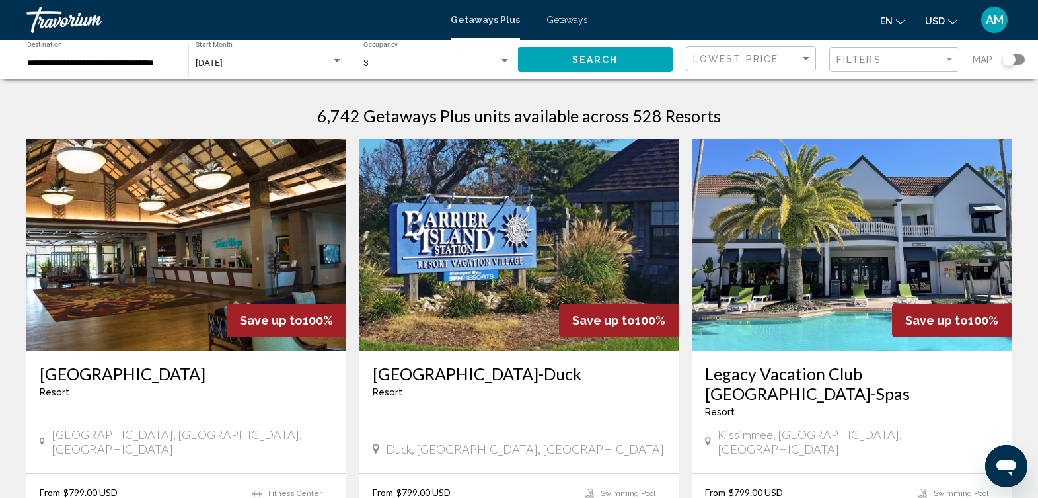
click at [870, 231] on img "Main content" at bounding box center [852, 244] width 320 height 211
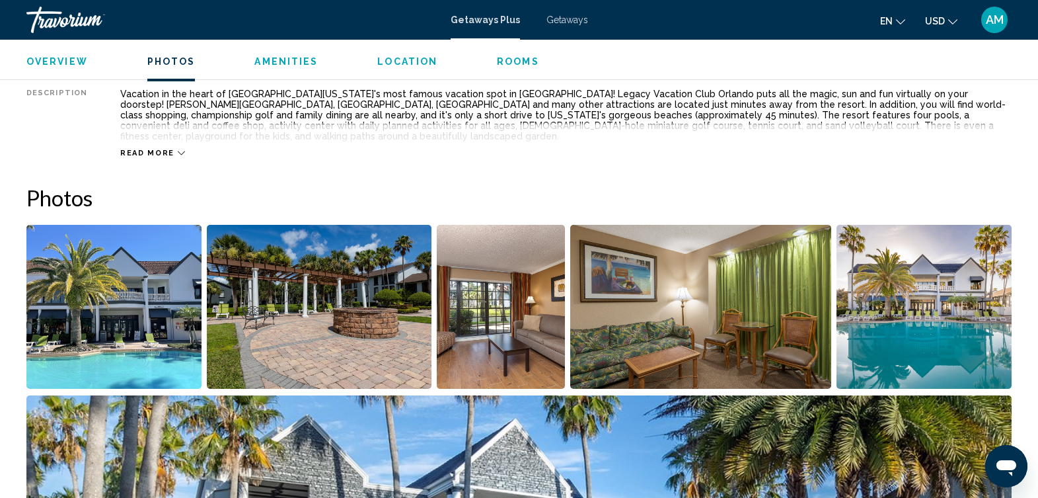
scroll to position [644, 0]
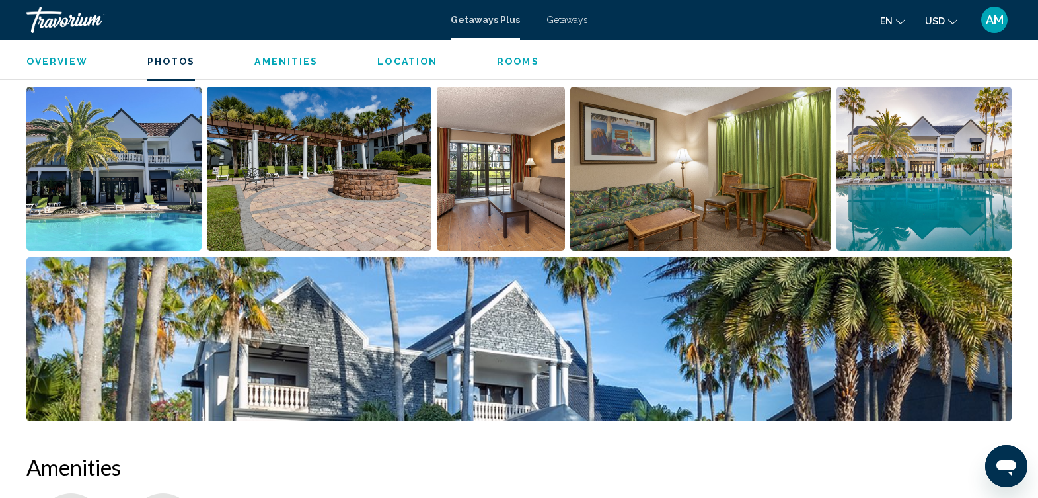
click at [110, 149] on img "Open full-screen image slider" at bounding box center [113, 169] width 175 height 164
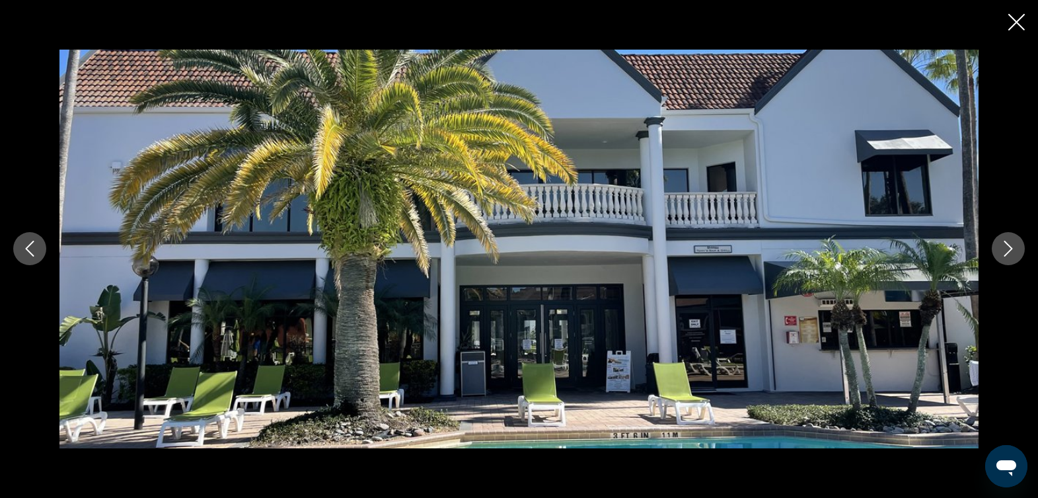
click at [1010, 247] on icon "Next image" at bounding box center [1008, 249] width 16 height 16
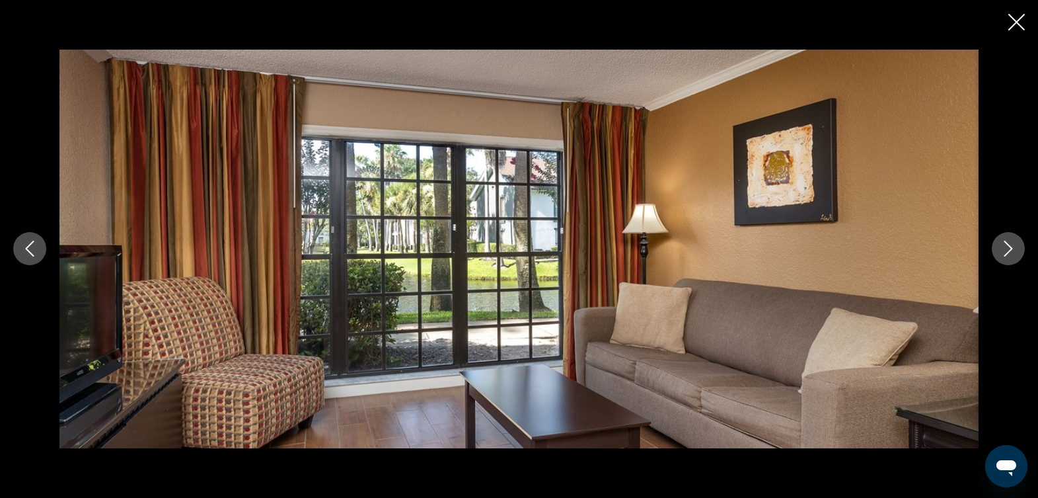
click at [1010, 247] on icon "Next image" at bounding box center [1008, 249] width 16 height 16
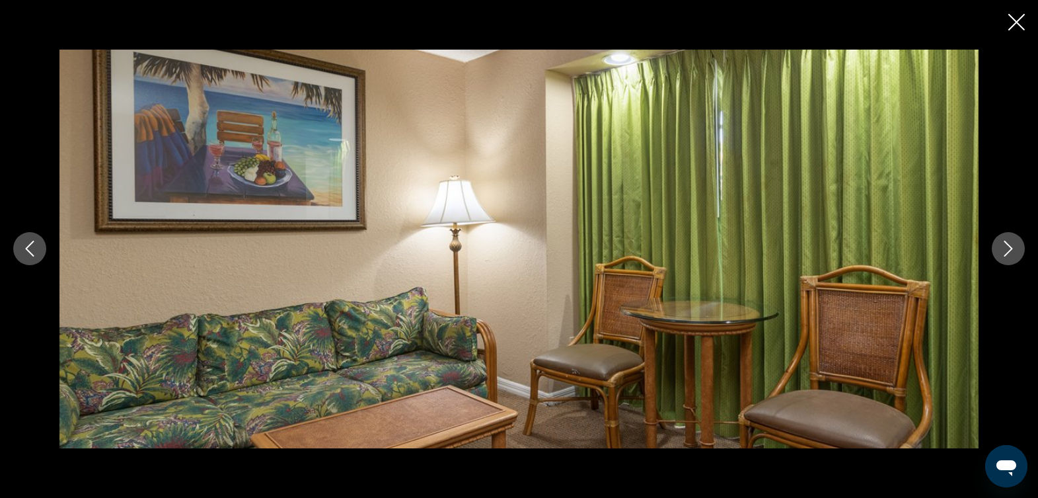
click at [1010, 245] on icon "Next image" at bounding box center [1008, 249] width 16 height 16
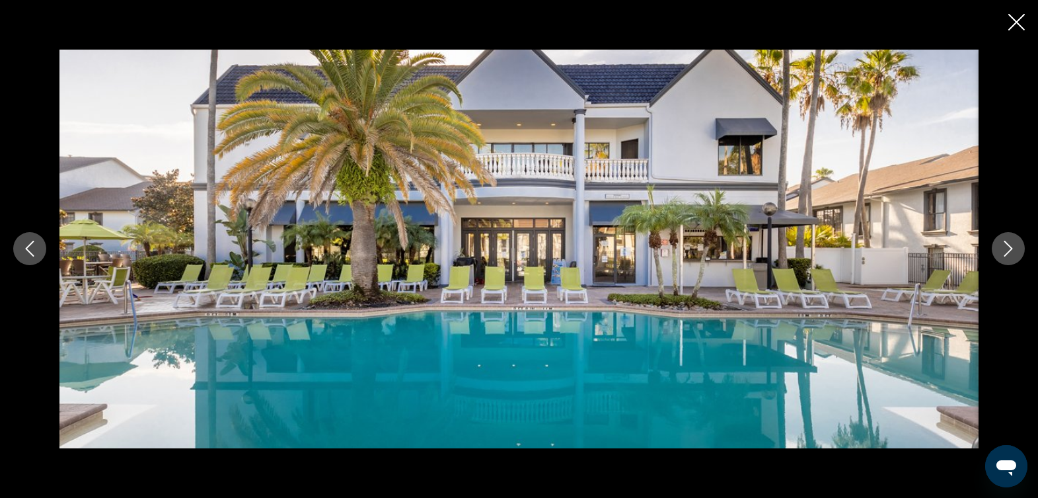
click at [1010, 244] on icon "Next image" at bounding box center [1008, 249] width 16 height 16
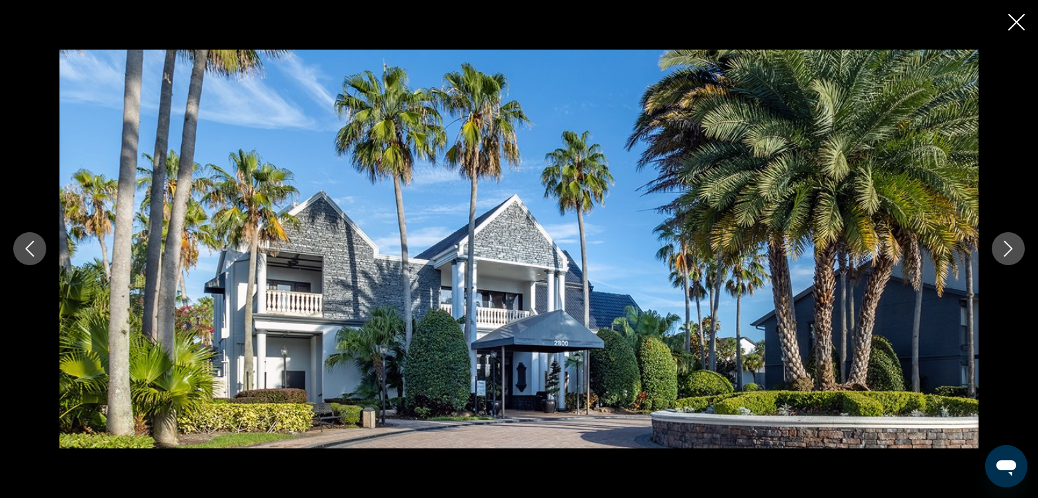
click at [1012, 244] on icon "Next image" at bounding box center [1008, 249] width 16 height 16
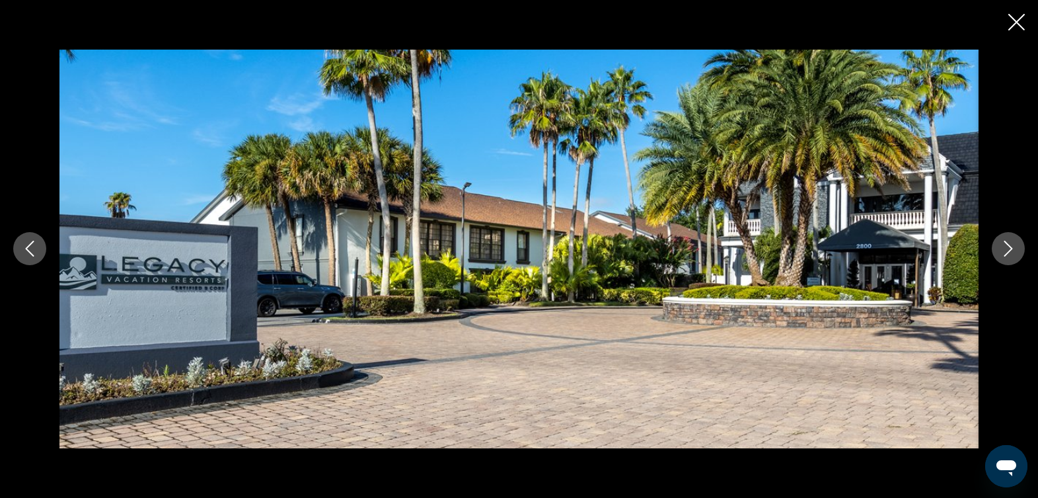
click at [1012, 244] on icon "Next image" at bounding box center [1008, 249] width 16 height 16
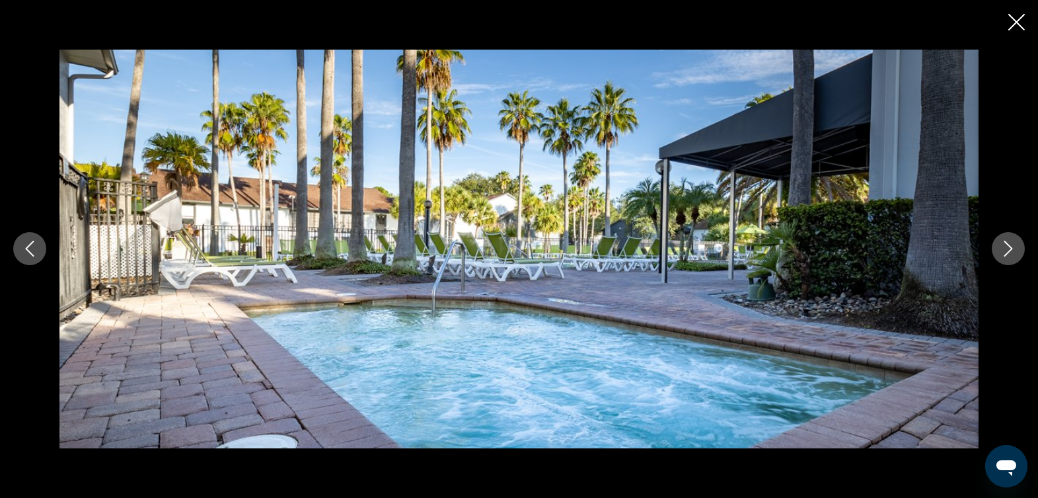
click at [1012, 244] on icon "Next image" at bounding box center [1008, 249] width 16 height 16
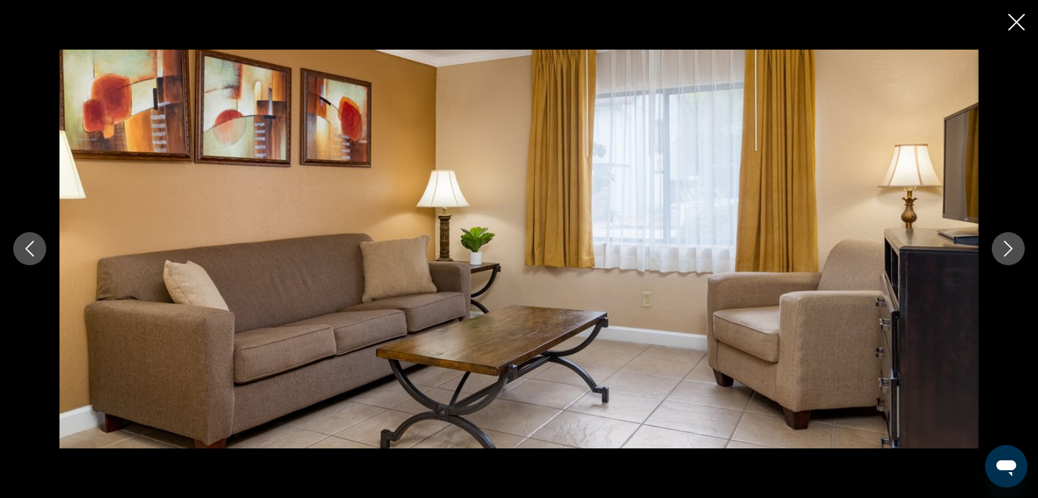
click at [1012, 244] on icon "Next image" at bounding box center [1008, 249] width 16 height 16
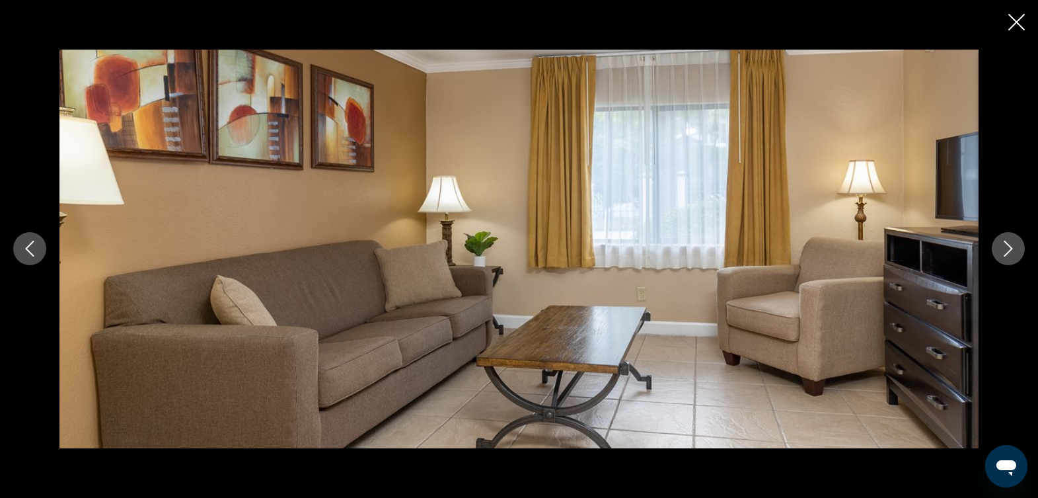
click at [1012, 244] on icon "Next image" at bounding box center [1008, 249] width 16 height 16
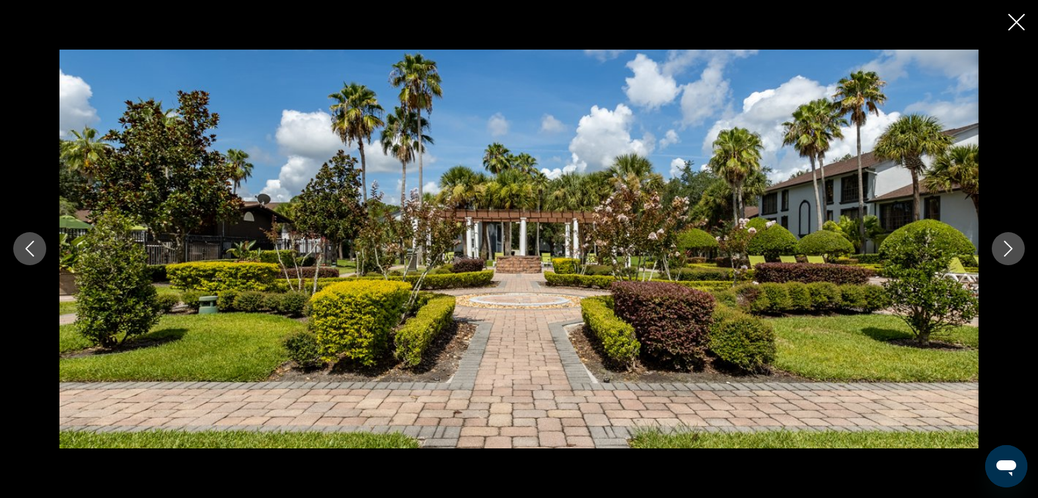
click at [1012, 244] on icon "Next image" at bounding box center [1008, 249] width 16 height 16
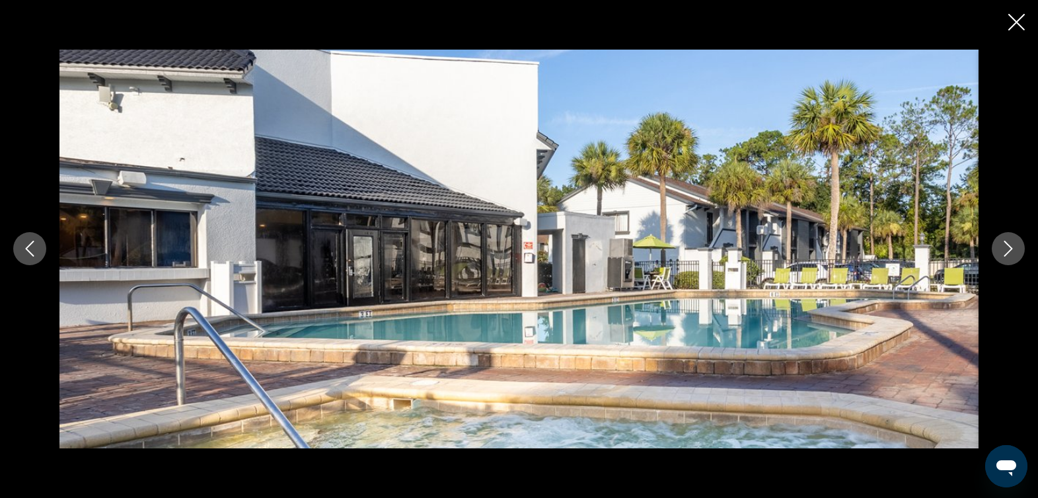
click at [1012, 244] on icon "Next image" at bounding box center [1008, 249] width 16 height 16
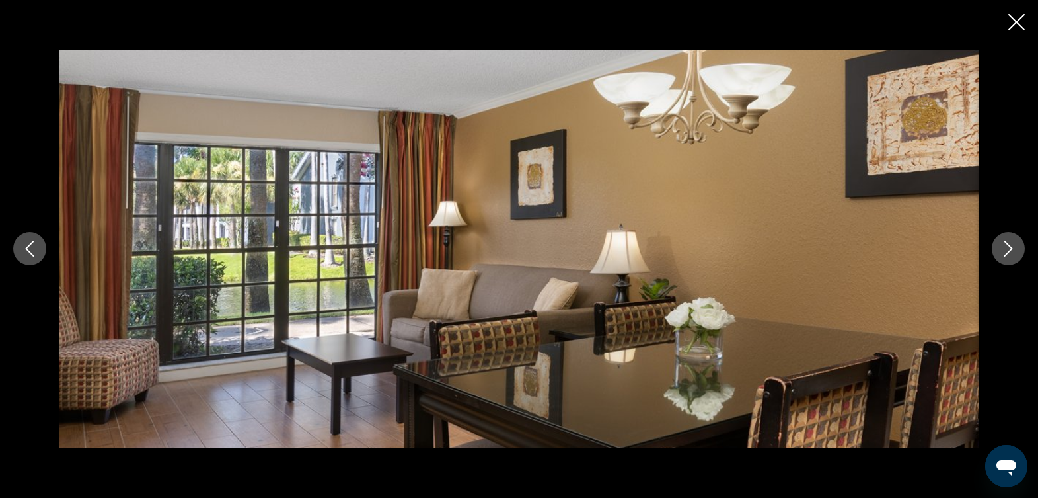
click at [1012, 244] on icon "Next image" at bounding box center [1008, 249] width 16 height 16
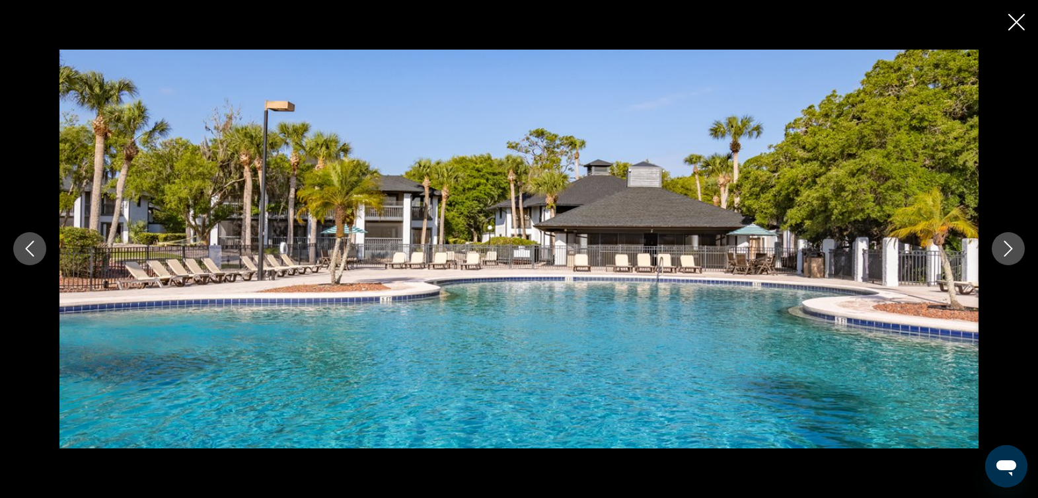
click at [1012, 244] on icon "Next image" at bounding box center [1008, 249] width 16 height 16
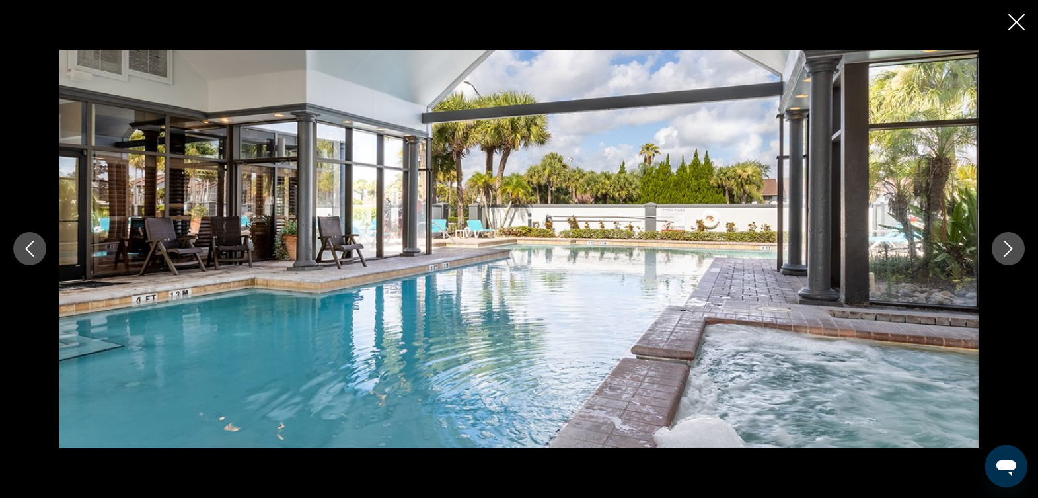
click at [1012, 244] on icon "Next image" at bounding box center [1008, 249] width 16 height 16
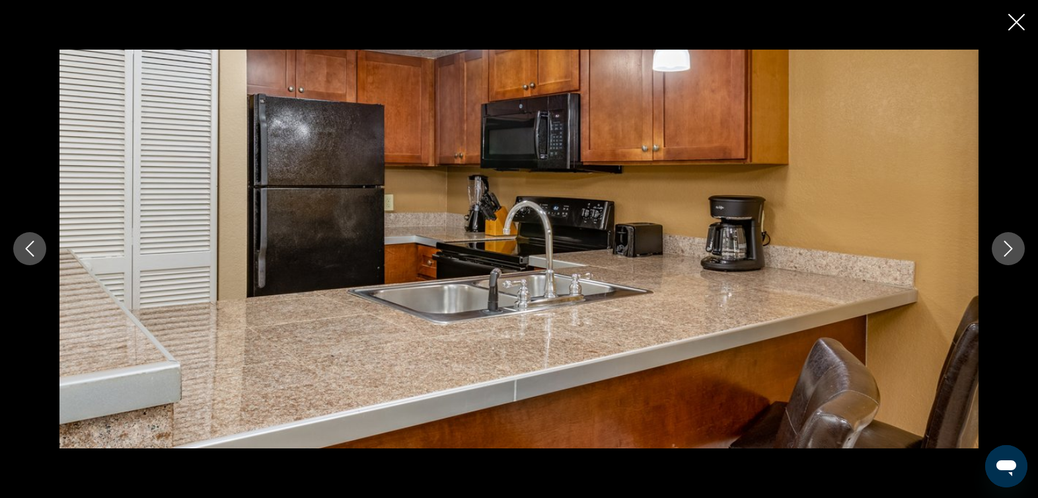
click at [1012, 244] on icon "Next image" at bounding box center [1008, 249] width 16 height 16
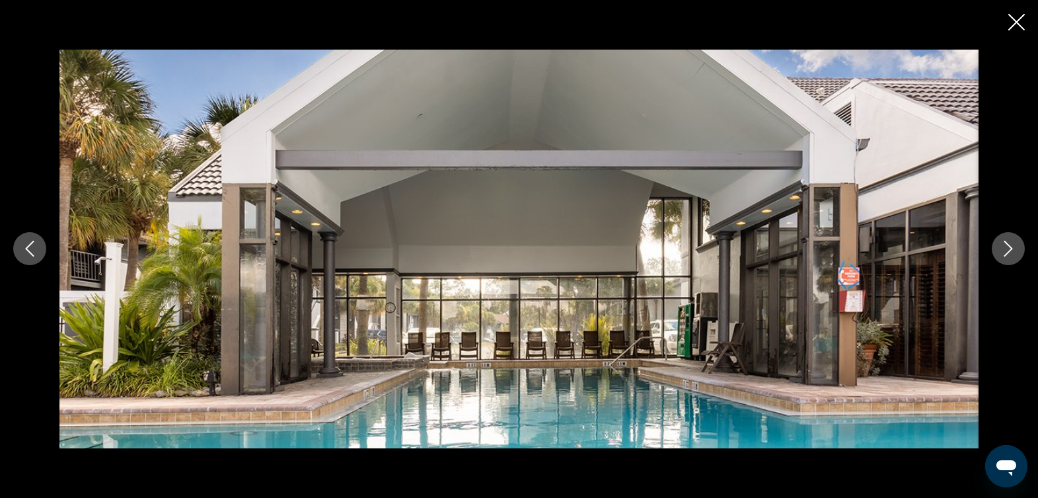
click at [1012, 244] on icon "Next image" at bounding box center [1008, 249] width 16 height 16
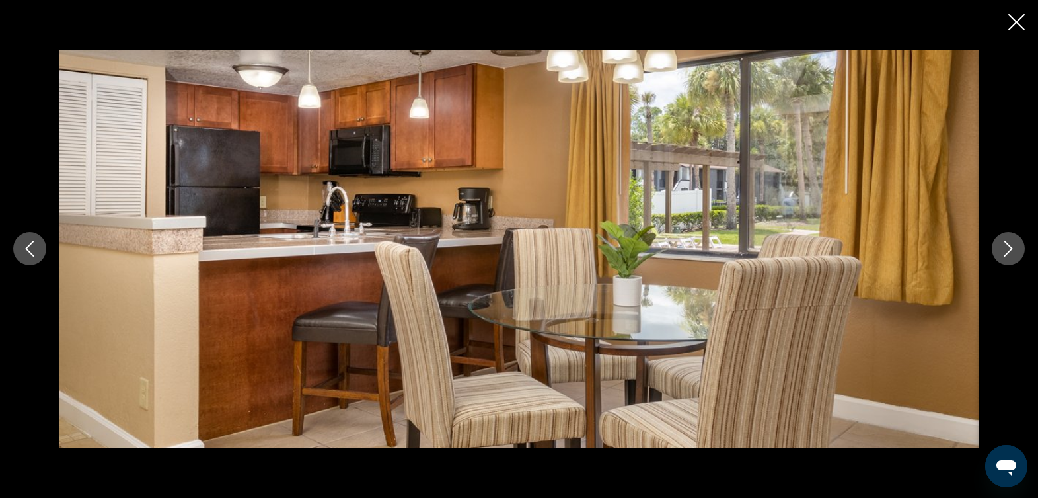
click at [1012, 244] on icon "Next image" at bounding box center [1008, 249] width 16 height 16
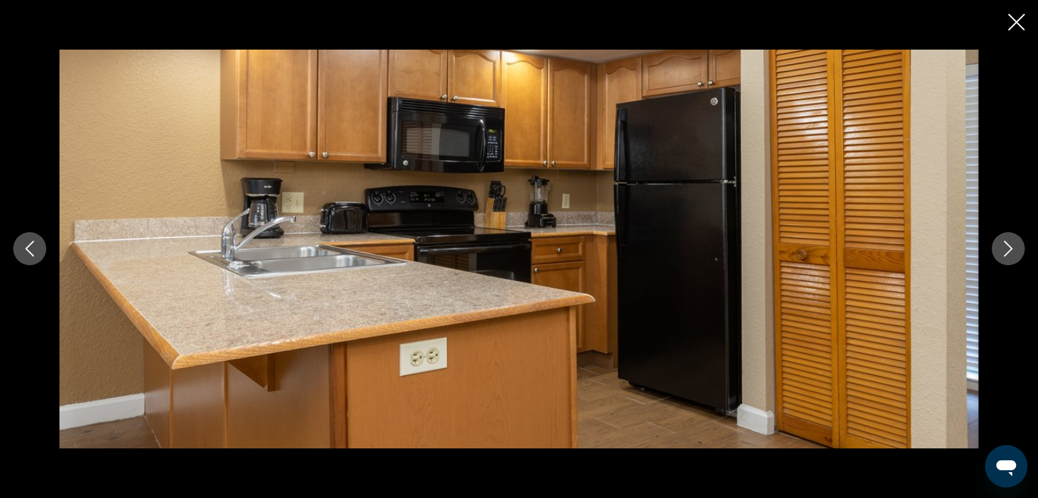
click at [1012, 244] on icon "Next image" at bounding box center [1008, 249] width 16 height 16
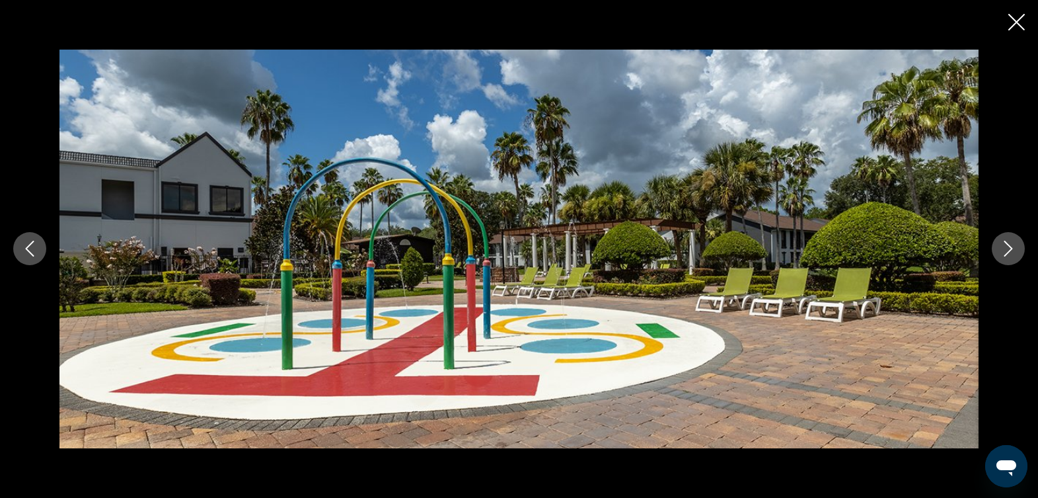
click at [1012, 244] on icon "Next image" at bounding box center [1008, 249] width 16 height 16
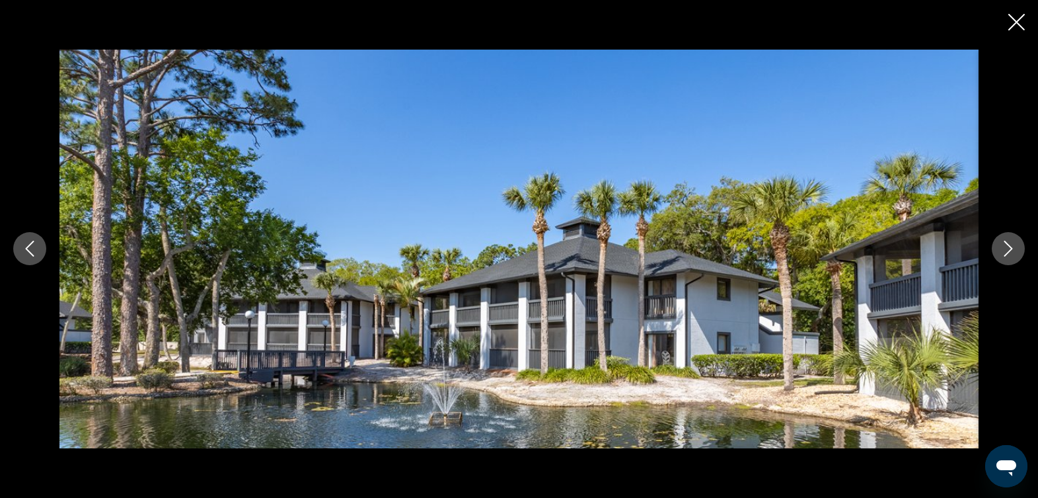
click at [1012, 244] on icon "Next image" at bounding box center [1008, 249] width 16 height 16
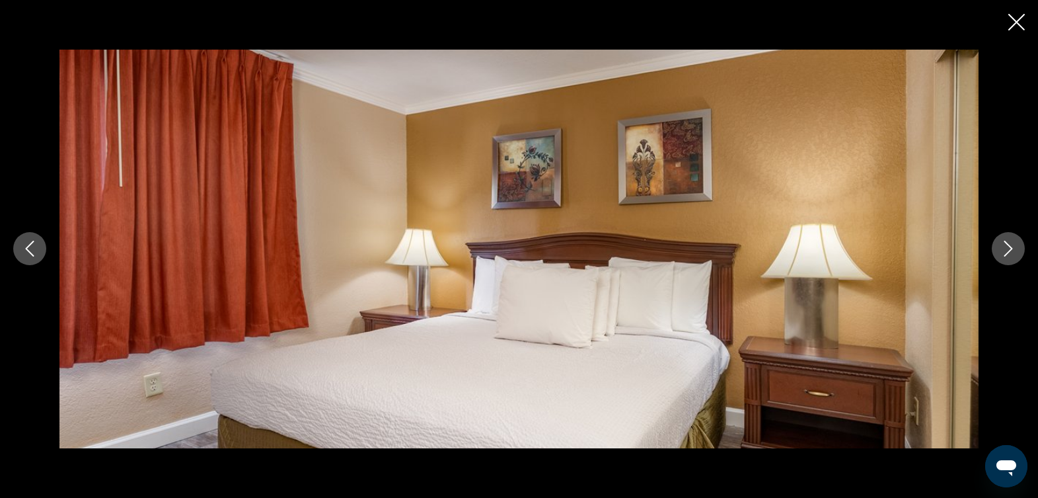
click at [1012, 244] on icon "Next image" at bounding box center [1008, 249] width 16 height 16
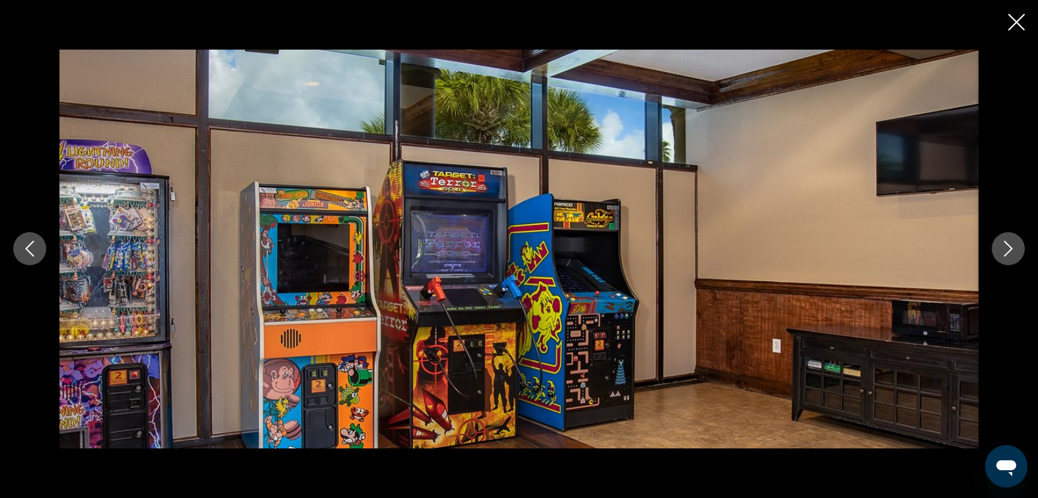
click at [1012, 244] on icon "Next image" at bounding box center [1008, 249] width 16 height 16
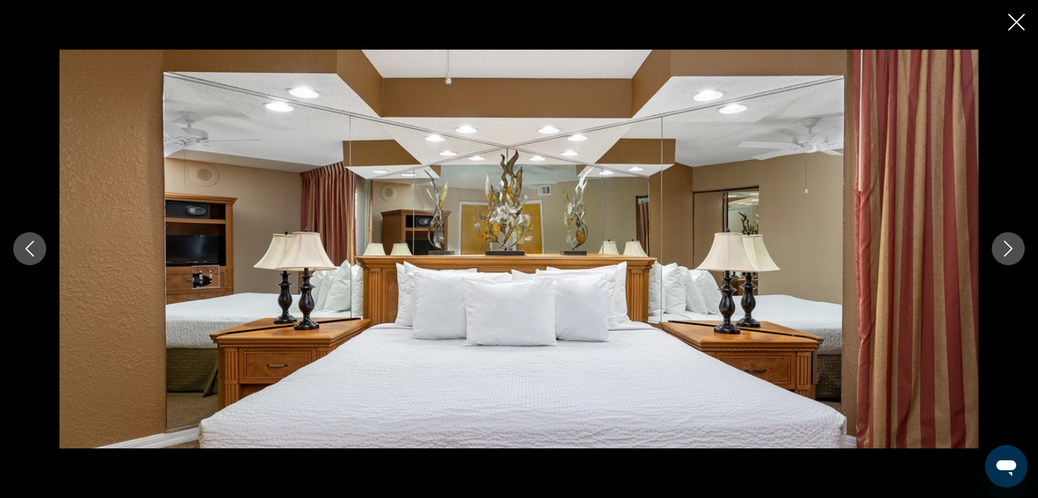
click at [1012, 244] on icon "Next image" at bounding box center [1008, 249] width 16 height 16
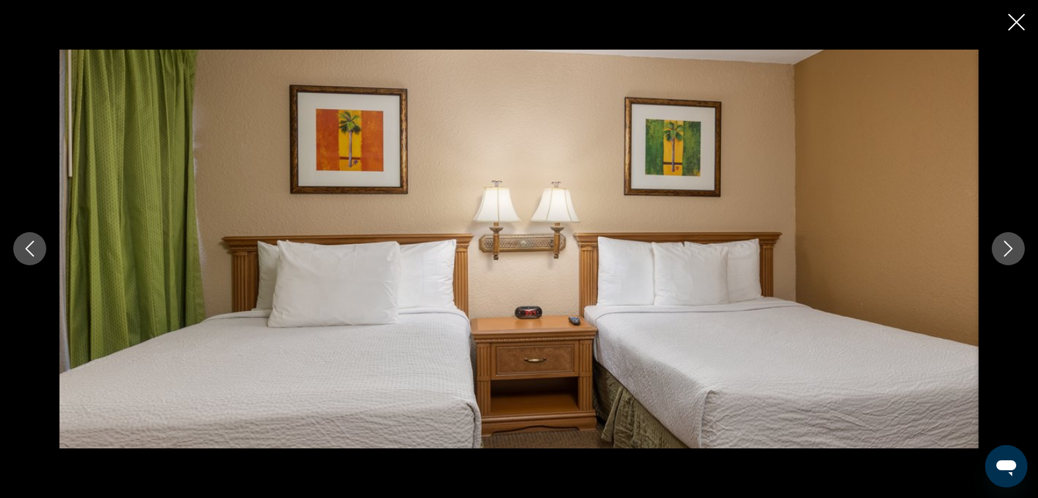
click at [1012, 244] on icon "Next image" at bounding box center [1008, 249] width 16 height 16
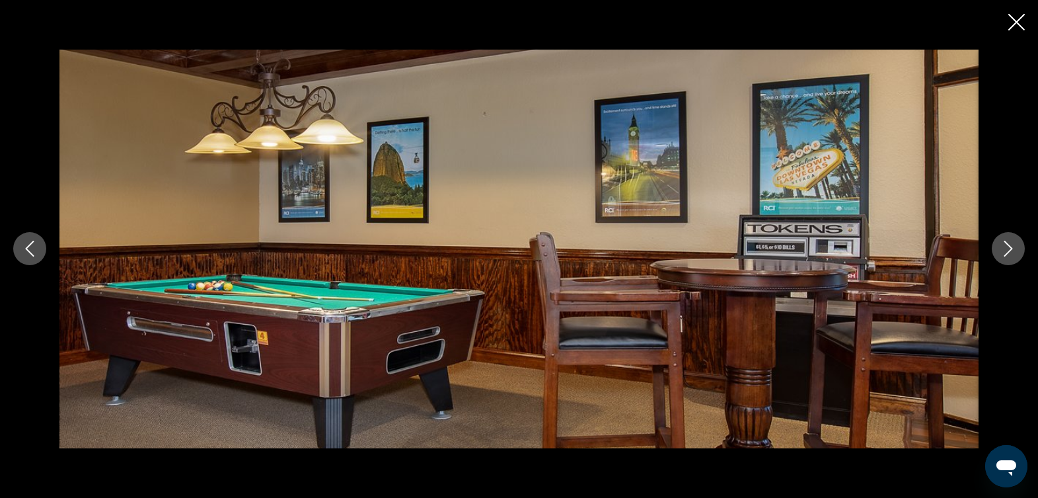
click at [1012, 244] on icon "Next image" at bounding box center [1008, 249] width 16 height 16
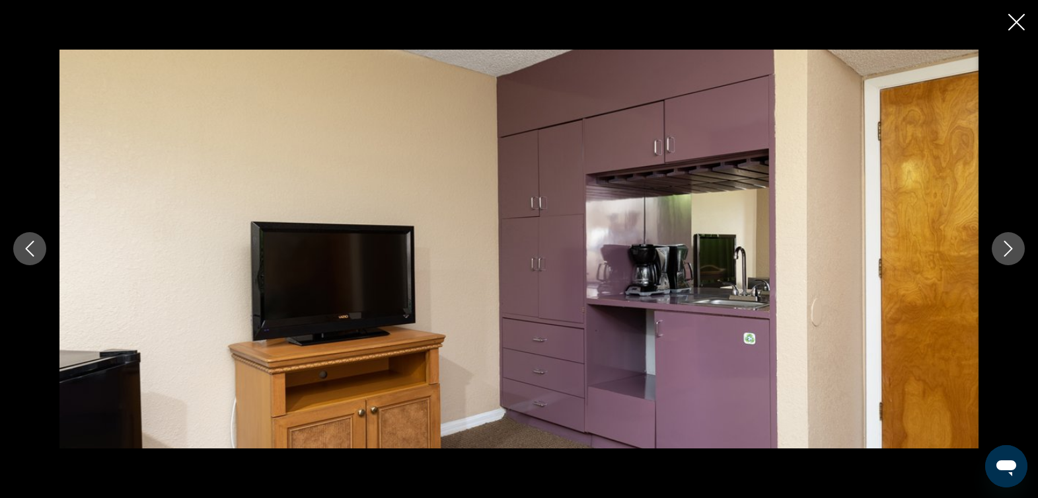
click at [1012, 244] on icon "Next image" at bounding box center [1008, 249] width 16 height 16
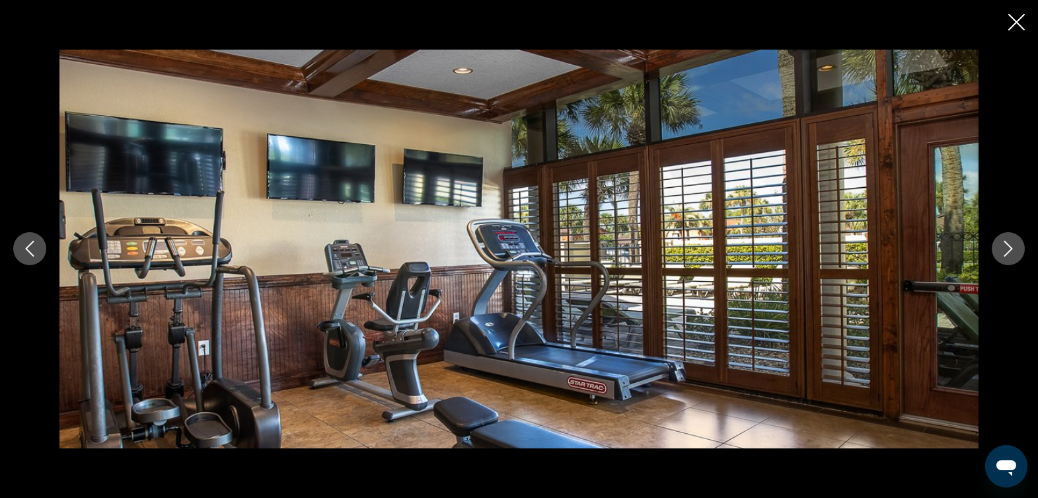
click at [1012, 244] on icon "Next image" at bounding box center [1008, 249] width 16 height 16
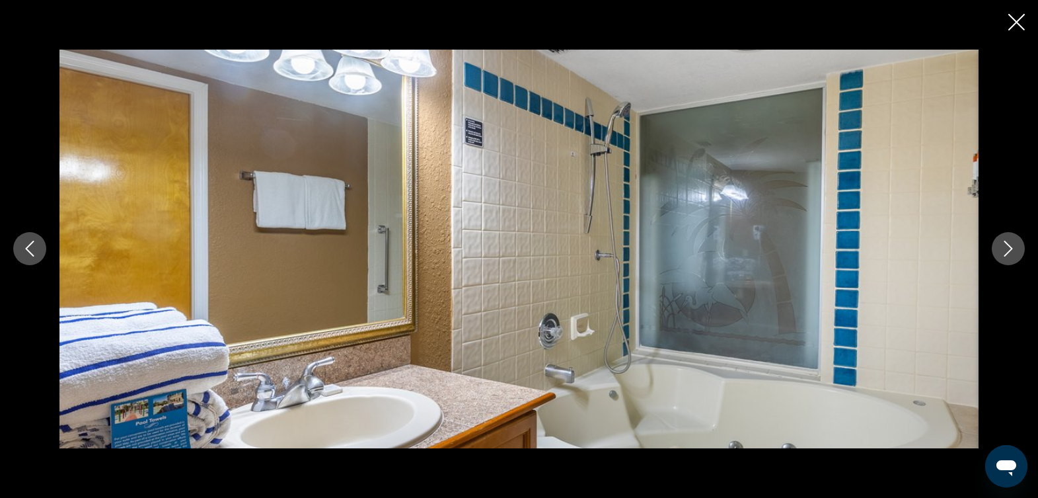
click at [1012, 244] on icon "Next image" at bounding box center [1008, 249] width 16 height 16
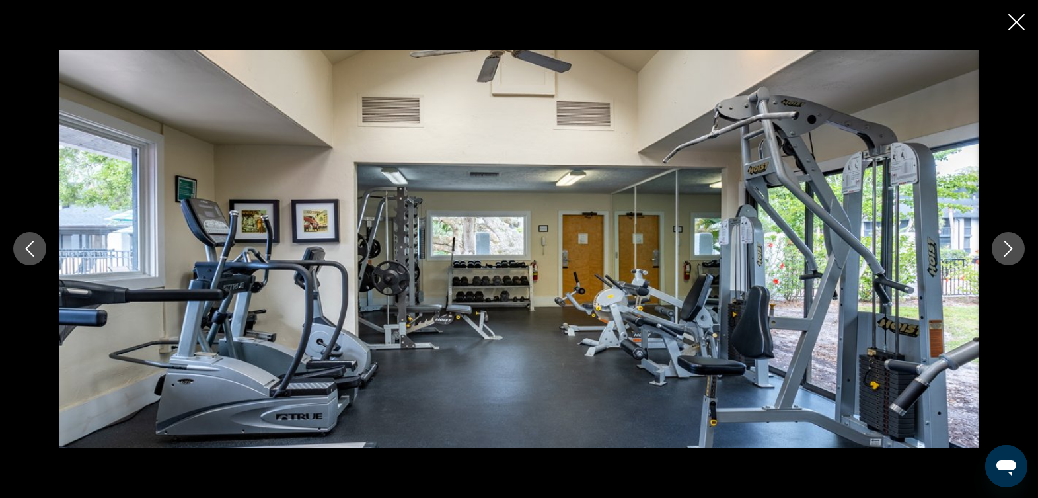
click at [1012, 244] on icon "Next image" at bounding box center [1008, 249] width 16 height 16
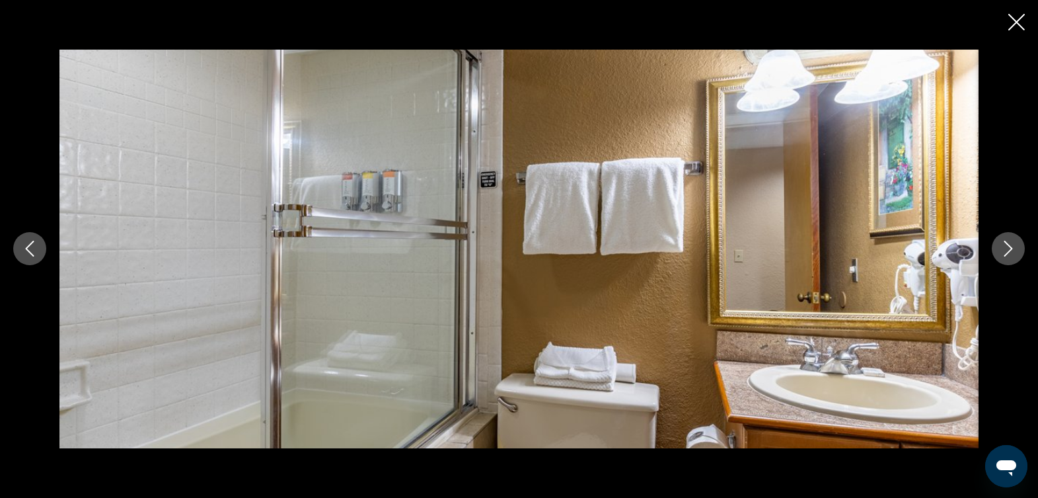
click at [1012, 244] on icon "Next image" at bounding box center [1008, 249] width 16 height 16
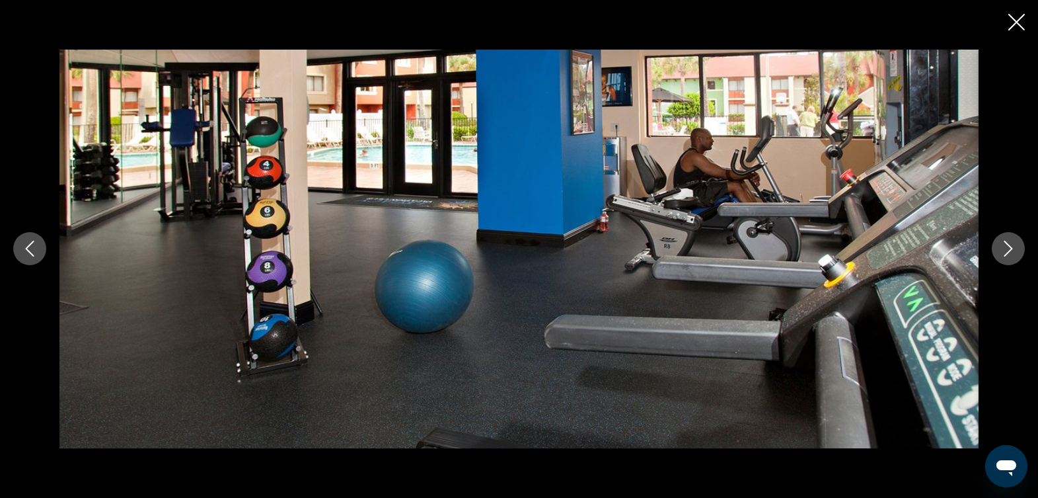
click at [1012, 244] on icon "Next image" at bounding box center [1008, 249] width 16 height 16
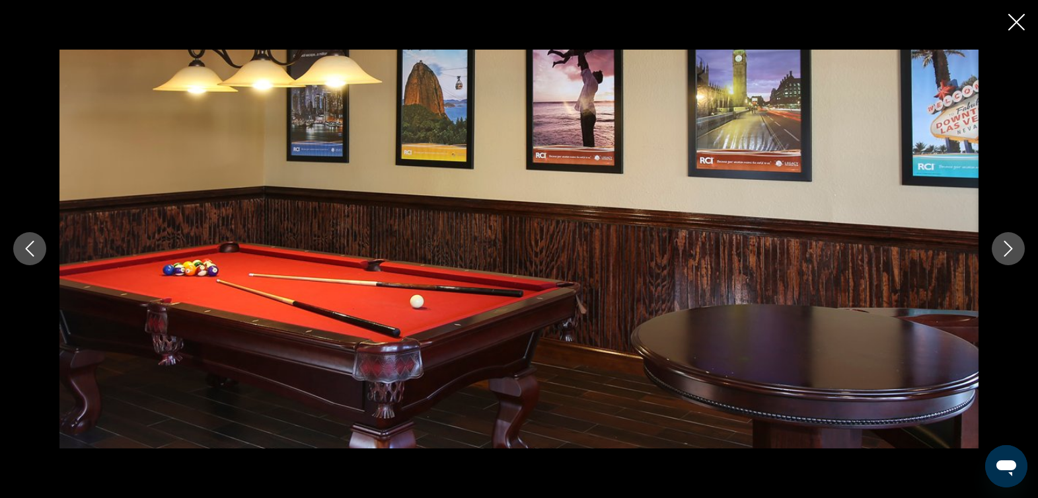
click at [1012, 244] on icon "Next image" at bounding box center [1008, 249] width 16 height 16
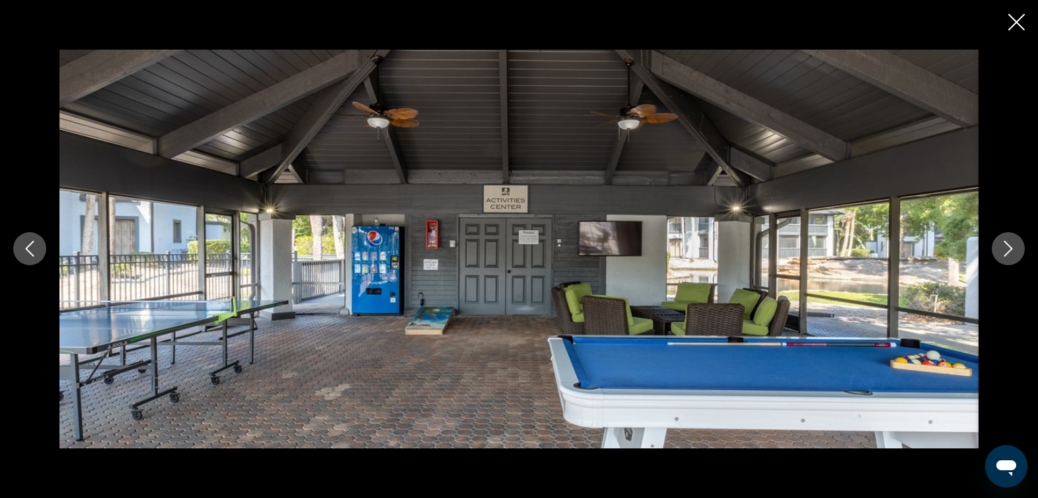
click at [1012, 244] on icon "Next image" at bounding box center [1008, 249] width 16 height 16
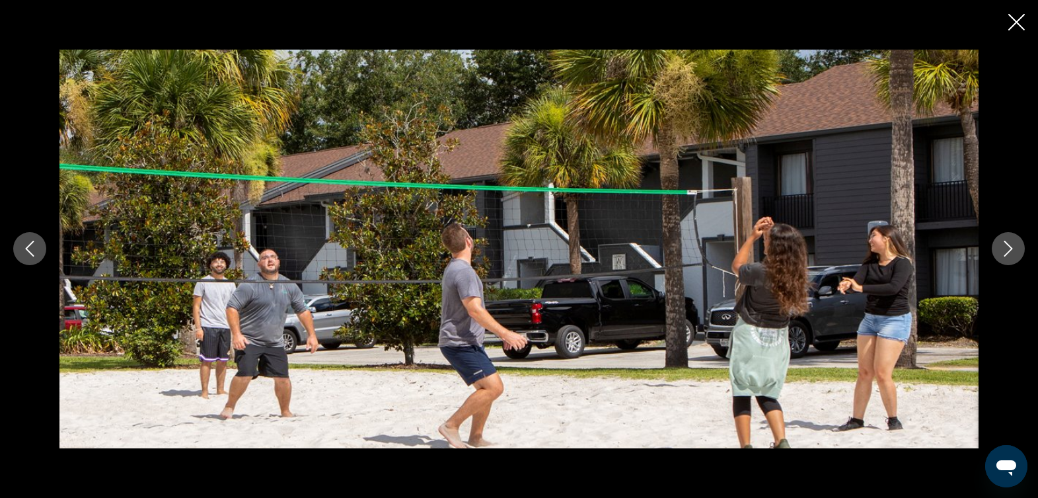
click at [1012, 244] on icon "Next image" at bounding box center [1008, 249] width 16 height 16
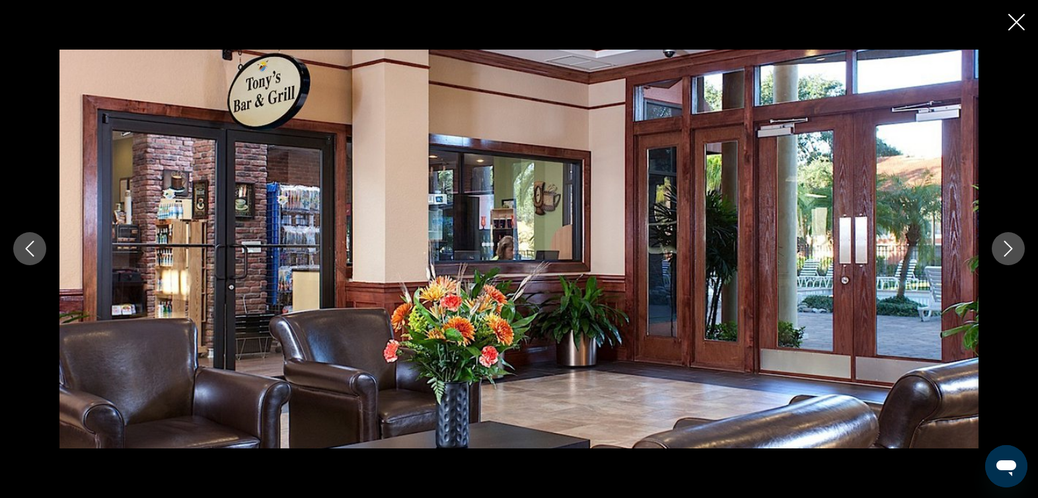
click at [1012, 244] on icon "Next image" at bounding box center [1008, 249] width 16 height 16
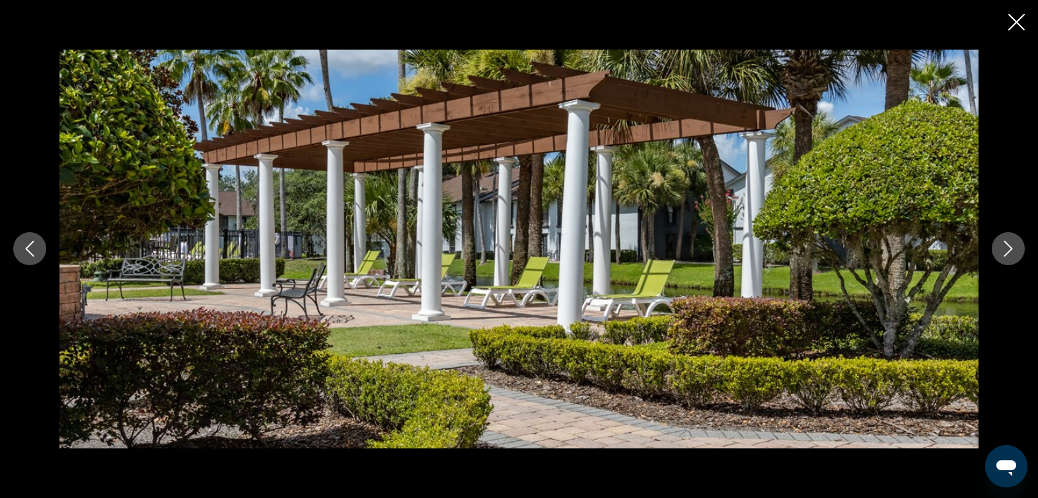
click at [1012, 244] on icon "Next image" at bounding box center [1008, 249] width 16 height 16
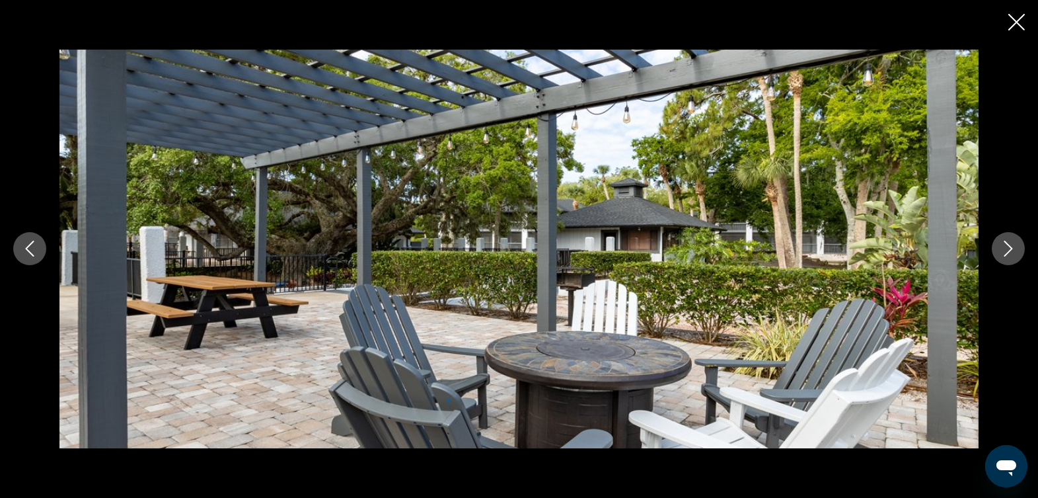
click at [1012, 244] on icon "Next image" at bounding box center [1008, 249] width 16 height 16
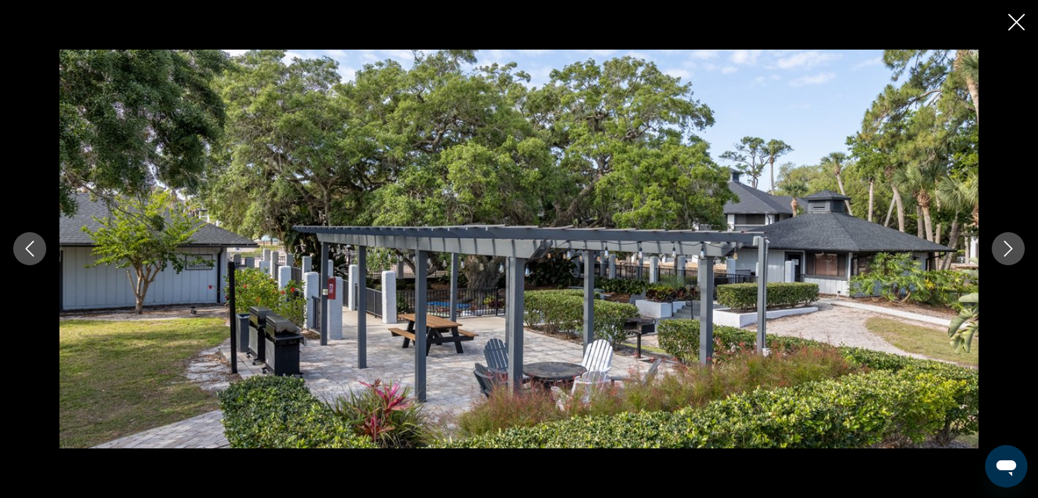
click at [1012, 244] on icon "Next image" at bounding box center [1008, 249] width 16 height 16
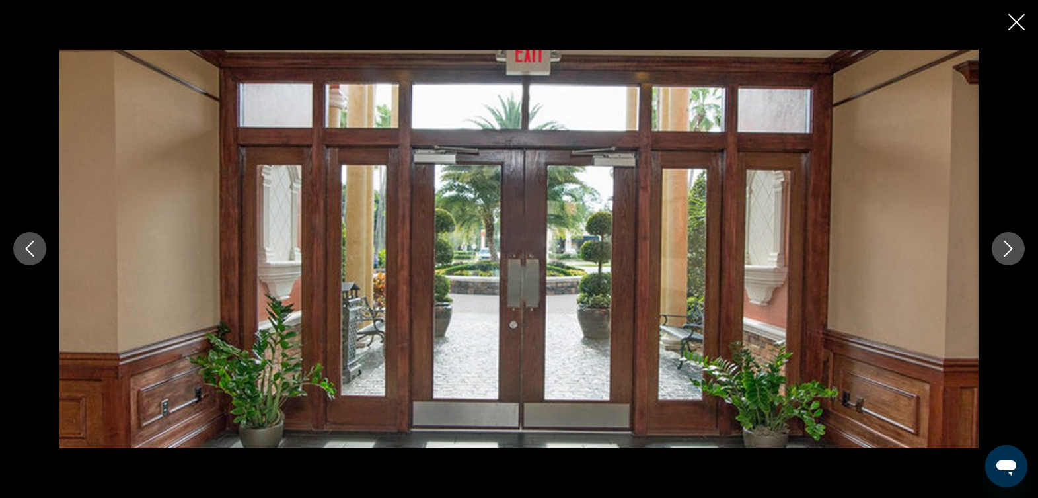
click at [1012, 244] on icon "Next image" at bounding box center [1008, 249] width 16 height 16
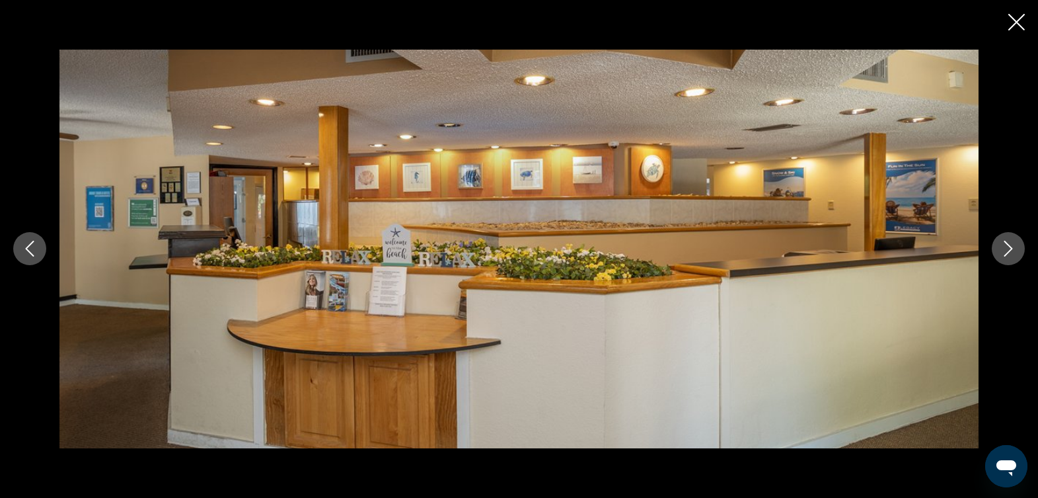
click at [1013, 243] on icon "Next image" at bounding box center [1008, 249] width 16 height 16
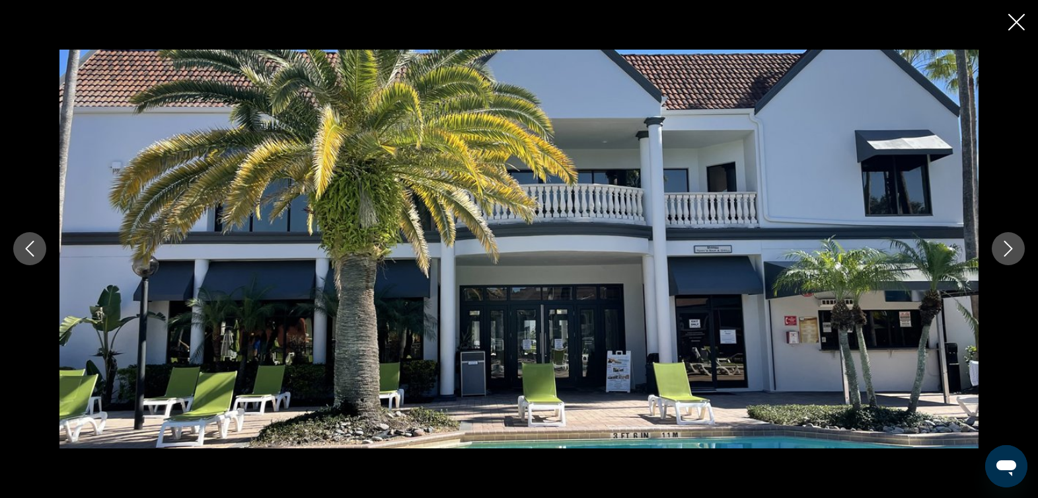
click at [995, 234] on div "Main content" at bounding box center [519, 249] width 1038 height 398
click at [26, 247] on icon "Previous image" at bounding box center [30, 249] width 16 height 16
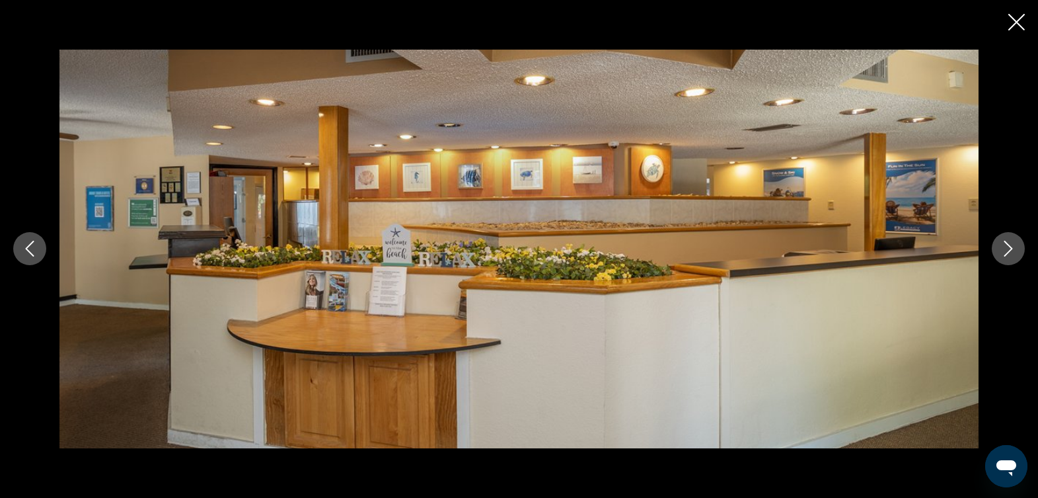
click at [26, 247] on icon "Previous image" at bounding box center [30, 249] width 16 height 16
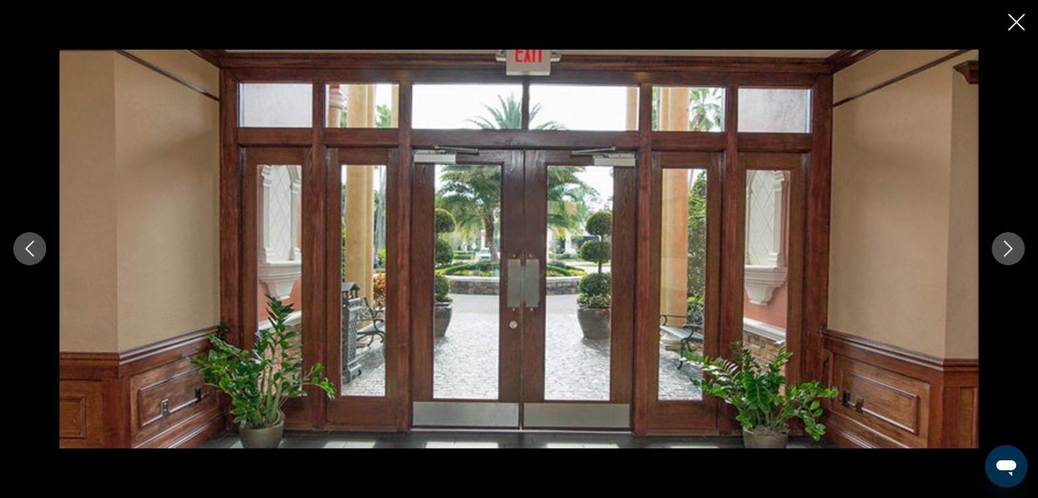
click at [1013, 242] on icon "Next image" at bounding box center [1008, 249] width 16 height 16
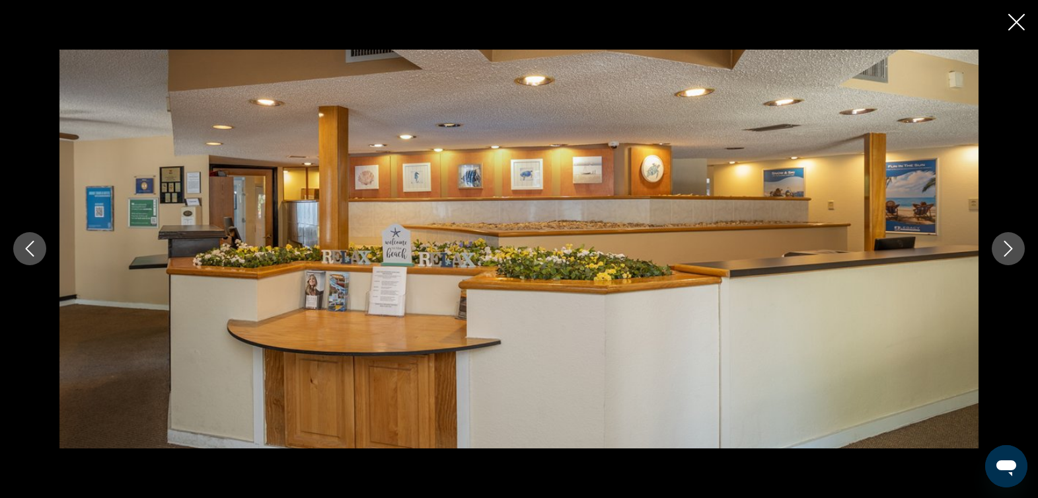
click at [1013, 242] on icon "Next image" at bounding box center [1008, 249] width 16 height 16
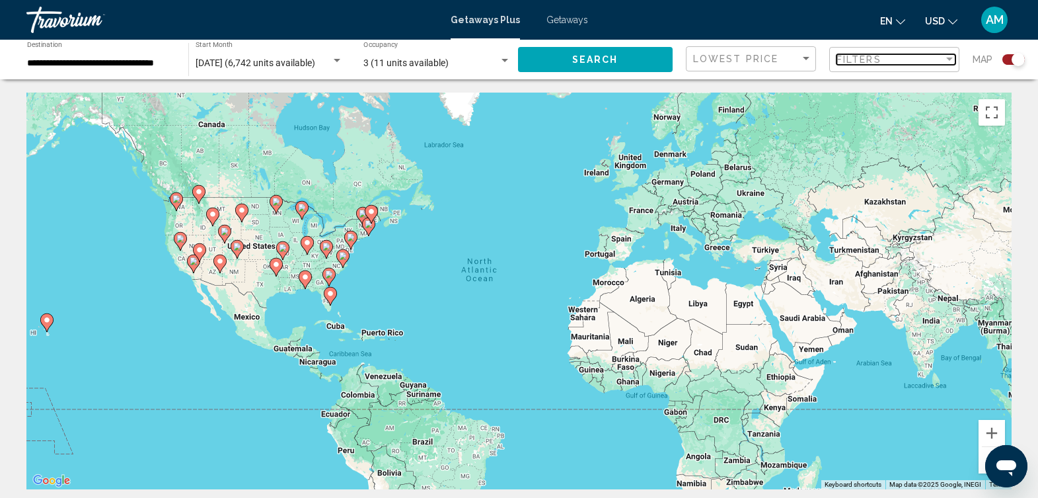
click at [949, 59] on div "Filter" at bounding box center [949, 58] width 7 height 3
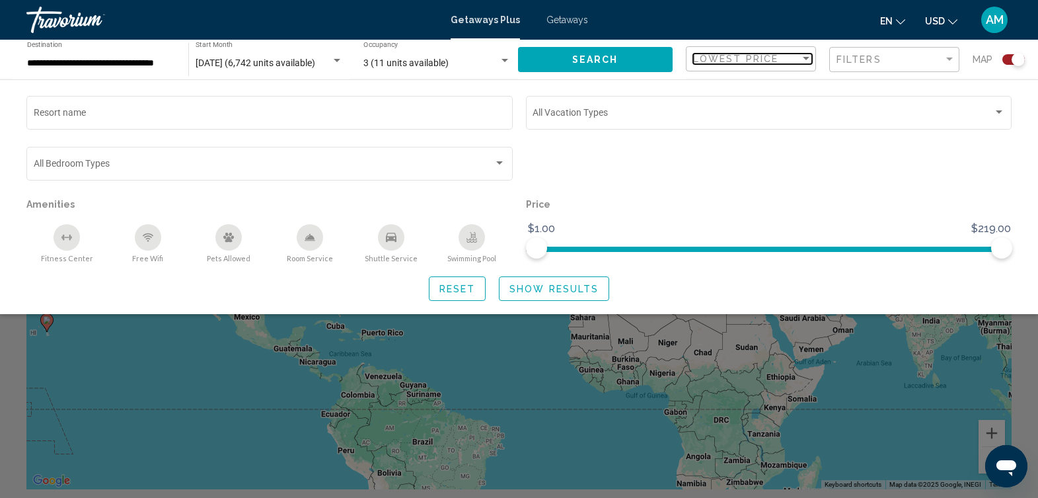
click at [803, 55] on div "Sort by" at bounding box center [806, 59] width 12 height 11
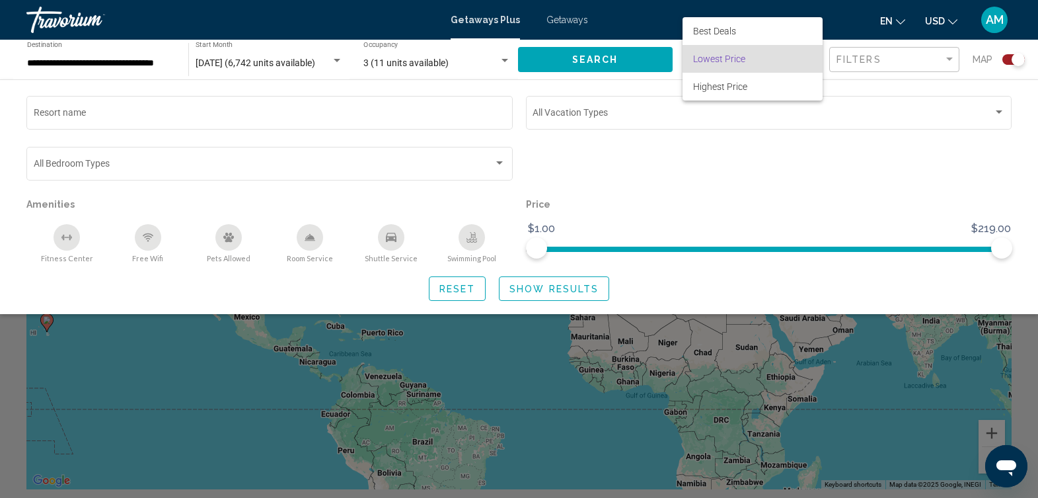
click at [803, 55] on span "Lowest Price" at bounding box center [752, 59] width 119 height 28
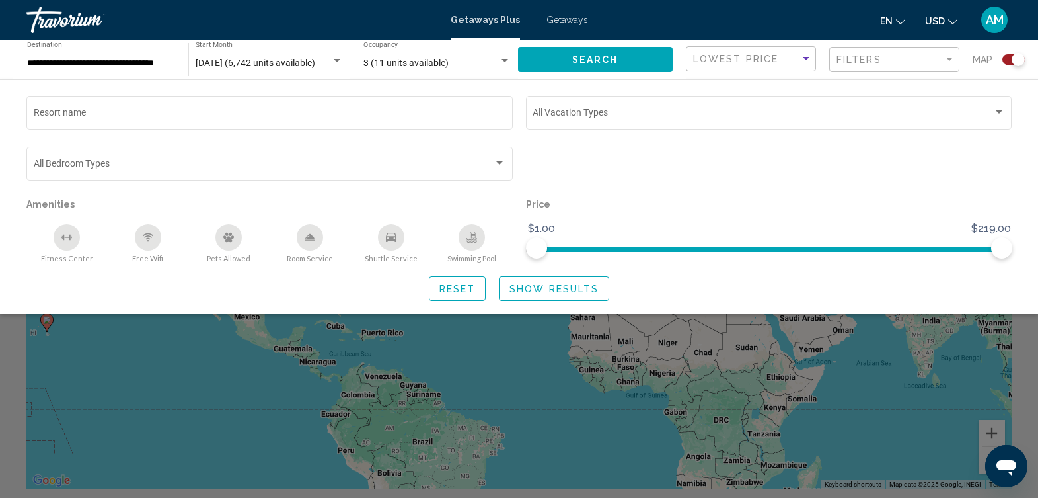
click at [1004, 61] on div "Search widget" at bounding box center [1013, 59] width 22 height 11
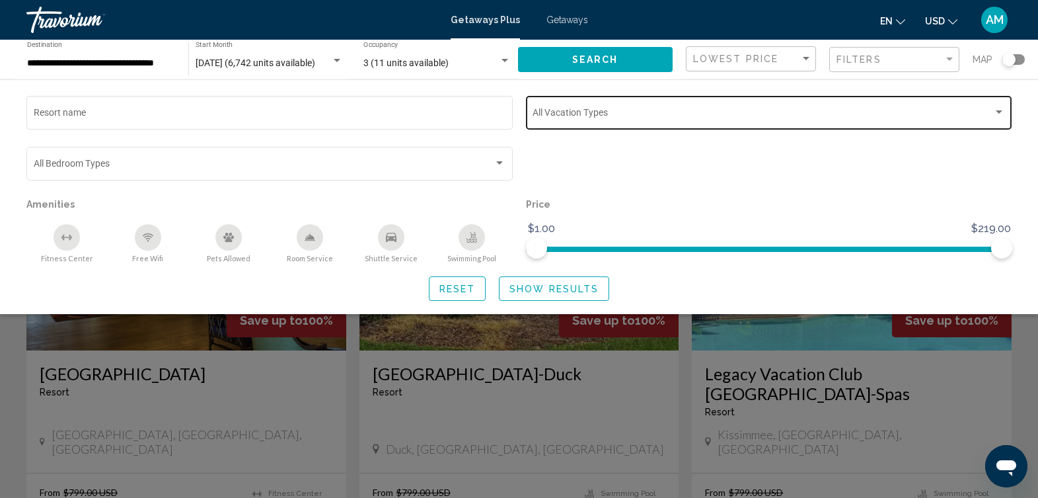
click at [1000, 107] on div "Search widget" at bounding box center [999, 112] width 12 height 11
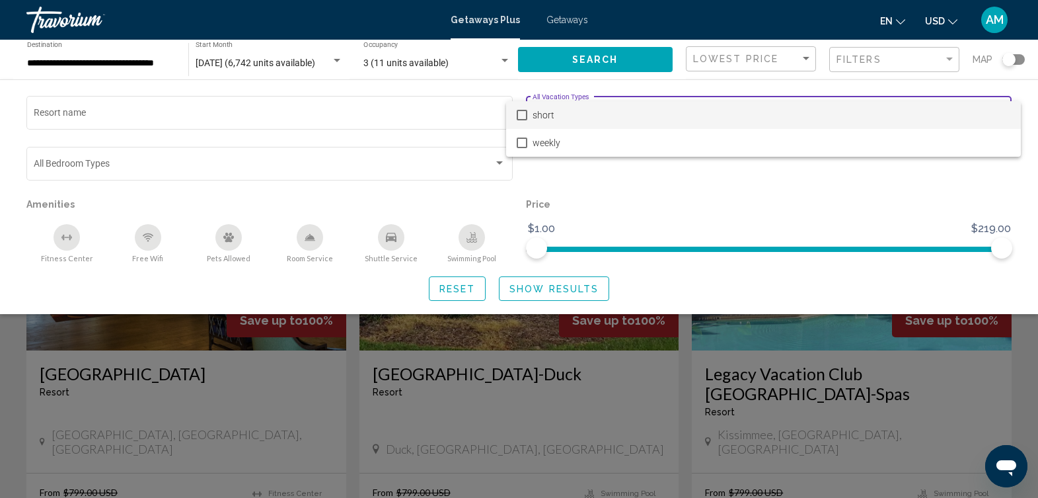
click at [980, 120] on span "short" at bounding box center [772, 115] width 478 height 28
click at [889, 405] on div at bounding box center [519, 249] width 1038 height 498
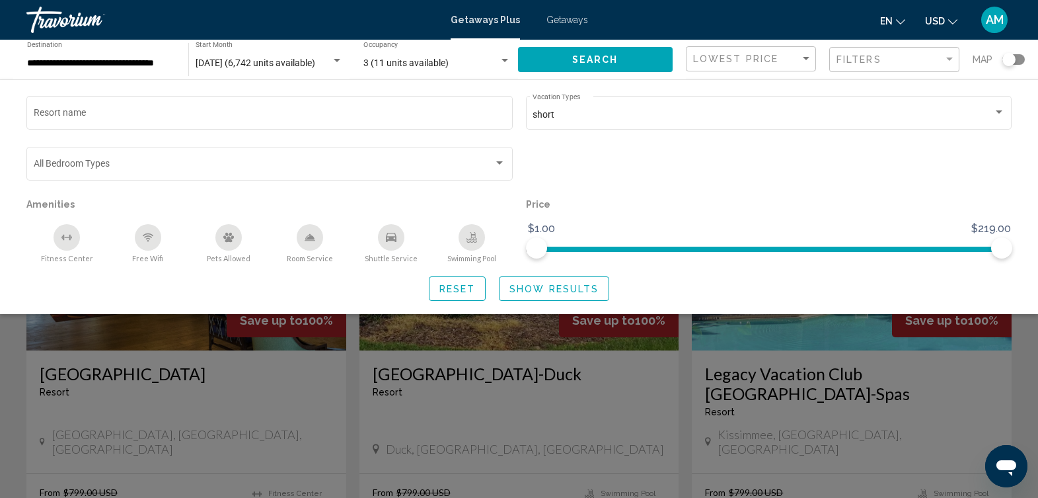
click at [574, 297] on button "Show Results" at bounding box center [554, 288] width 110 height 24
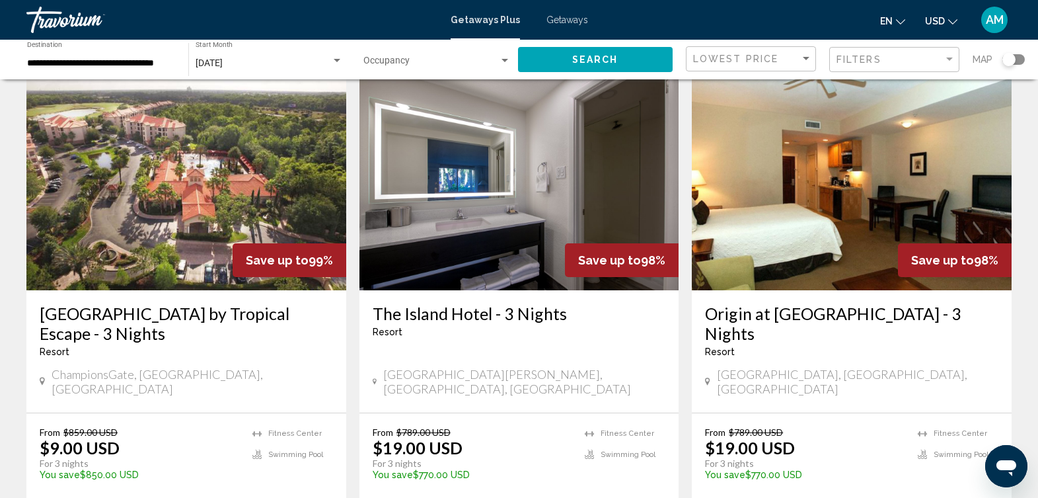
scroll to position [66, 0]
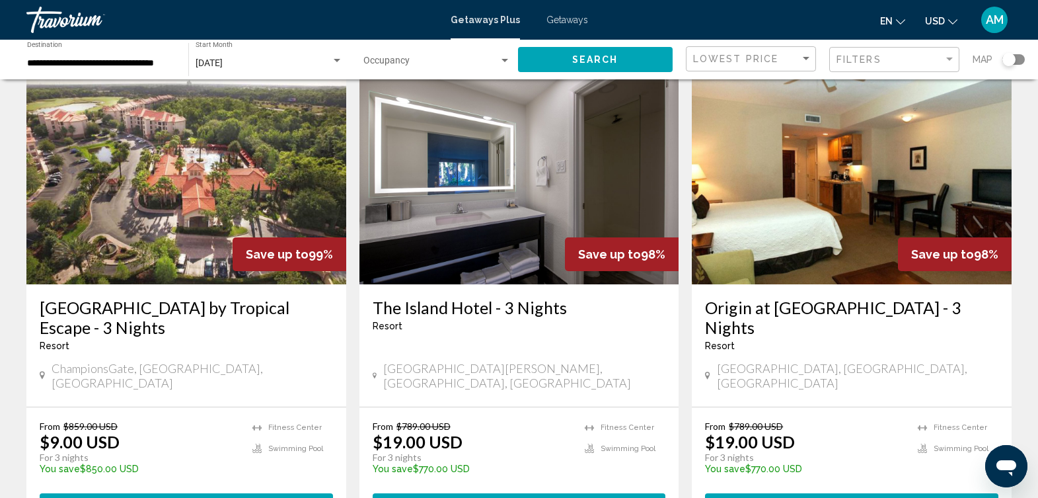
click at [1020, 58] on div "Search widget" at bounding box center [1013, 59] width 22 height 11
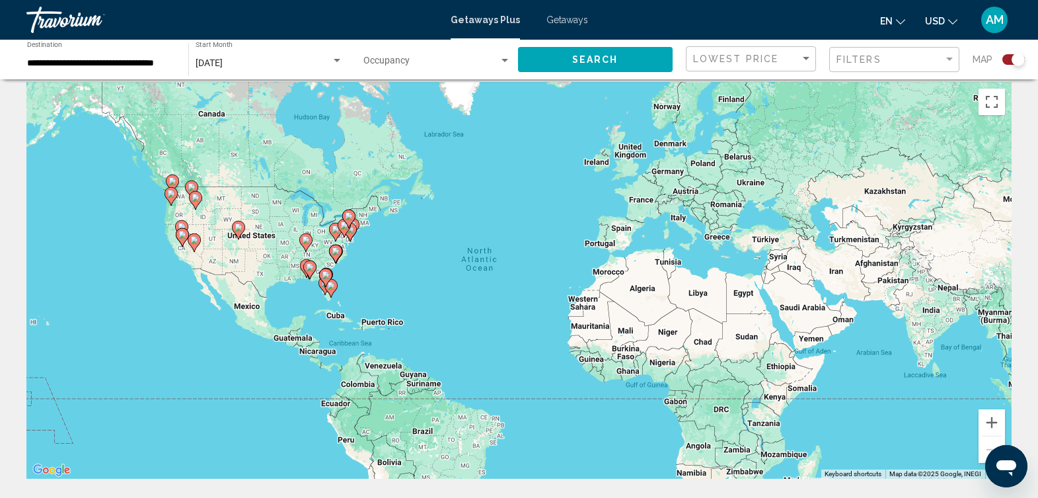
scroll to position [0, 0]
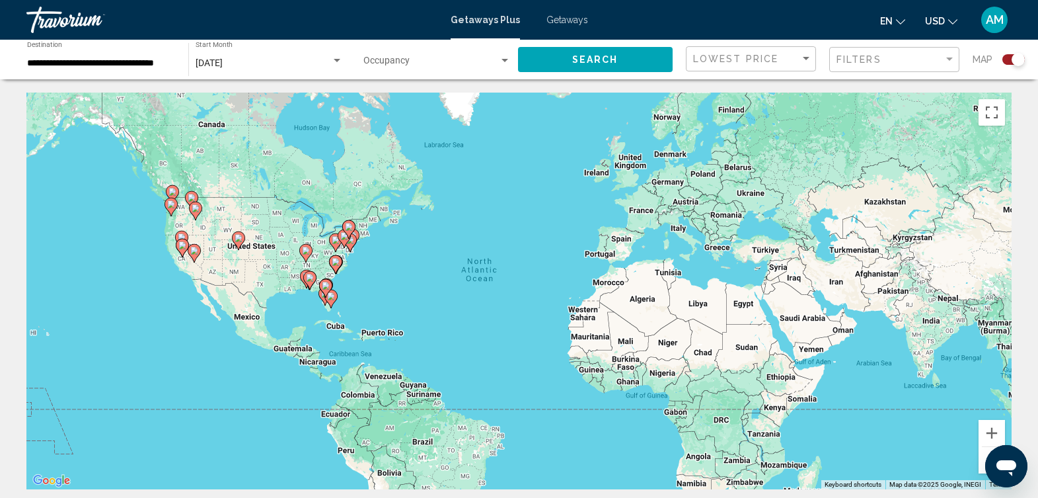
click at [347, 295] on div "To activate drag with keyboard, press Alt + Enter. Once in keyboard drag state,…" at bounding box center [518, 291] width 985 height 396
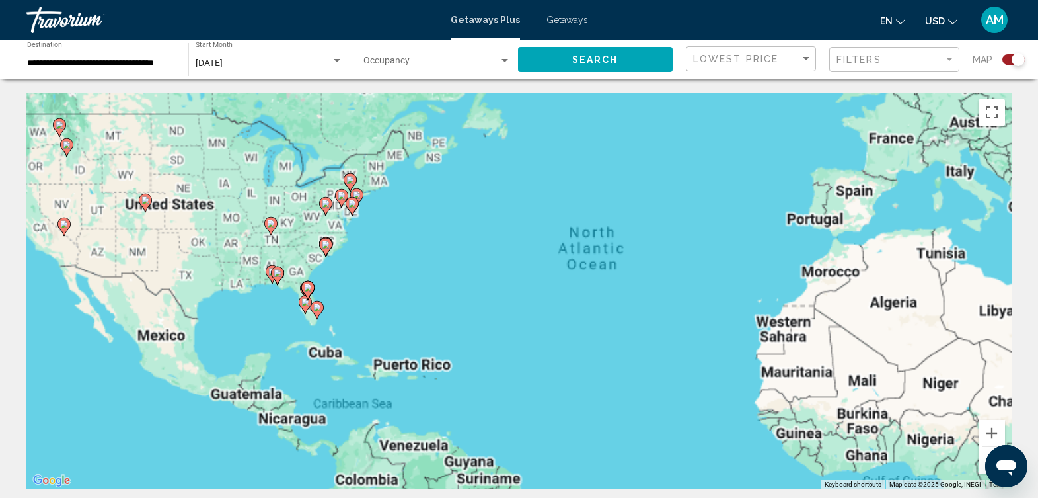
click at [347, 295] on div "To activate drag with keyboard, press Alt + Enter. Once in keyboard drag state,…" at bounding box center [518, 291] width 985 height 396
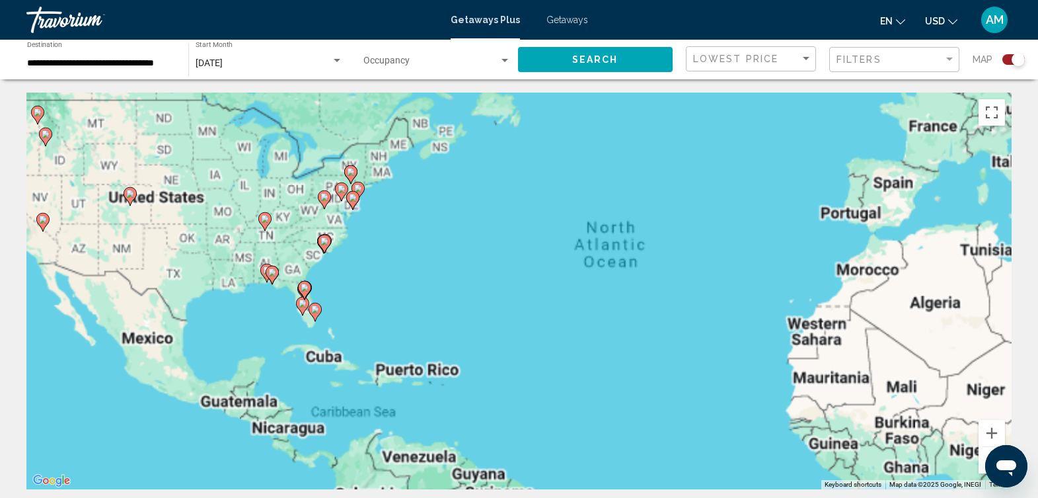
click at [347, 295] on div "To activate drag with keyboard, press Alt + Enter. Once in keyboard drag state,…" at bounding box center [518, 291] width 985 height 396
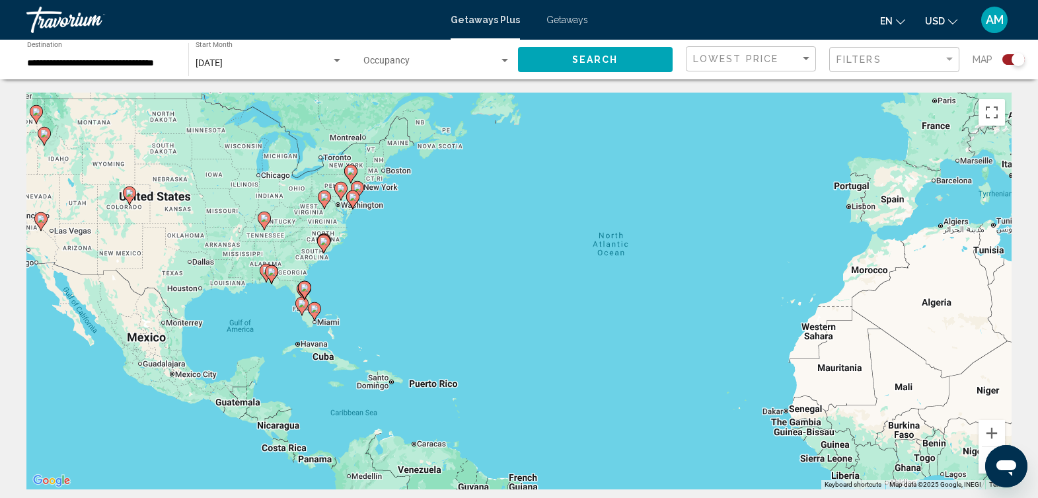
drag, startPoint x: 347, startPoint y: 295, endPoint x: 341, endPoint y: 299, distance: 6.8
click at [347, 295] on div "To activate drag with keyboard, press Alt + Enter. Once in keyboard drag state,…" at bounding box center [518, 291] width 985 height 396
click at [332, 299] on div "To activate drag with keyboard, press Alt + Enter. Once in keyboard drag state,…" at bounding box center [518, 291] width 985 height 396
click at [330, 299] on div "To activate drag with keyboard, press Alt + Enter. Once in keyboard drag state,…" at bounding box center [518, 291] width 985 height 396
click at [324, 299] on div "To activate drag with keyboard, press Alt + Enter. Once in keyboard drag state,…" at bounding box center [518, 291] width 985 height 396
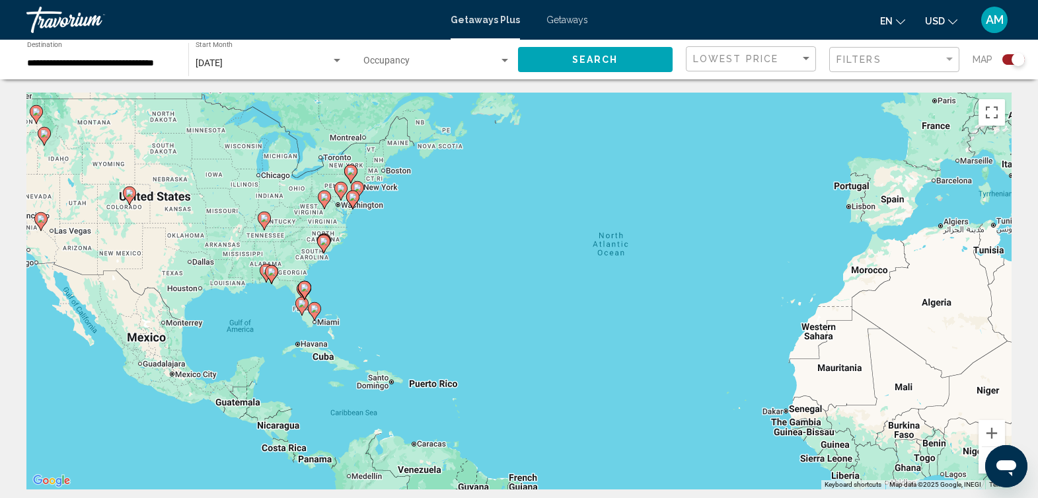
click at [323, 299] on div "To activate drag with keyboard, press Alt + Enter. Once in keyboard drag state,…" at bounding box center [518, 291] width 985 height 396
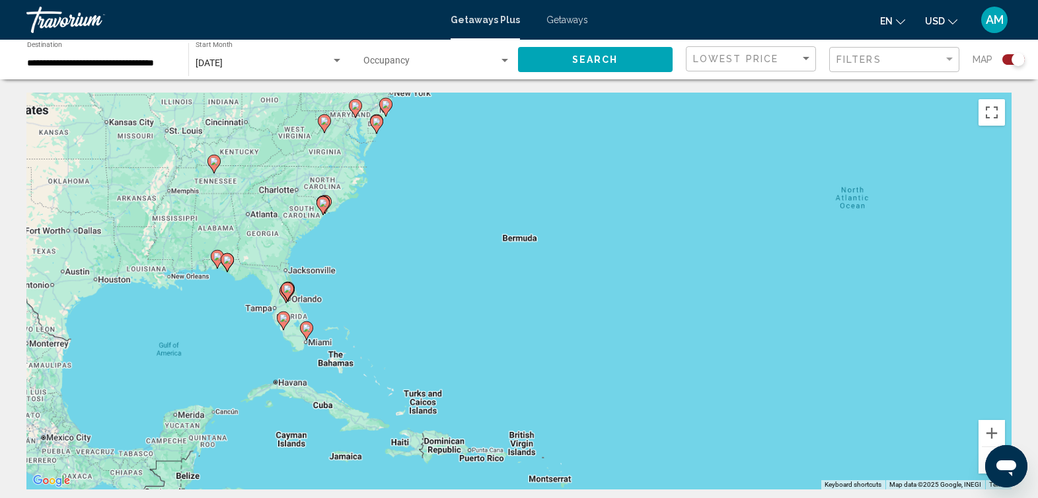
click at [322, 299] on div "To activate drag with keyboard, press Alt + Enter. Once in keyboard drag state,…" at bounding box center [518, 291] width 985 height 396
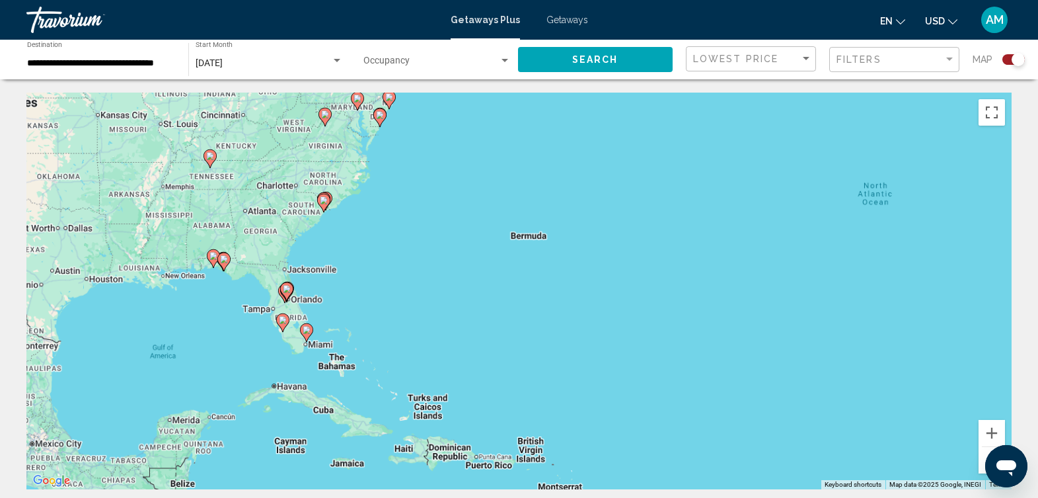
click at [314, 299] on div "To activate drag with keyboard, press Alt + Enter. Once in keyboard drag state,…" at bounding box center [518, 291] width 985 height 396
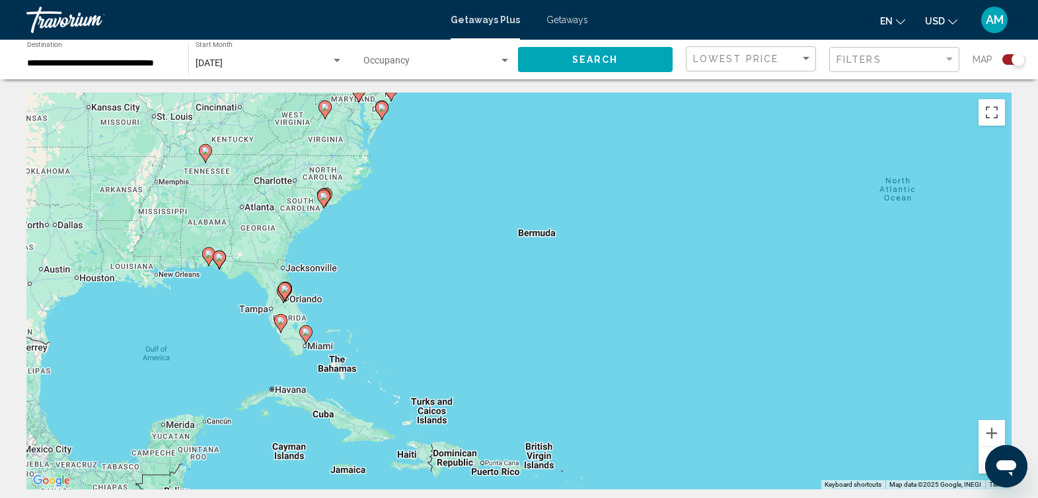
click at [309, 299] on div "To activate drag with keyboard, press Alt + Enter. Once in keyboard drag state,…" at bounding box center [518, 291] width 985 height 396
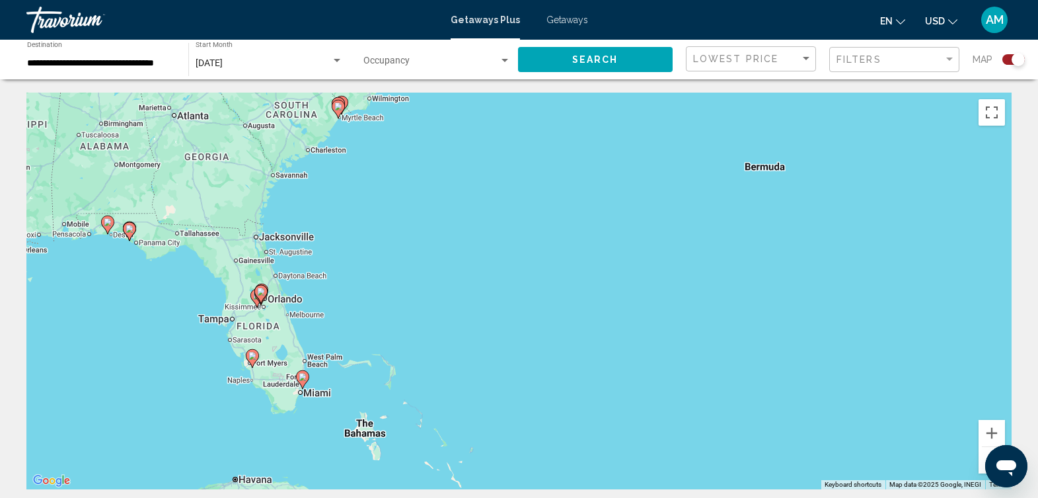
click at [309, 299] on div "To activate drag with keyboard, press Alt + Enter. Once in keyboard drag state,…" at bounding box center [518, 291] width 985 height 396
click at [272, 316] on div "To activate drag with keyboard, press Alt + Enter. Once in keyboard drag state,…" at bounding box center [518, 291] width 985 height 396
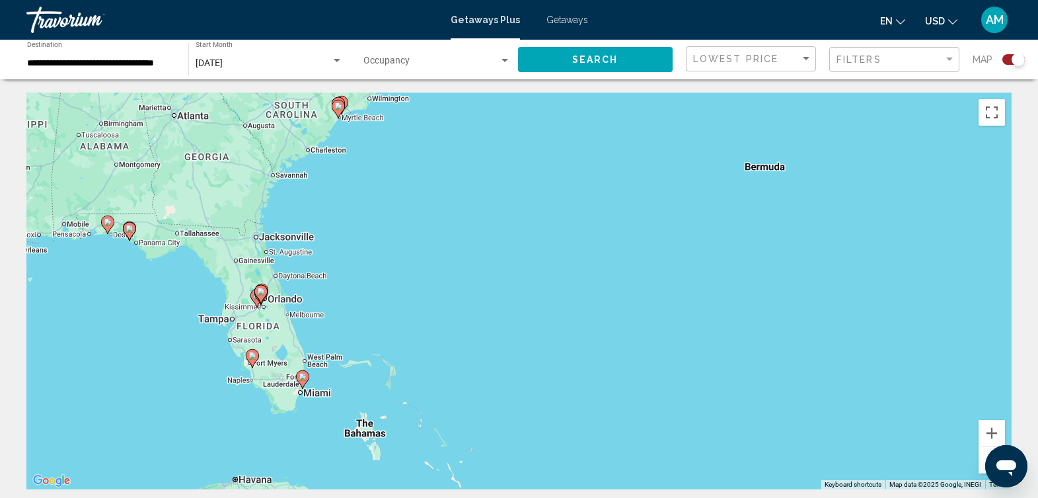
click at [272, 316] on div "To activate drag with keyboard, press Alt + Enter. Once in keyboard drag state,…" at bounding box center [518, 291] width 985 height 396
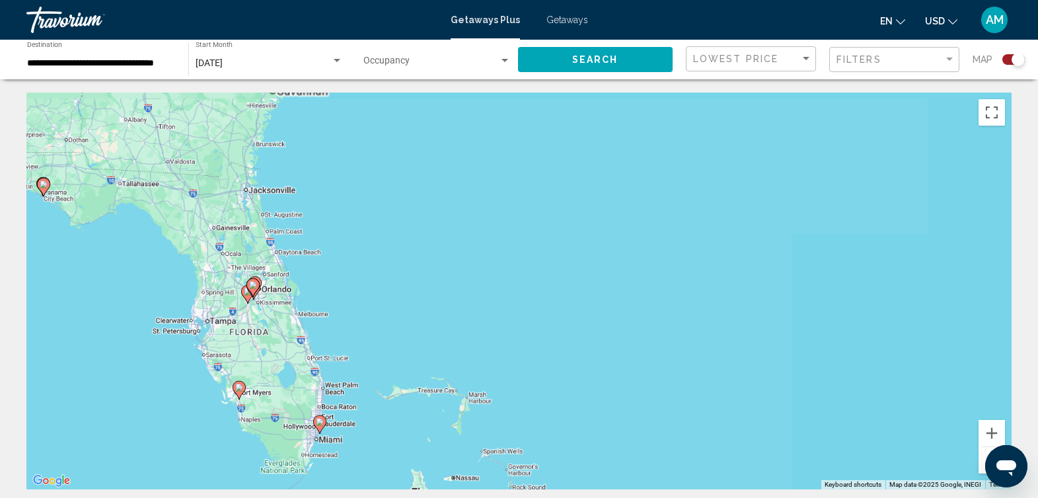
click at [272, 316] on div "To activate drag with keyboard, press Alt + Enter. Once in keyboard drag state,…" at bounding box center [518, 291] width 985 height 396
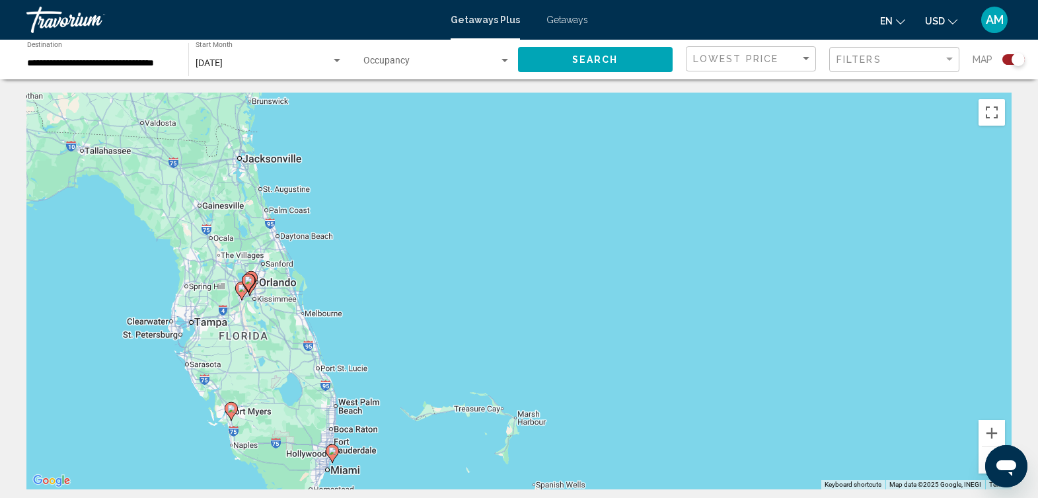
click at [272, 316] on div "To activate drag with keyboard, press Alt + Enter. Once in keyboard drag state,…" at bounding box center [518, 291] width 985 height 396
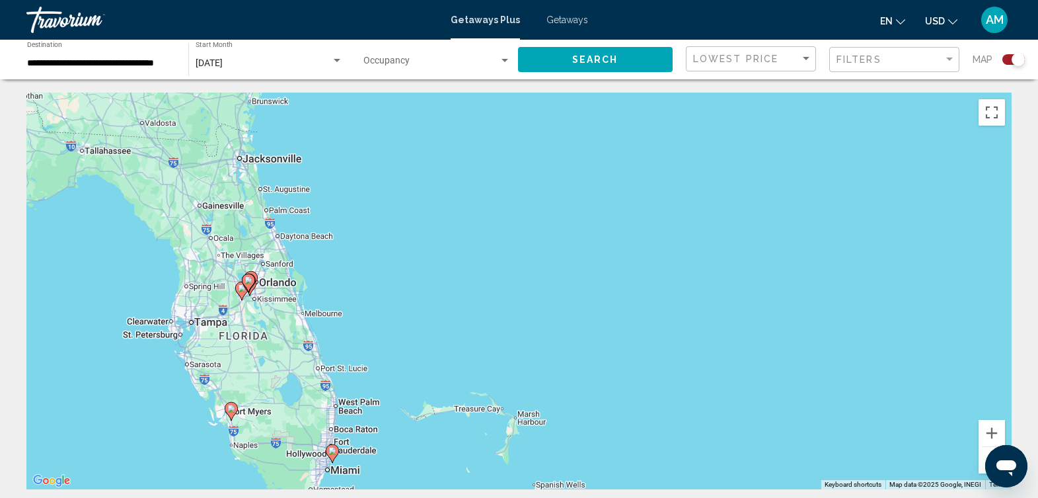
click at [272, 316] on div "To activate drag with keyboard, press Alt + Enter. Once in keyboard drag state,…" at bounding box center [518, 291] width 985 height 396
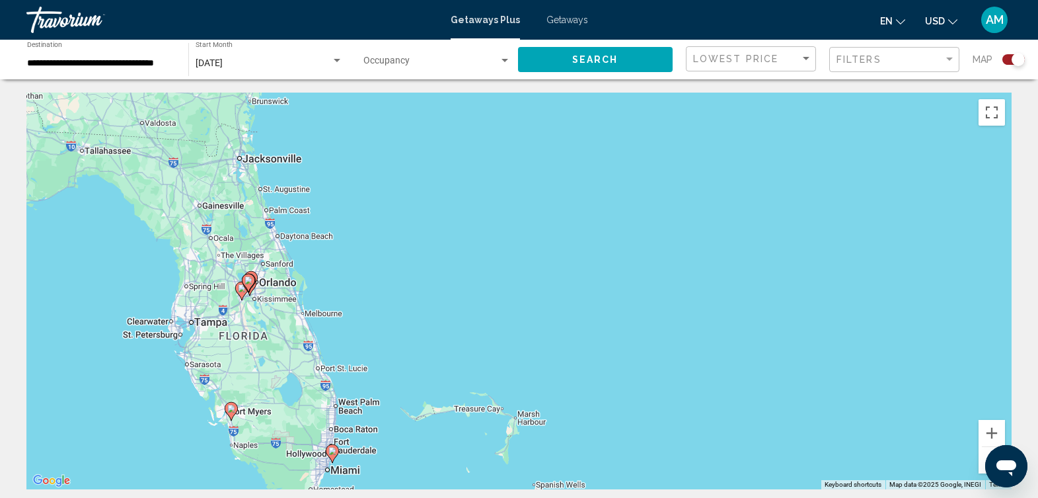
click at [272, 316] on div "To activate drag with keyboard, press Alt + Enter. Once in keyboard drag state,…" at bounding box center [518, 291] width 985 height 396
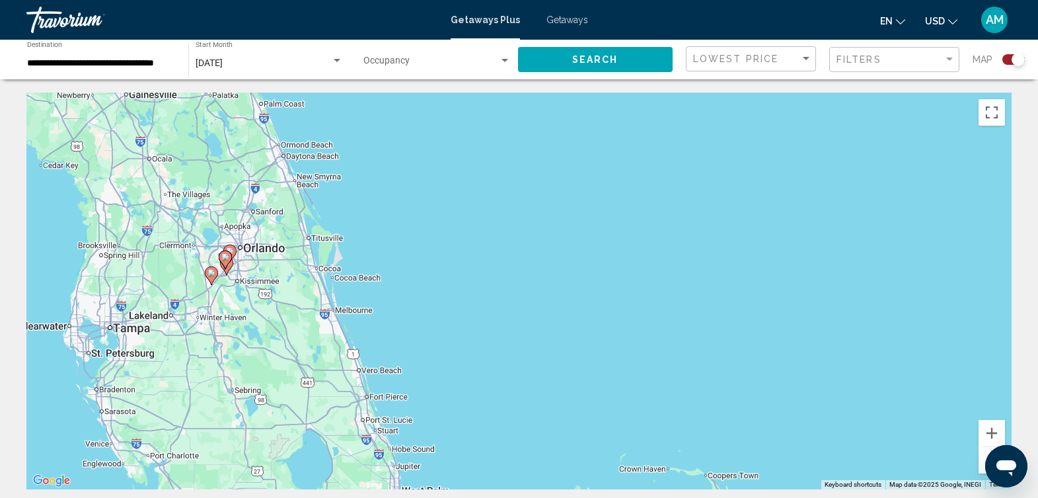
click at [273, 316] on div "To activate drag with keyboard, press Alt + Enter. Once in keyboard drag state,…" at bounding box center [518, 291] width 985 height 396
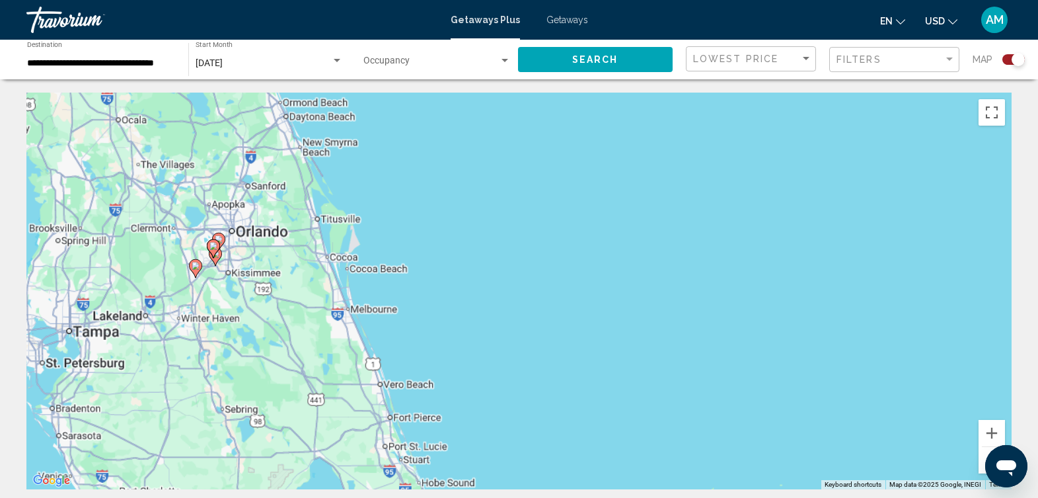
click at [273, 316] on div "To activate drag with keyboard, press Alt + Enter. Once in keyboard drag state,…" at bounding box center [518, 291] width 985 height 396
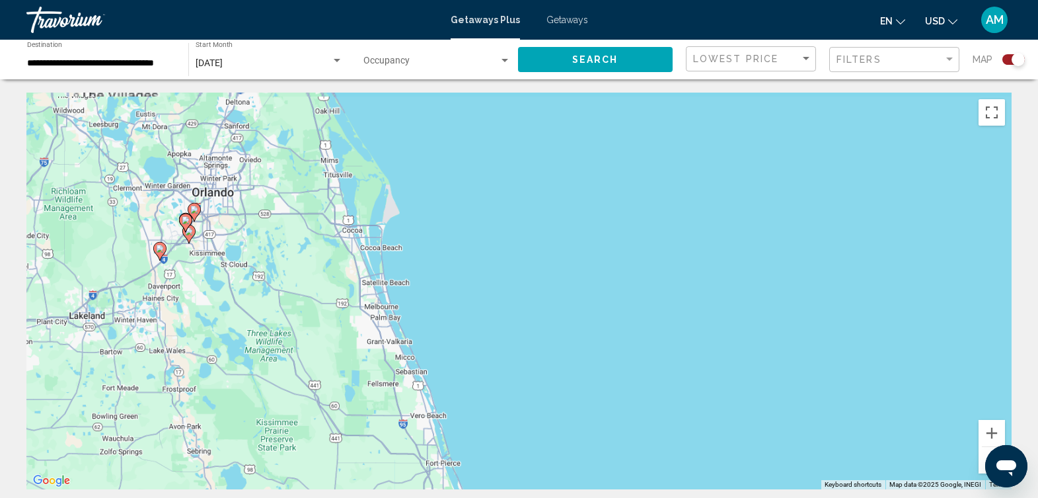
click at [273, 316] on div "To activate drag with keyboard, press Alt + Enter. Once in keyboard drag state,…" at bounding box center [518, 291] width 985 height 396
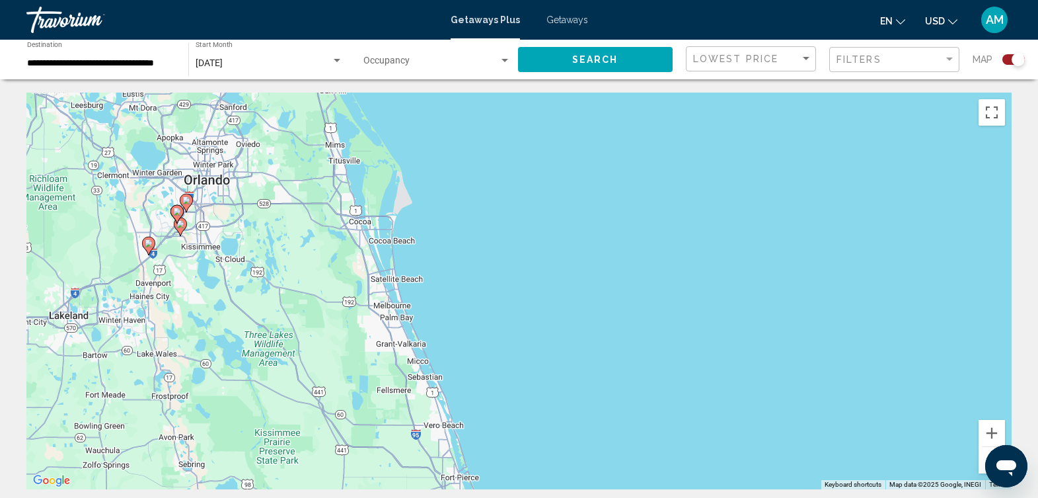
click at [273, 316] on div "To activate drag with keyboard, press Alt + Enter. Once in keyboard drag state,…" at bounding box center [518, 291] width 985 height 396
click at [227, 218] on div "To activate drag with keyboard, press Alt + Enter. Once in keyboard drag state,…" at bounding box center [518, 291] width 985 height 396
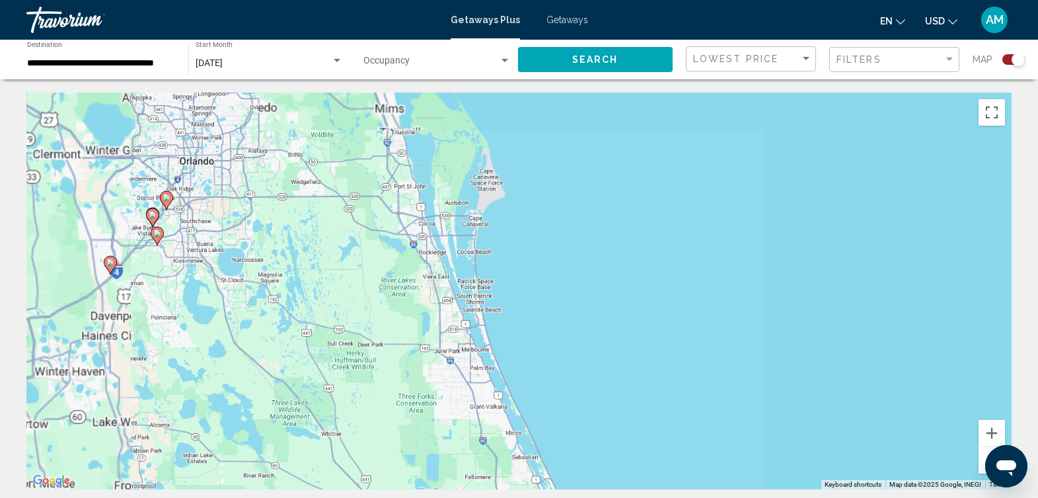
click at [227, 218] on div "To activate drag with keyboard, press Alt + Enter. Once in keyboard drag state,…" at bounding box center [518, 291] width 985 height 396
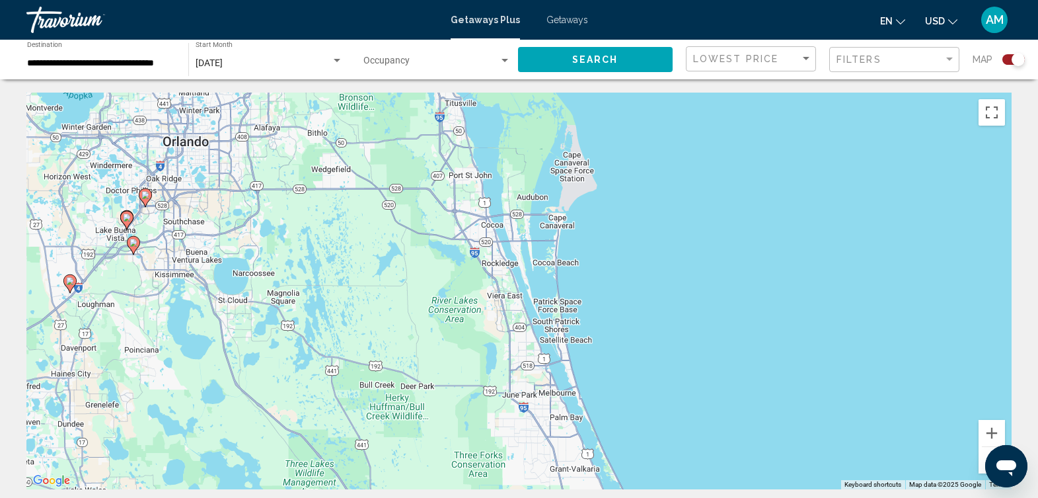
click at [227, 218] on div "To activate drag with keyboard, press Alt + Enter. Once in keyboard drag state,…" at bounding box center [518, 291] width 985 height 396
click at [152, 223] on div "To activate drag with keyboard, press Alt + Enter. Once in keyboard drag state,…" at bounding box center [518, 291] width 985 height 396
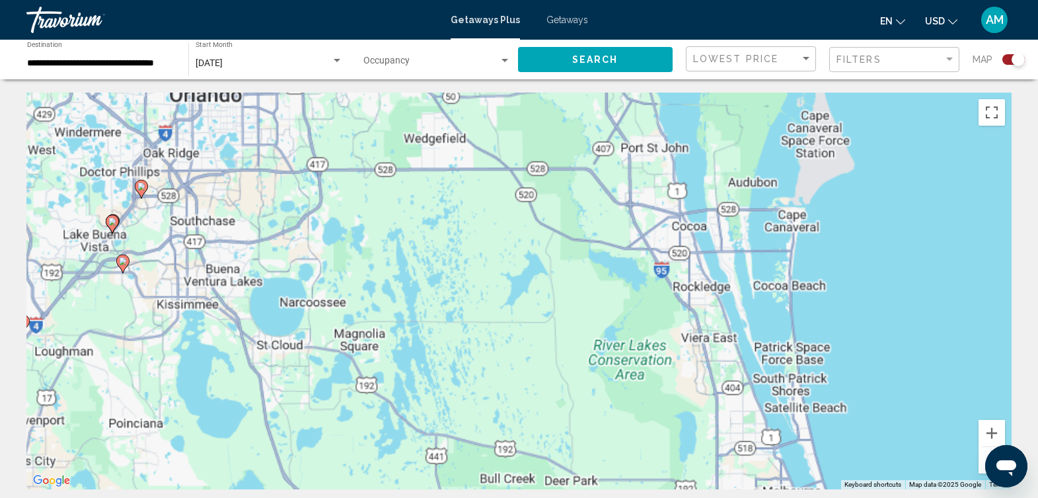
click at [152, 223] on div "To activate drag with keyboard, press Alt + Enter. Once in keyboard drag state,…" at bounding box center [518, 291] width 985 height 396
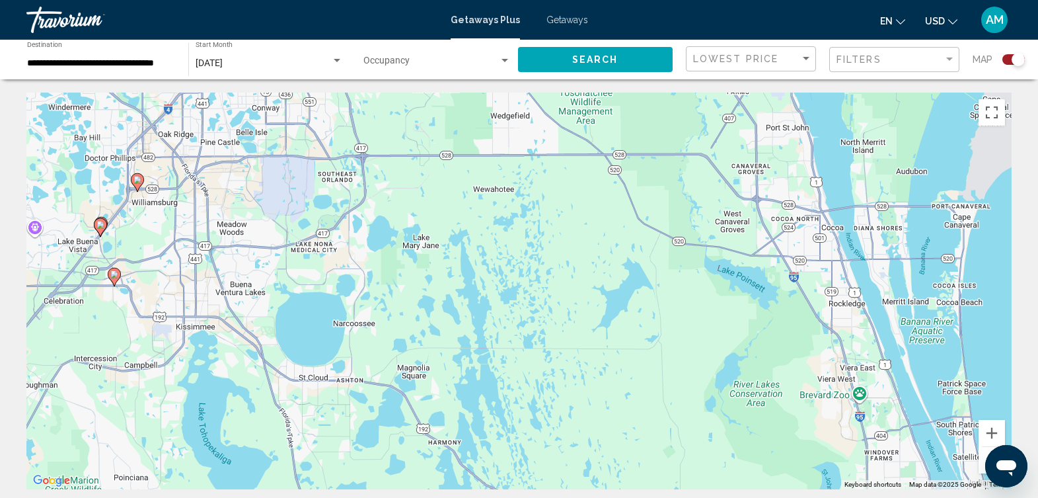
click at [152, 223] on div "To activate drag with keyboard, press Alt + Enter. Once in keyboard drag state,…" at bounding box center [518, 291] width 985 height 396
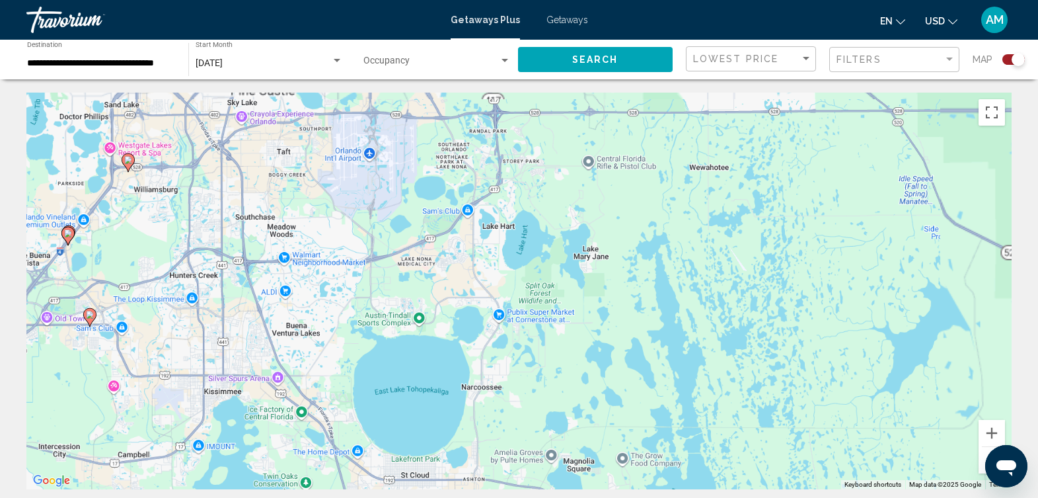
click at [152, 223] on div "To activate drag with keyboard, press Alt + Enter. Once in keyboard drag state,…" at bounding box center [518, 291] width 985 height 396
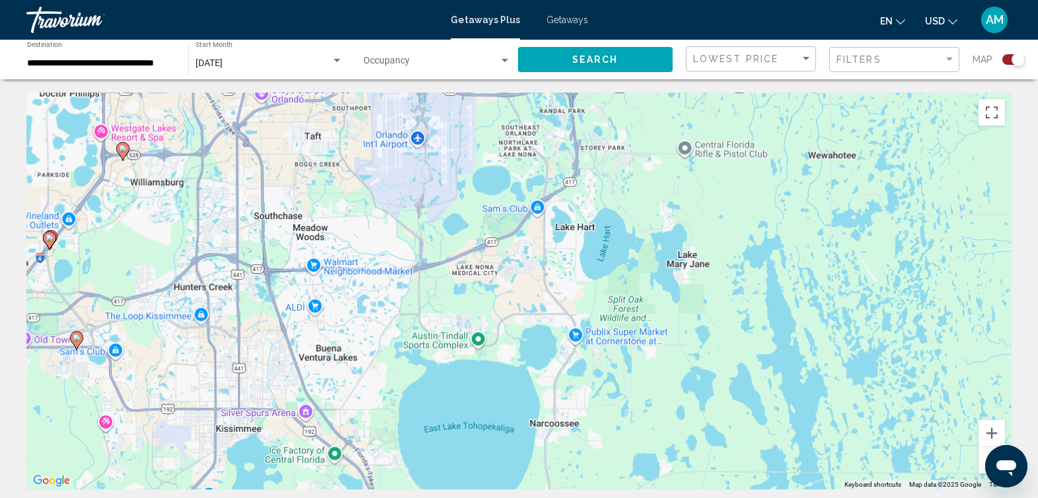
click at [152, 223] on div "To activate drag with keyboard, press Alt + Enter. Once in keyboard drag state,…" at bounding box center [518, 291] width 985 height 396
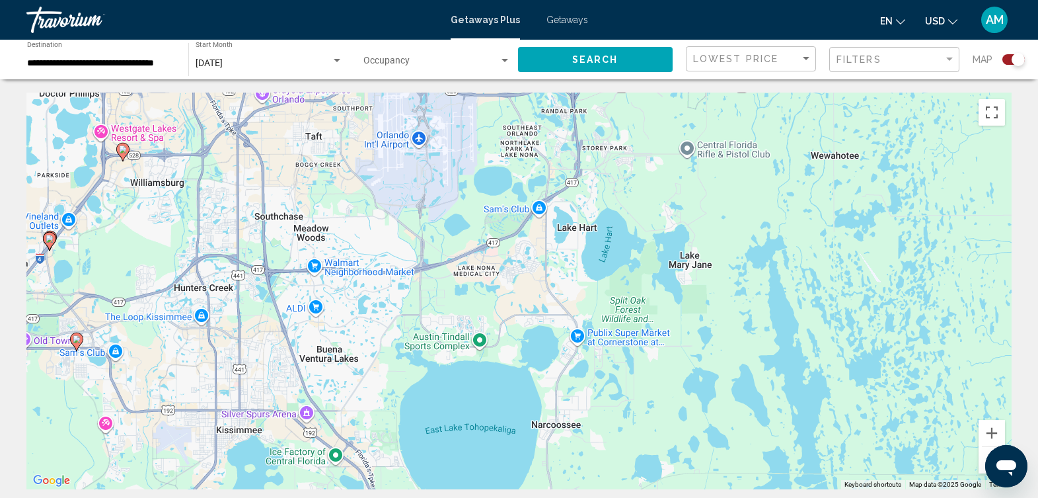
click at [152, 223] on div "To activate drag with keyboard, press Alt + Enter. Once in keyboard drag state,…" at bounding box center [518, 291] width 985 height 396
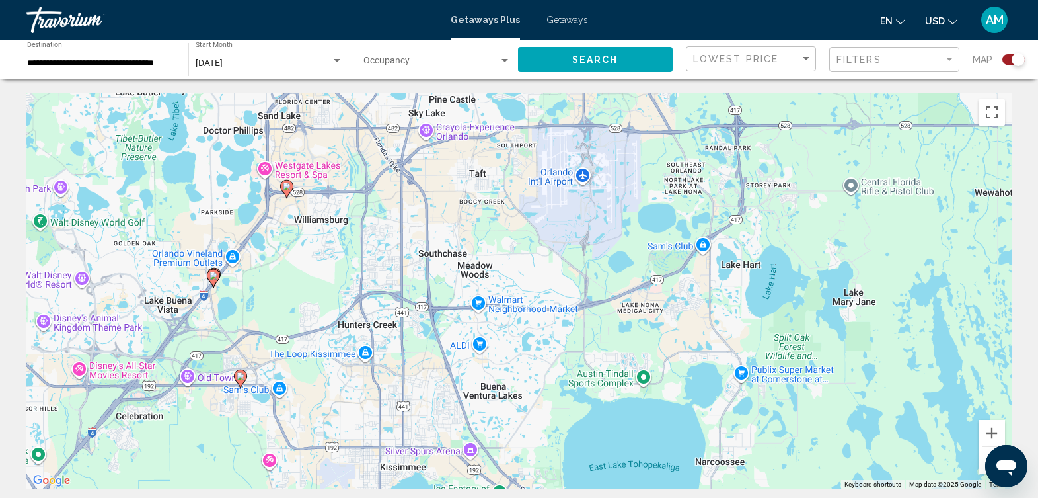
drag, startPoint x: 118, startPoint y: 221, endPoint x: 283, endPoint y: 258, distance: 169.3
click at [283, 258] on div "To activate drag with keyboard, press Alt + Enter. Once in keyboard drag state,…" at bounding box center [518, 291] width 985 height 396
click at [246, 284] on div "To activate drag with keyboard, press Alt + Enter. Once in keyboard drag state,…" at bounding box center [518, 291] width 985 height 396
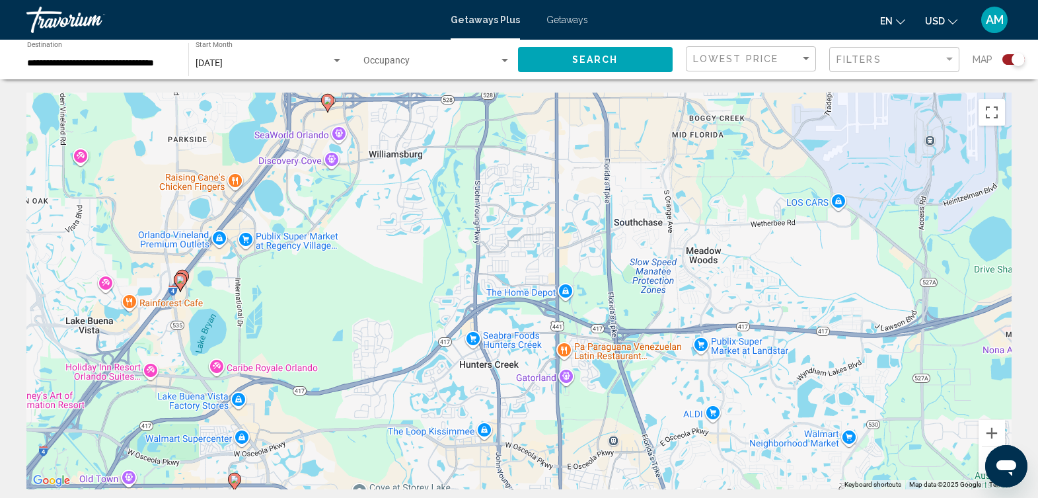
click at [246, 284] on div "To activate drag with keyboard, press Alt + Enter. Once in keyboard drag state,…" at bounding box center [518, 291] width 985 height 396
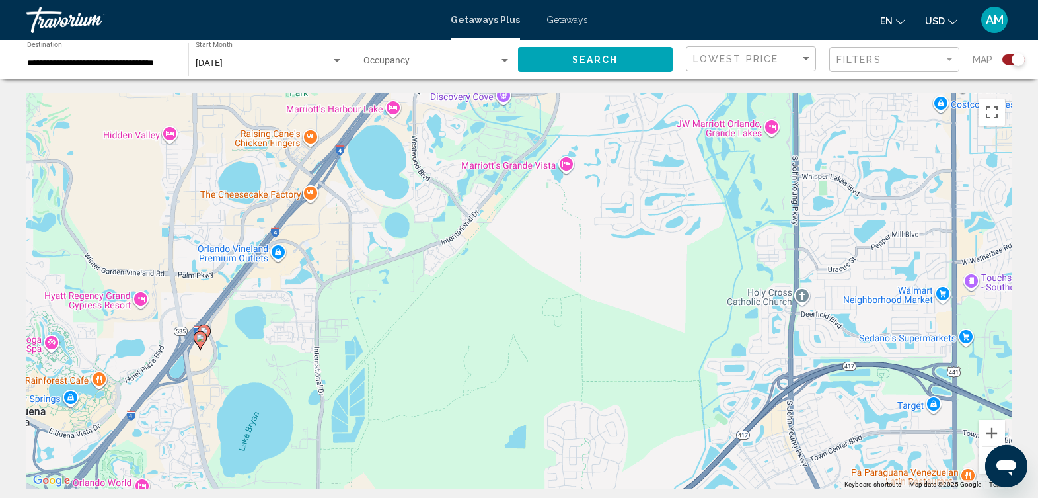
drag, startPoint x: 224, startPoint y: 243, endPoint x: 310, endPoint y: 292, distance: 98.8
click at [310, 292] on div "To activate drag with keyboard, press Alt + Enter. Once in keyboard drag state,…" at bounding box center [518, 291] width 985 height 396
click at [139, 297] on div "To activate drag with keyboard, press Alt + Enter. Once in keyboard drag state,…" at bounding box center [518, 291] width 985 height 396
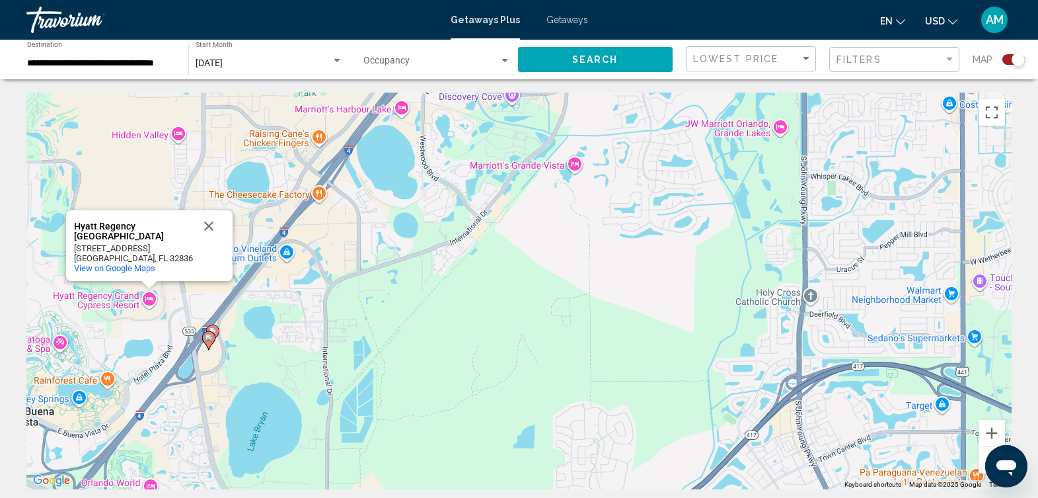
click at [211, 337] on image "Main content" at bounding box center [209, 338] width 8 height 8
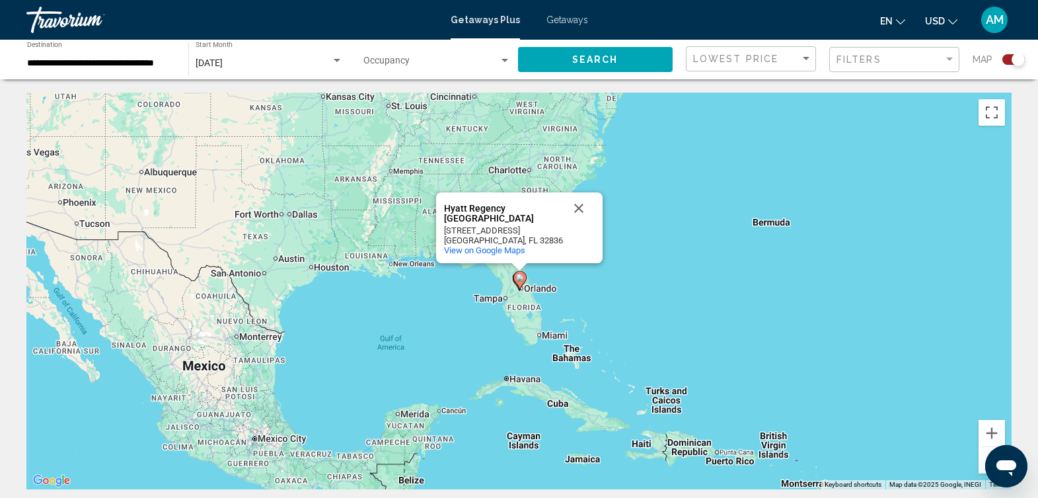
click at [576, 207] on button "Close" at bounding box center [579, 208] width 32 height 32
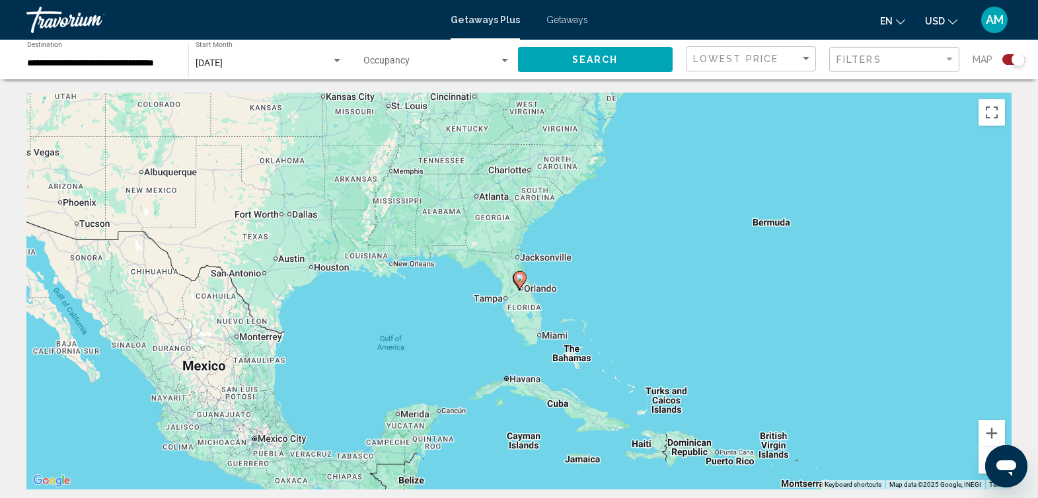
click at [585, 20] on span "Getaways" at bounding box center [567, 20] width 42 height 11
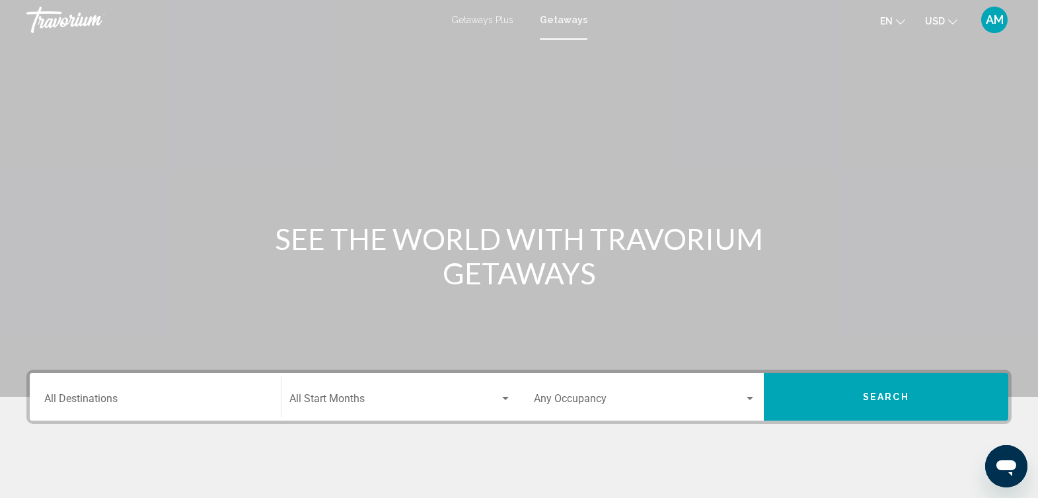
click at [186, 394] on div "Destination All Destinations" at bounding box center [155, 397] width 222 height 42
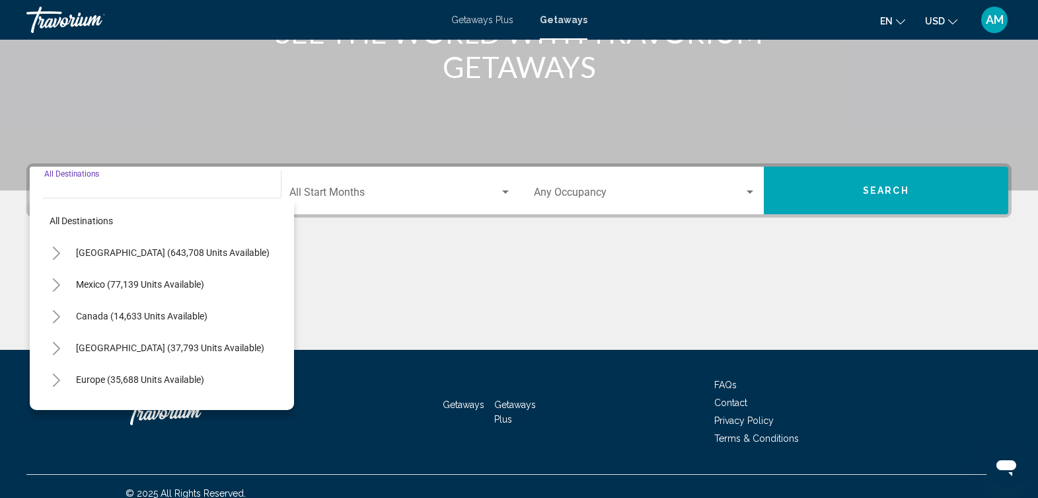
scroll to position [220, 0]
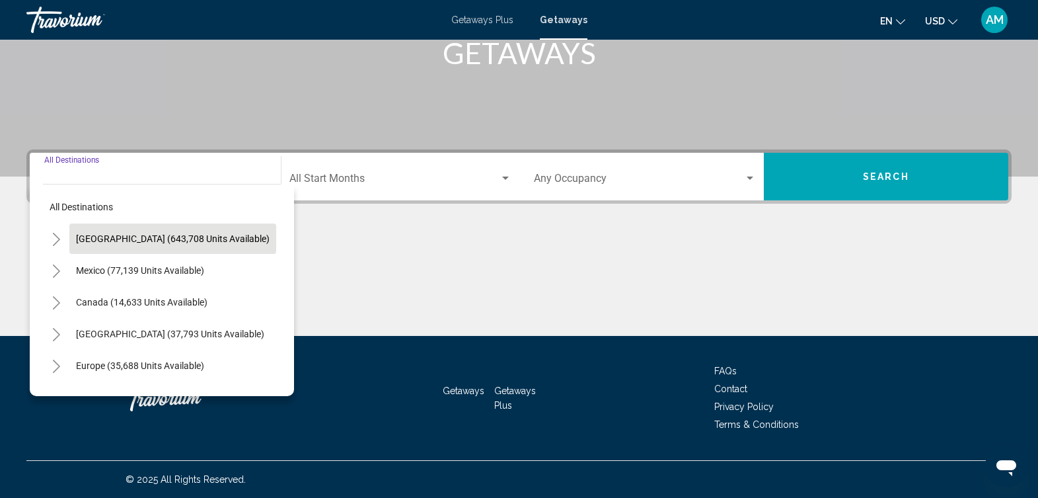
click at [232, 233] on span "[GEOGRAPHIC_DATA] (643,708 units available)" at bounding box center [173, 238] width 194 height 11
type input "**********"
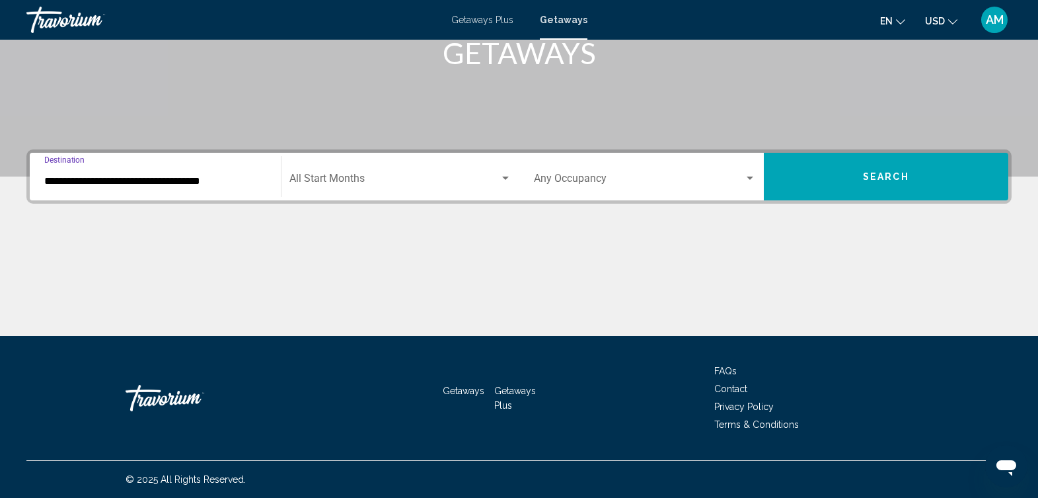
click at [505, 182] on div "Search widget" at bounding box center [506, 178] width 12 height 11
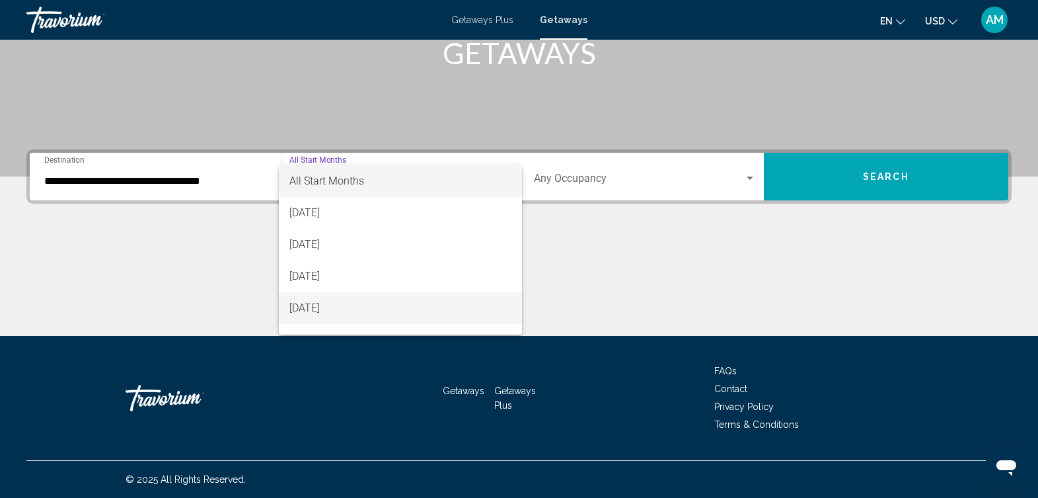
click at [445, 304] on span "[DATE]" at bounding box center [399, 308] width 221 height 32
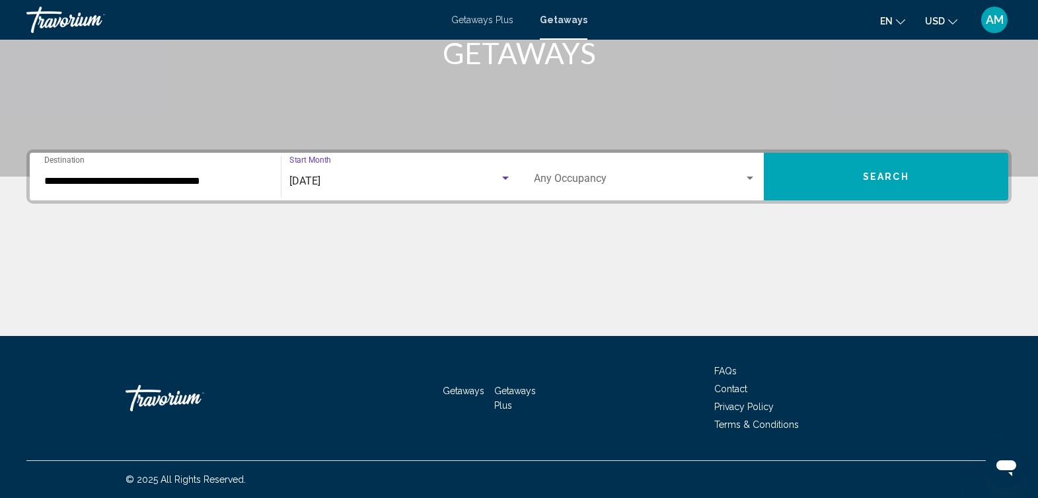
click at [750, 176] on div "Search widget" at bounding box center [750, 177] width 7 height 3
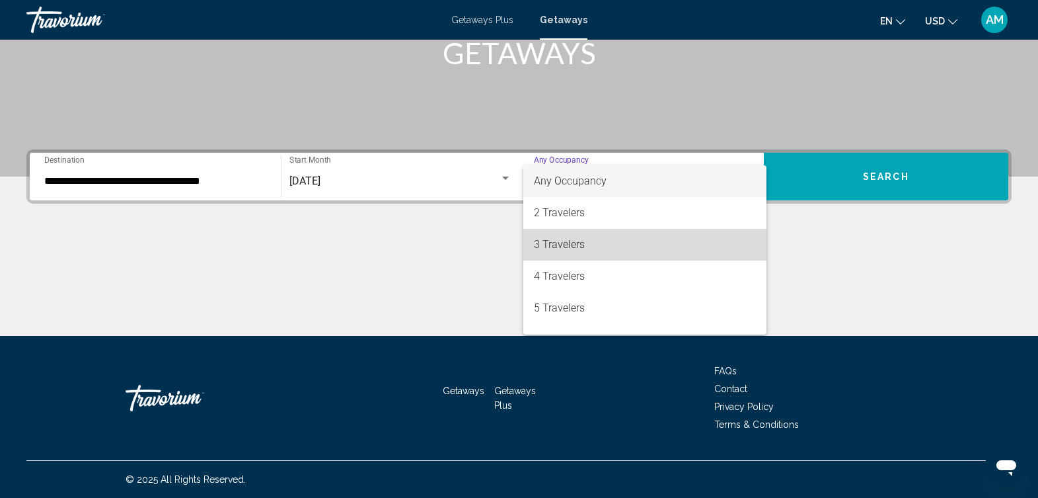
click at [672, 241] on span "3 Travelers" at bounding box center [645, 245] width 222 height 32
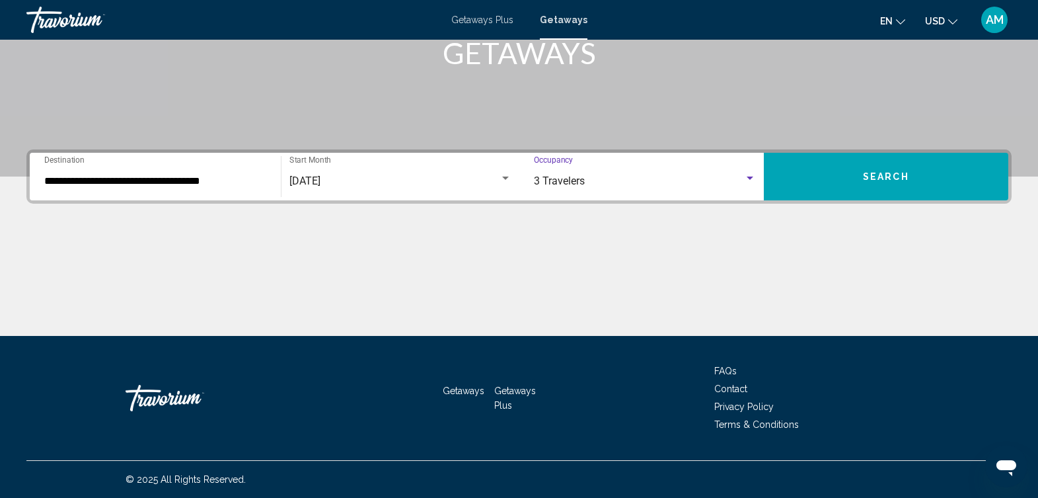
click at [901, 168] on button "Search" at bounding box center [886, 177] width 244 height 48
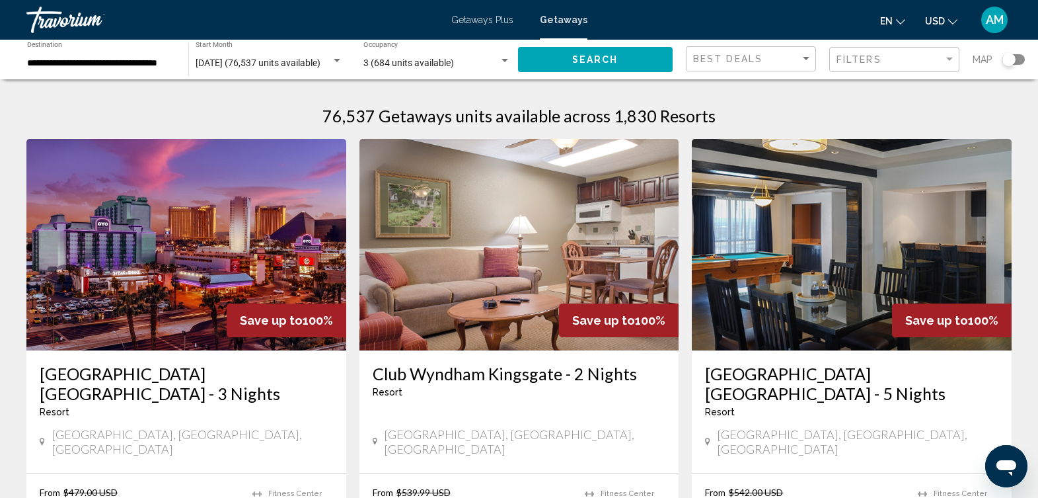
click at [962, 61] on div "Best Deals Filters Map" at bounding box center [855, 59] width 339 height 27
click at [950, 63] on div "Filter" at bounding box center [950, 59] width 12 height 11
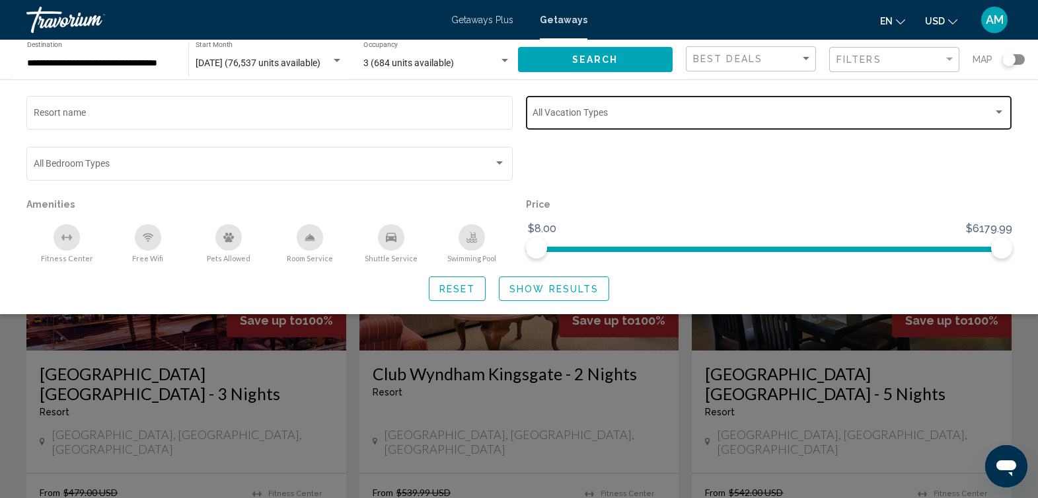
click at [1000, 116] on div "Search widget" at bounding box center [999, 112] width 12 height 11
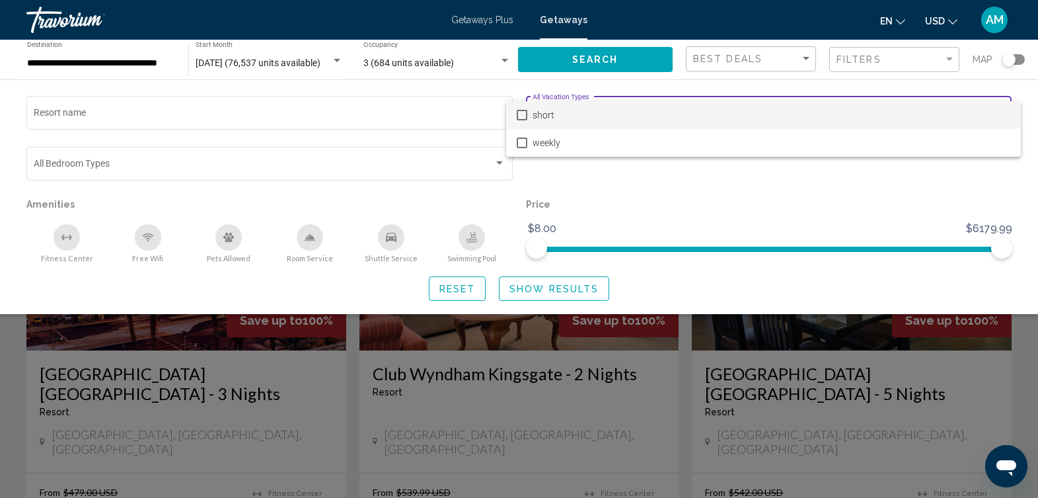
click at [942, 113] on span "short" at bounding box center [772, 115] width 478 height 28
drag, startPoint x: 1003, startPoint y: 246, endPoint x: 762, endPoint y: 248, distance: 240.5
click at [762, 248] on div at bounding box center [519, 249] width 1038 height 498
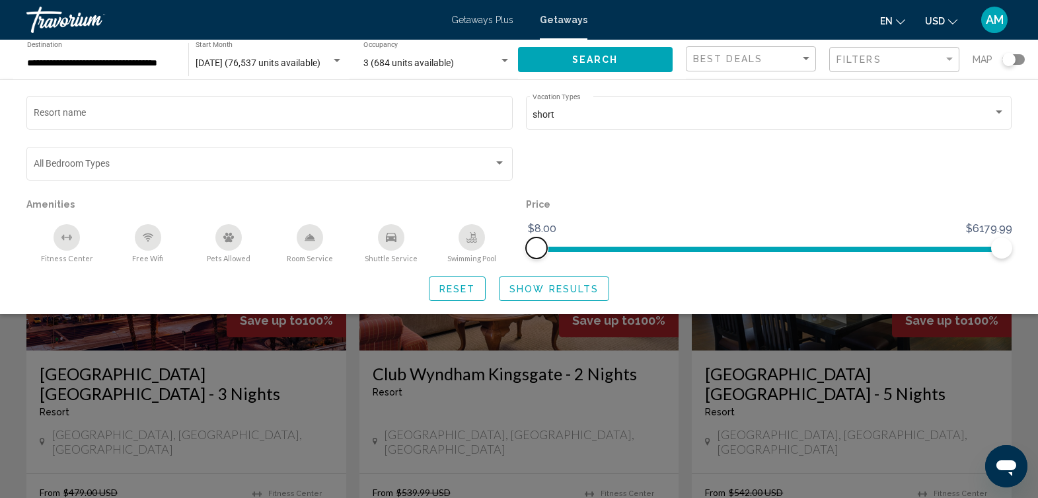
click at [762, 248] on ngx-slider "$8.00 $6179.99 $8.00 $6179.99" at bounding box center [769, 247] width 486 height 3
click at [673, 248] on ngx-slider "$8.00 $6179.99 $1820.00 $6179.99" at bounding box center [769, 247] width 486 height 3
click at [595, 249] on ngx-slider "$8.00 $6179.99 $1820.00 $6179.99" at bounding box center [769, 247] width 486 height 3
drag, startPoint x: 593, startPoint y: 249, endPoint x: 581, endPoint y: 250, distance: 12.0
click at [581, 250] on span "Search widget" at bounding box center [582, 247] width 21 height 21
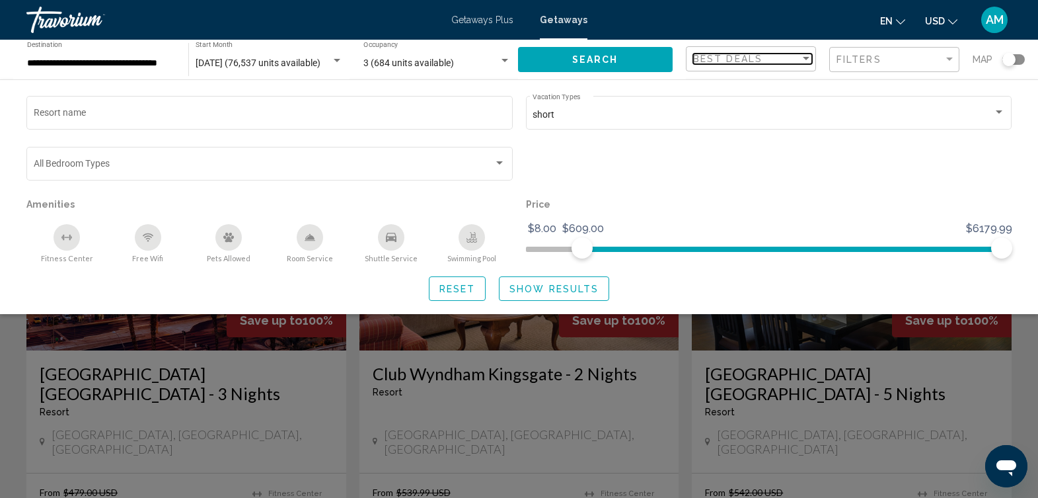
click at [805, 57] on div "Sort by" at bounding box center [806, 58] width 7 height 3
click at [788, 81] on span "Lowest Price" at bounding box center [752, 87] width 119 height 28
click at [584, 285] on span "Show Results" at bounding box center [553, 288] width 89 height 11
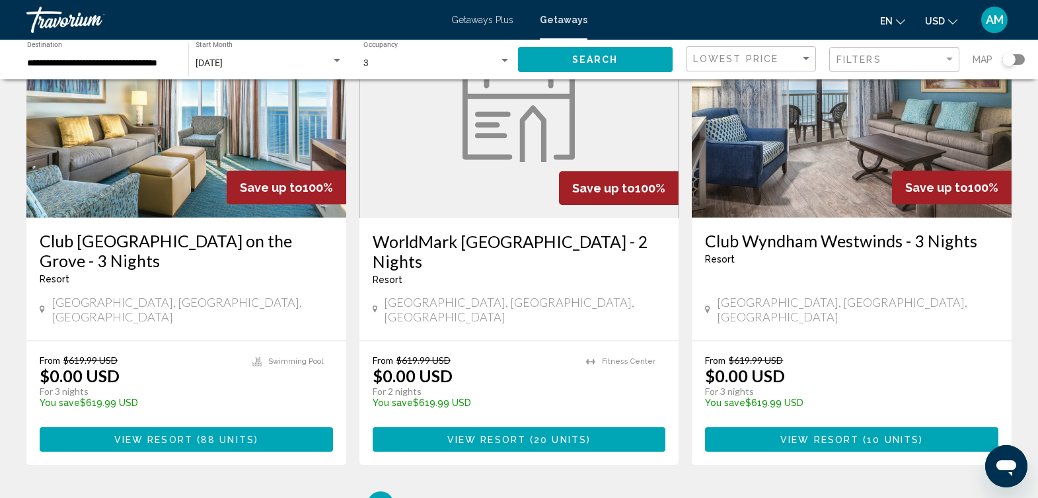
scroll to position [1579, 0]
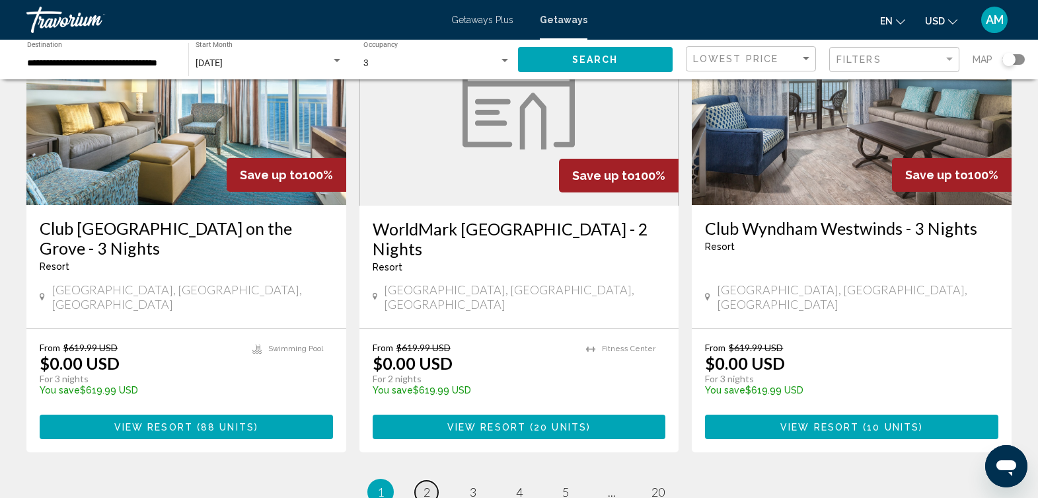
click at [426, 484] on span "2" at bounding box center [427, 491] width 7 height 15
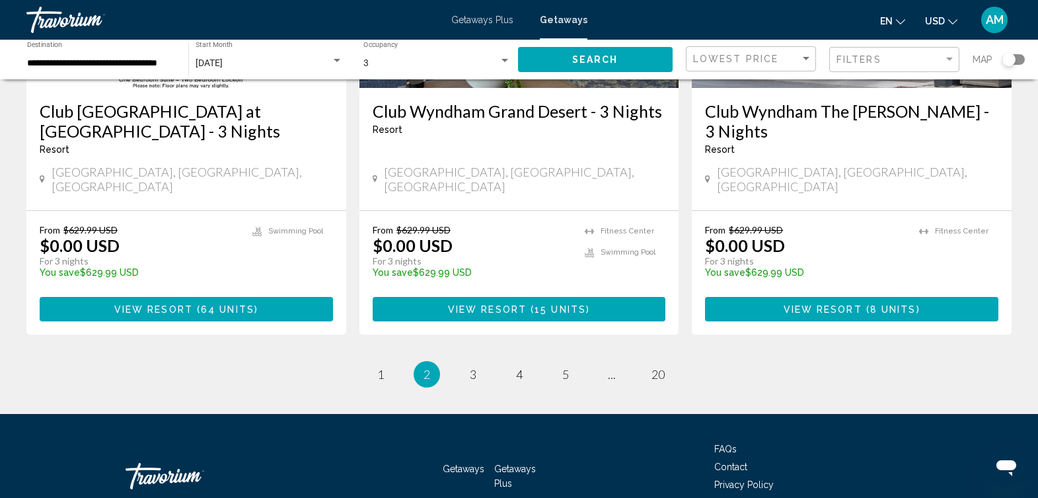
scroll to position [1641, 0]
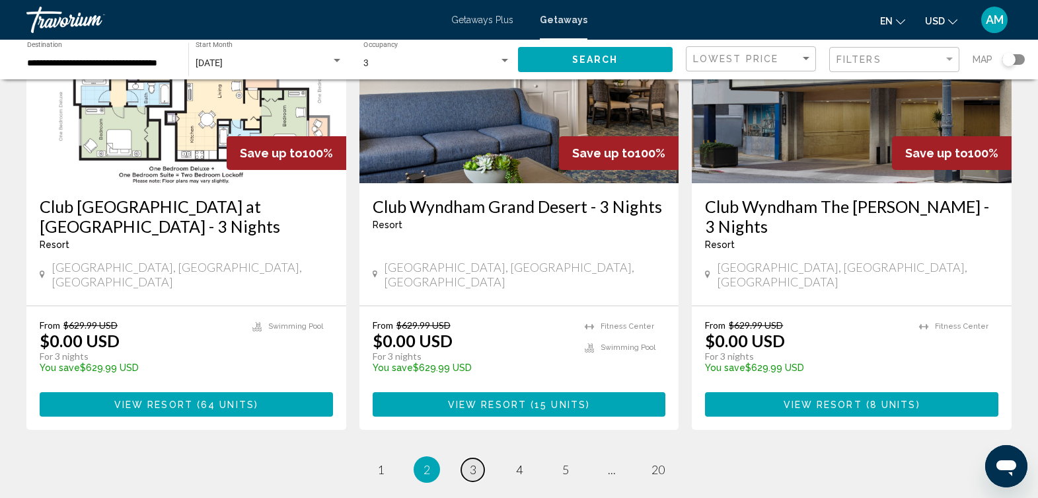
click at [472, 462] on span "3" at bounding box center [473, 469] width 7 height 15
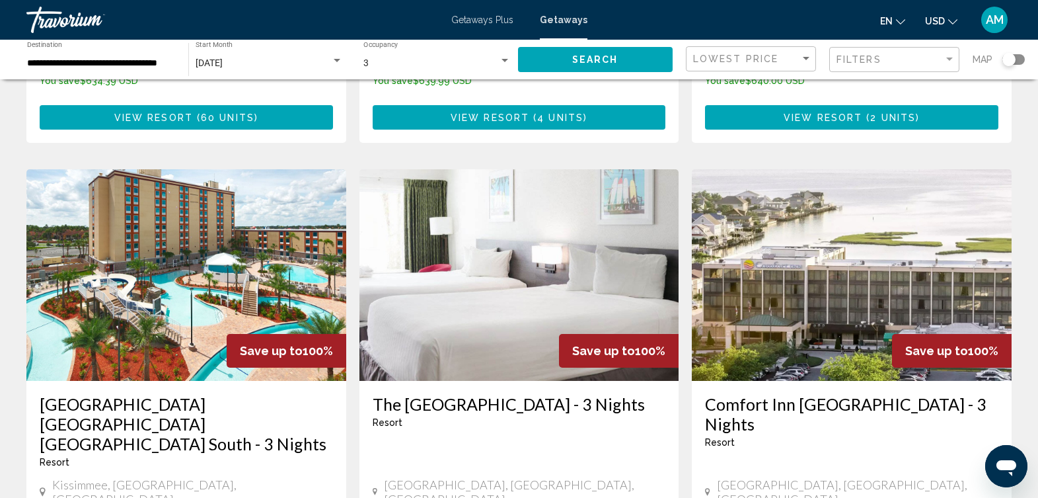
scroll to position [1454, 0]
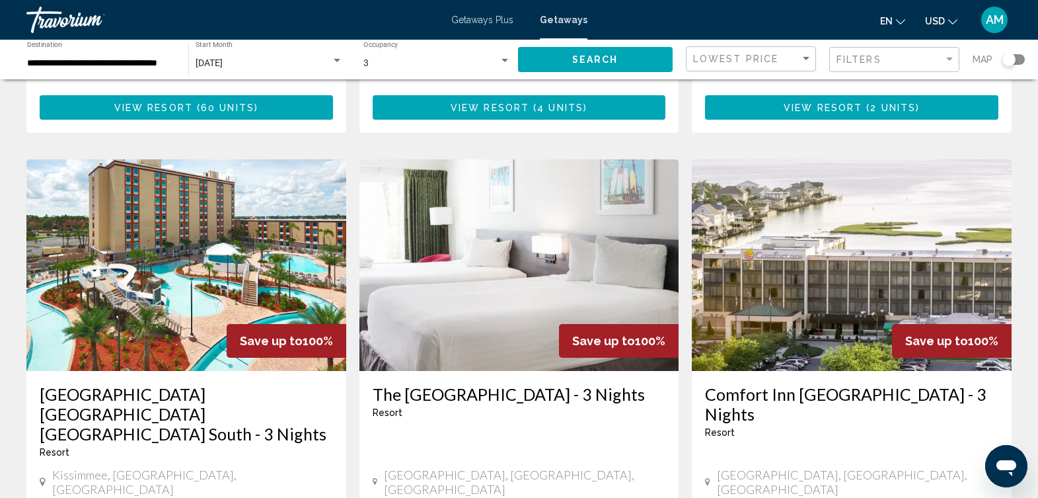
click at [249, 209] on img "Main content" at bounding box center [186, 264] width 320 height 211
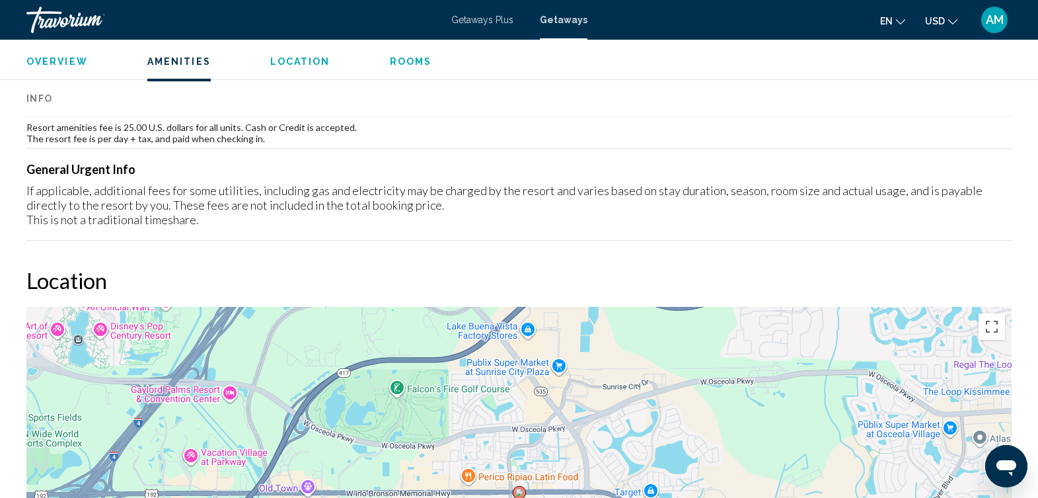
scroll to position [476, 0]
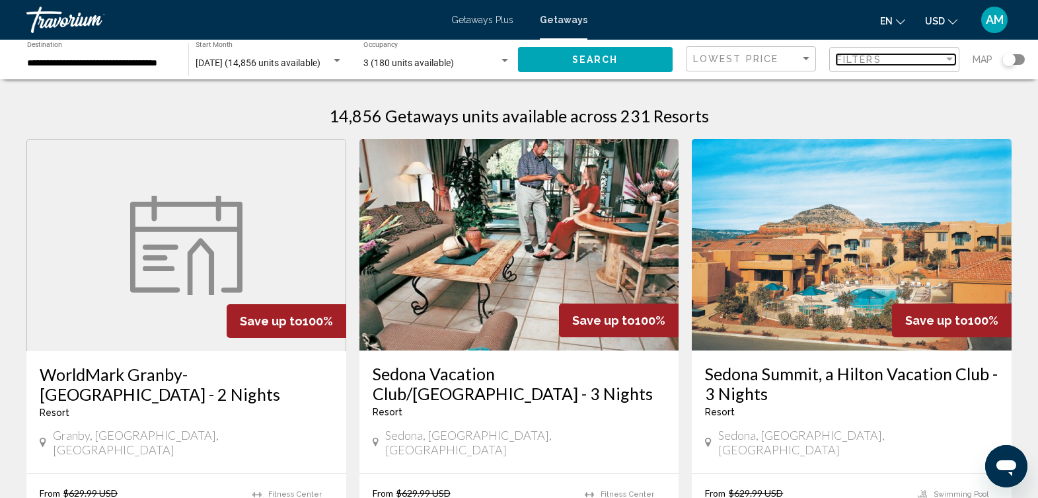
click at [948, 60] on div "Filter" at bounding box center [949, 58] width 7 height 3
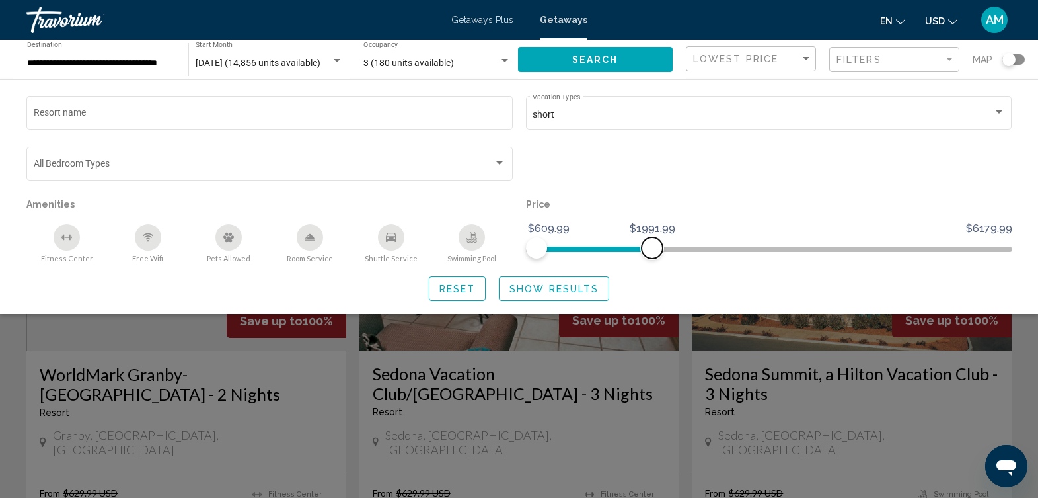
drag, startPoint x: 1002, startPoint y: 247, endPoint x: 651, endPoint y: 267, distance: 350.8
click at [651, 267] on div "Resort name short Vacation Types All Vacation Types Bedroom Types All Bedroom T…" at bounding box center [519, 196] width 1038 height 207
drag, startPoint x: 649, startPoint y: 249, endPoint x: 576, endPoint y: 258, distance: 73.3
click at [576, 258] on div "Price $609.99 $6179.99 $609.99 $1088.99 $609.99 - $1088.99" at bounding box center [769, 229] width 500 height 68
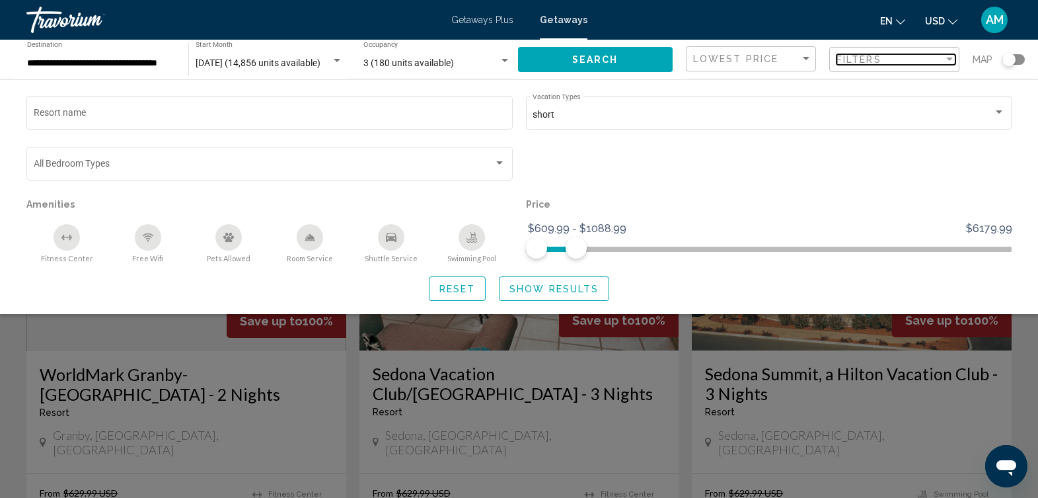
click at [949, 56] on div "Filter" at bounding box center [950, 59] width 12 height 11
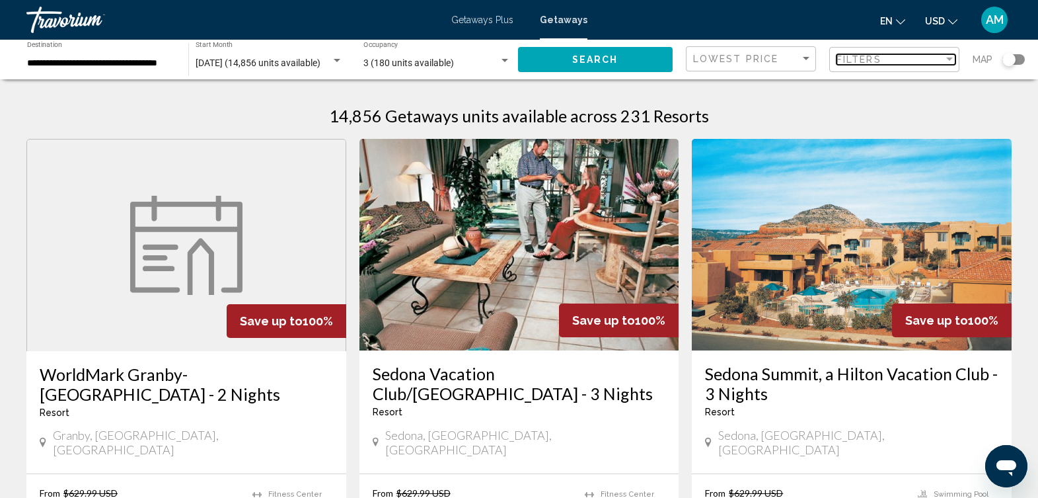
click at [949, 56] on div "Filter" at bounding box center [950, 59] width 12 height 11
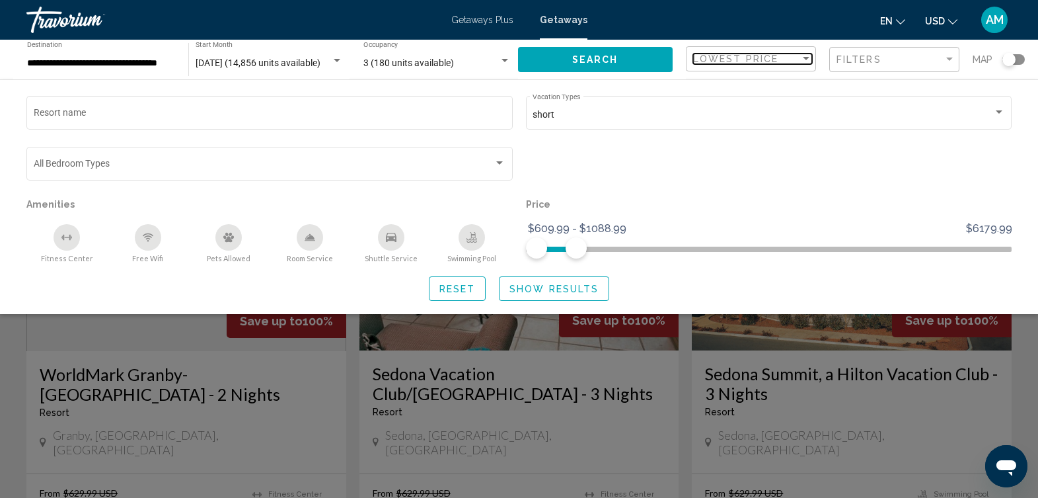
click at [801, 59] on div "Sort by" at bounding box center [806, 59] width 12 height 11
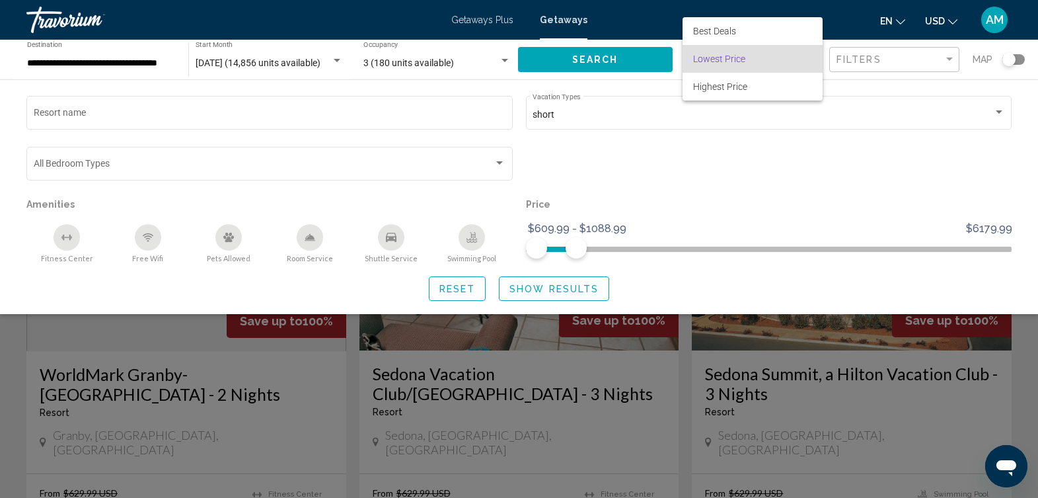
click at [801, 59] on span "Lowest Price" at bounding box center [752, 59] width 119 height 28
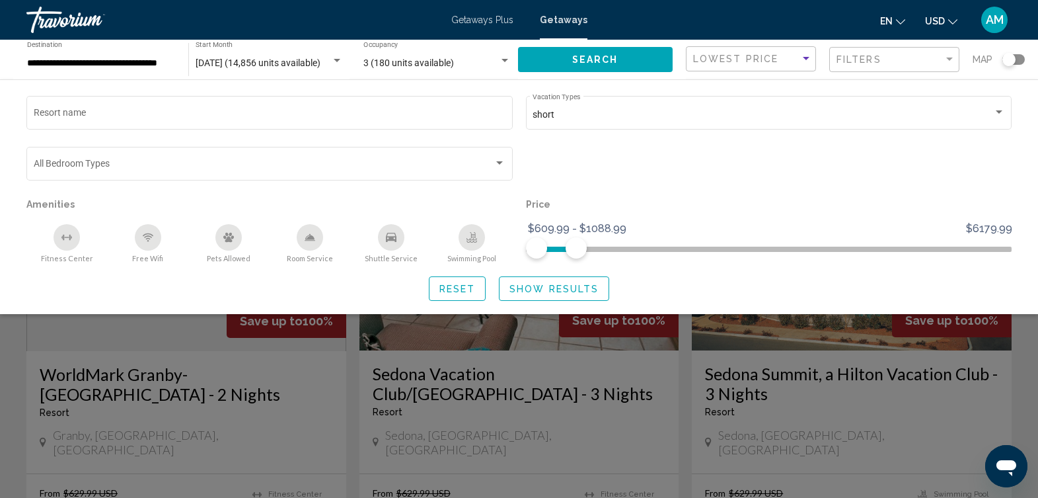
click at [552, 291] on span "Show Results" at bounding box center [553, 288] width 89 height 11
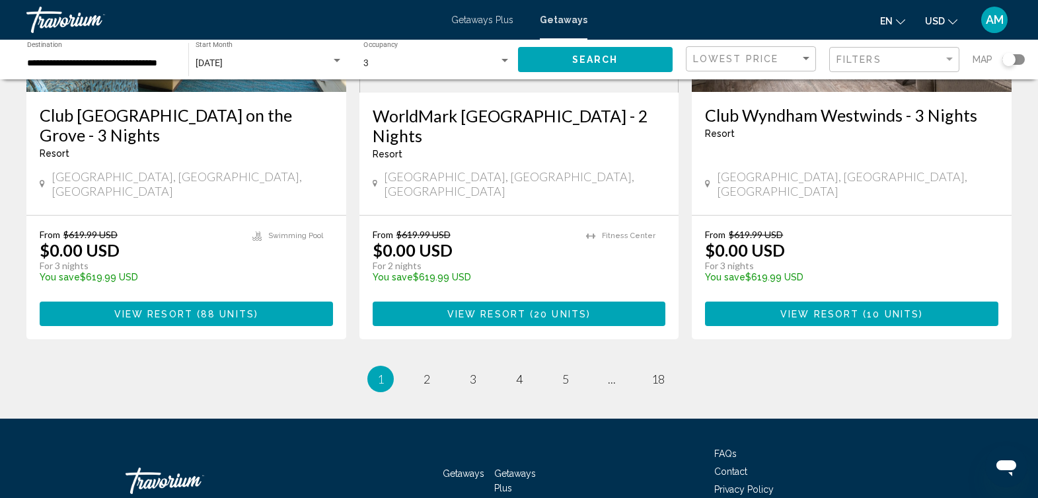
scroll to position [1705, 0]
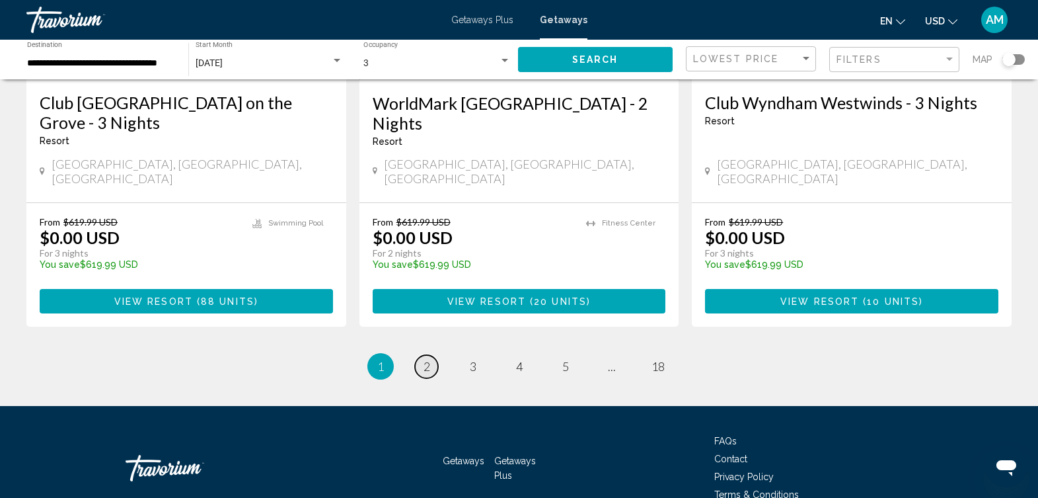
click at [424, 359] on span "2" at bounding box center [427, 366] width 7 height 15
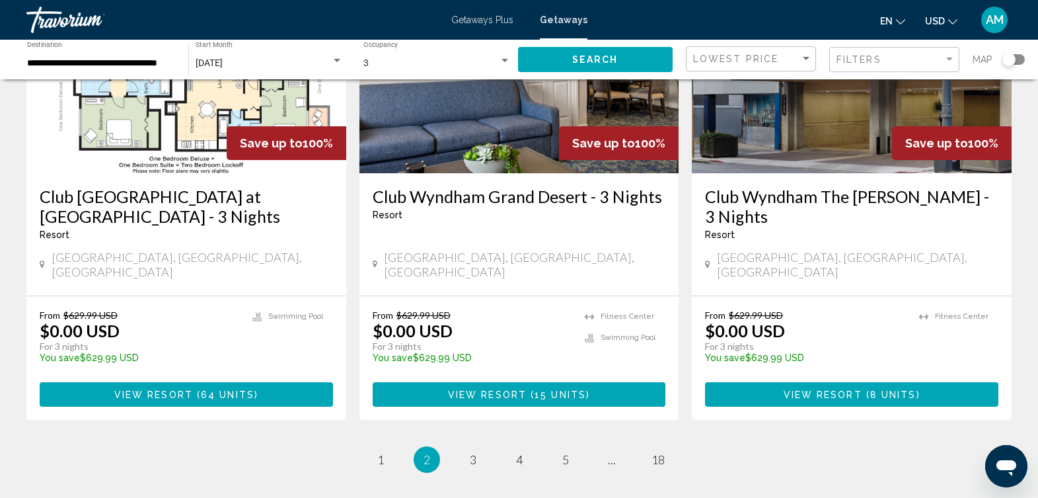
scroll to position [1664, 0]
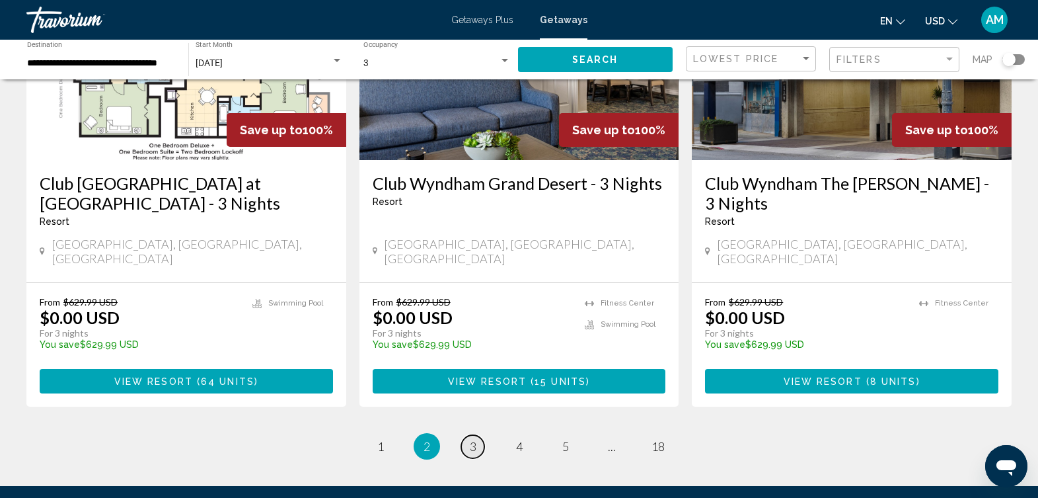
click at [472, 439] on span "3" at bounding box center [473, 446] width 7 height 15
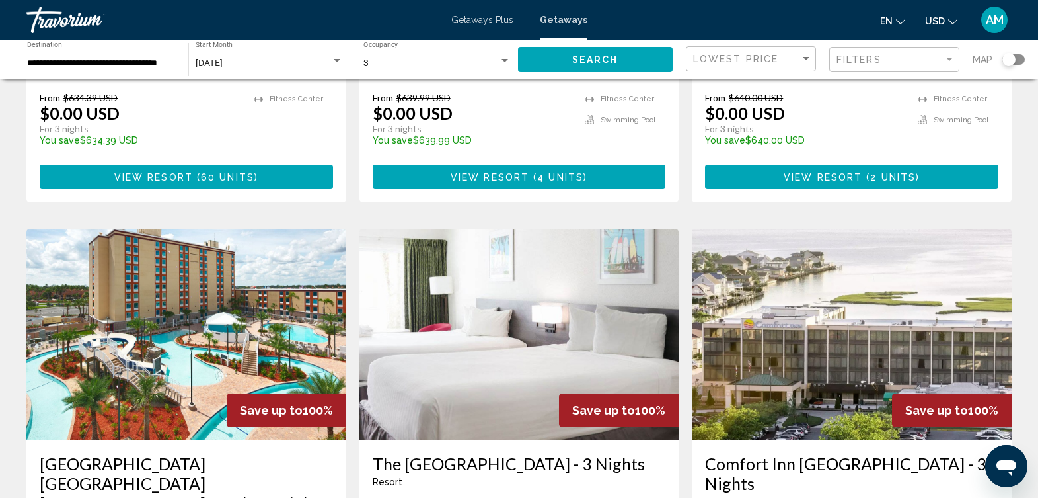
scroll to position [1388, 0]
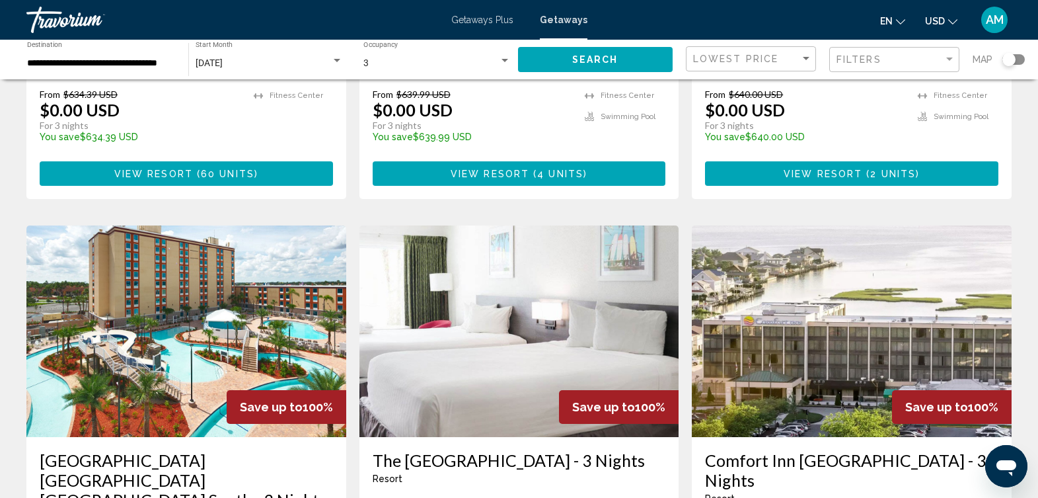
click at [161, 270] on img "Main content" at bounding box center [186, 330] width 320 height 211
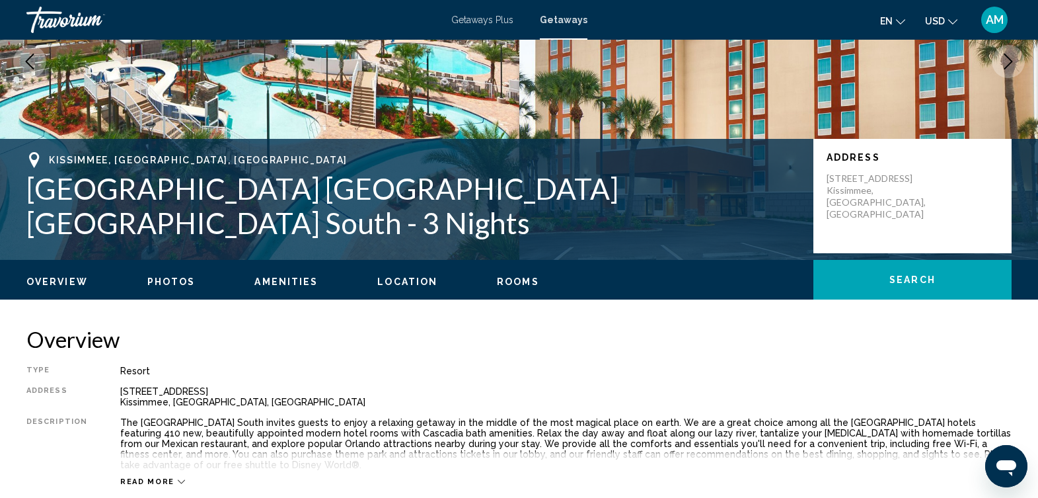
scroll to position [293, 0]
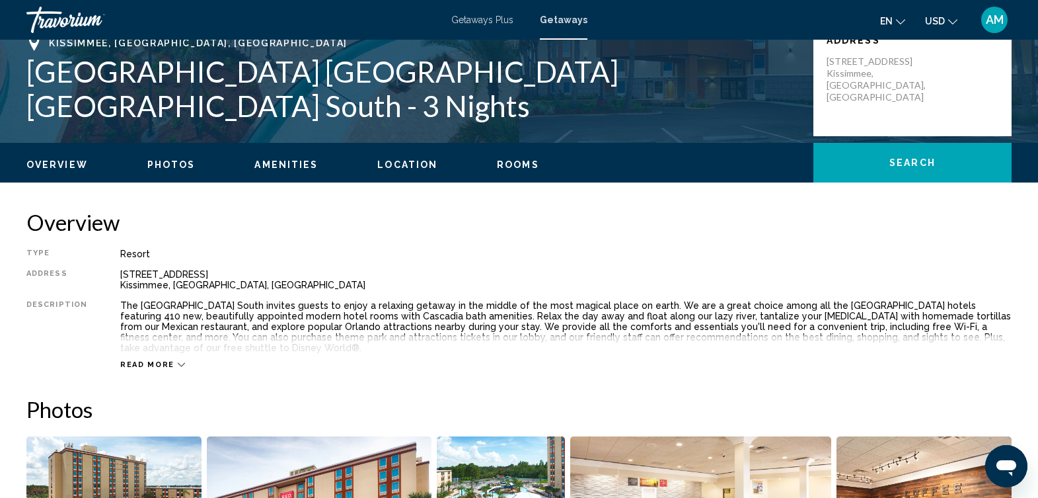
click at [159, 165] on span "Photos" at bounding box center [171, 164] width 48 height 11
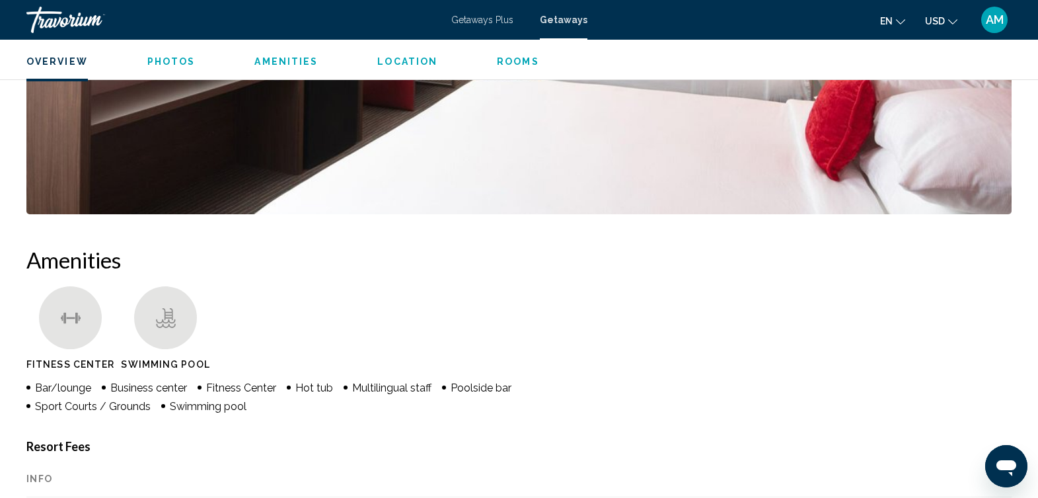
scroll to position [338, 0]
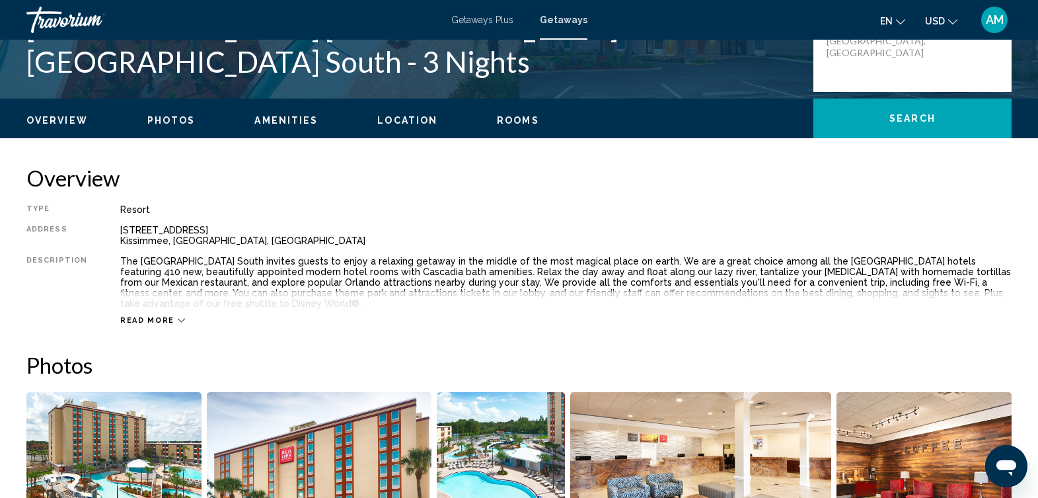
click at [137, 457] on img "Open full-screen image slider" at bounding box center [113, 474] width 175 height 164
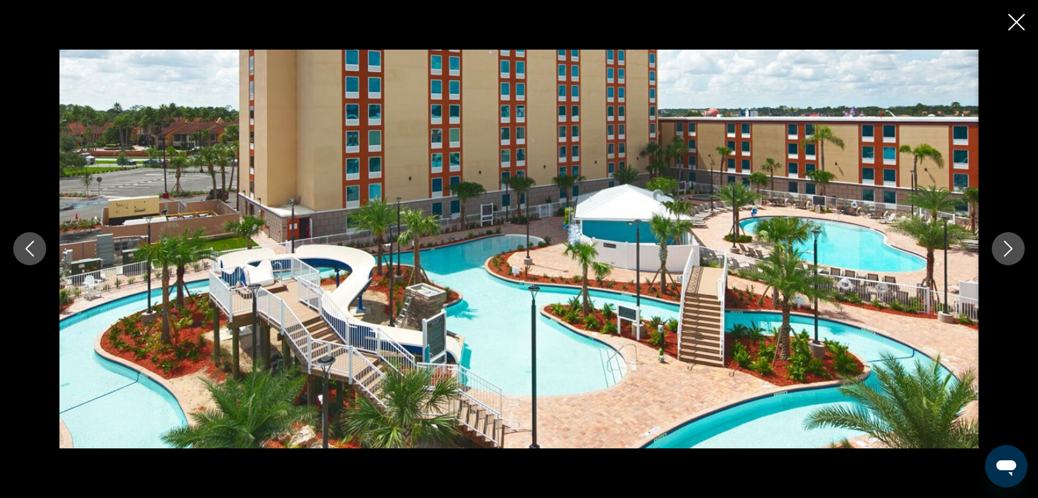
click at [1010, 249] on icon "Next image" at bounding box center [1008, 249] width 16 height 16
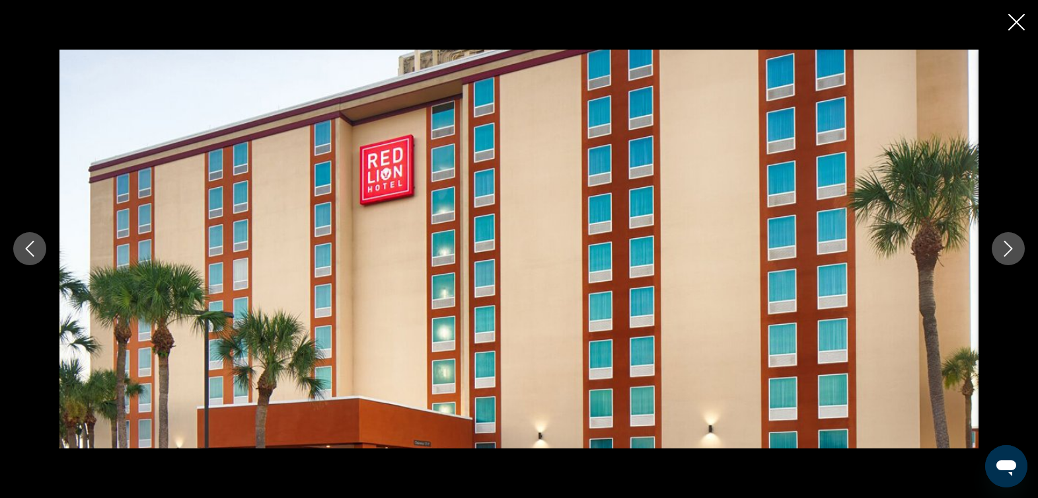
click at [1010, 249] on icon "Next image" at bounding box center [1008, 249] width 16 height 16
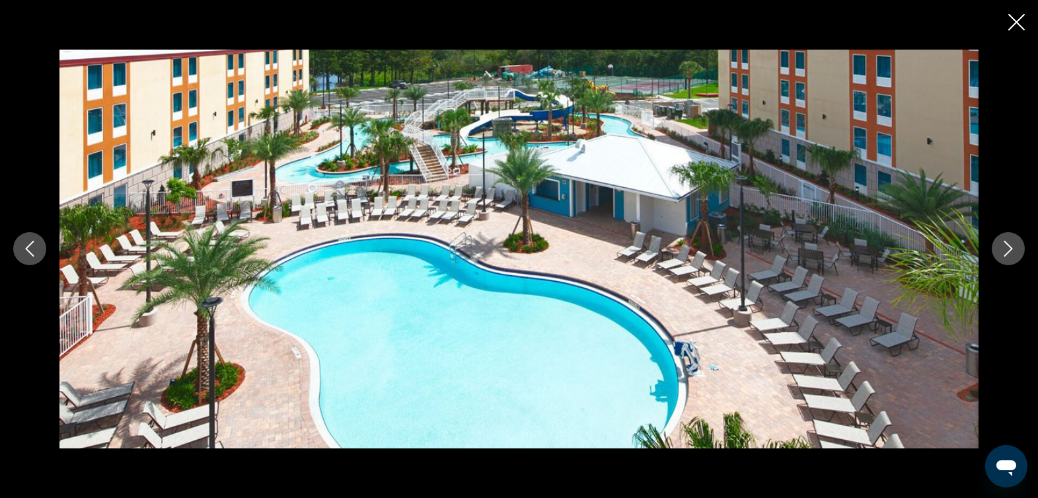
click at [1010, 249] on icon "Next image" at bounding box center [1008, 249] width 16 height 16
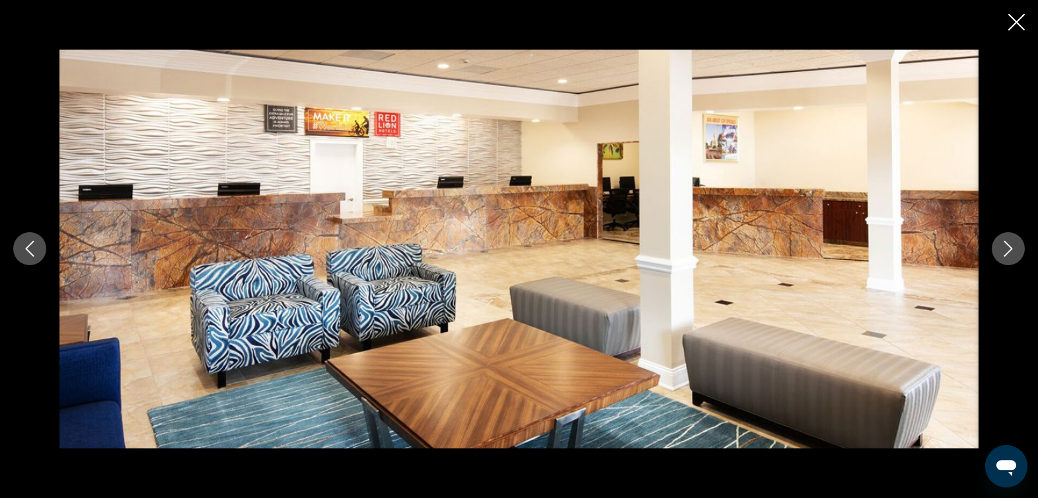
click at [1010, 249] on icon "Next image" at bounding box center [1008, 249] width 16 height 16
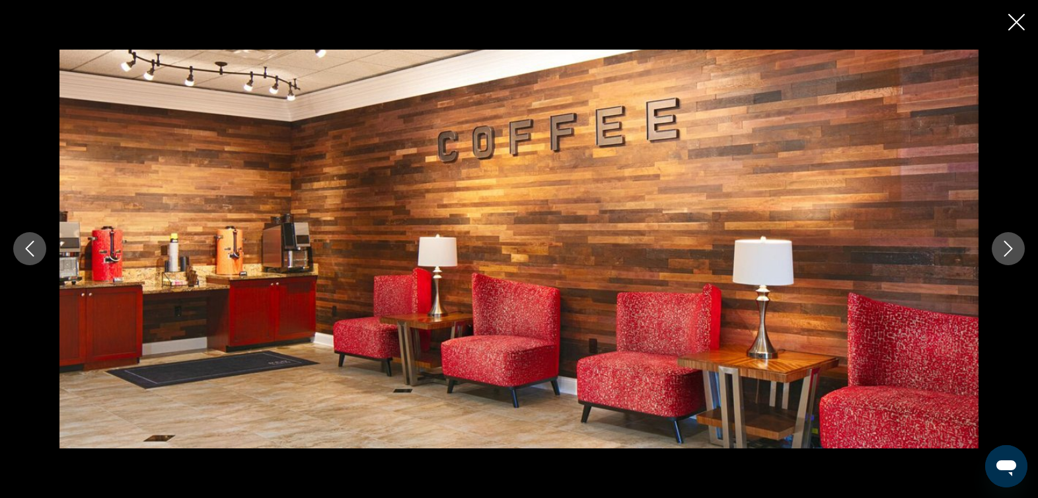
click at [1010, 249] on icon "Next image" at bounding box center [1008, 249] width 16 height 16
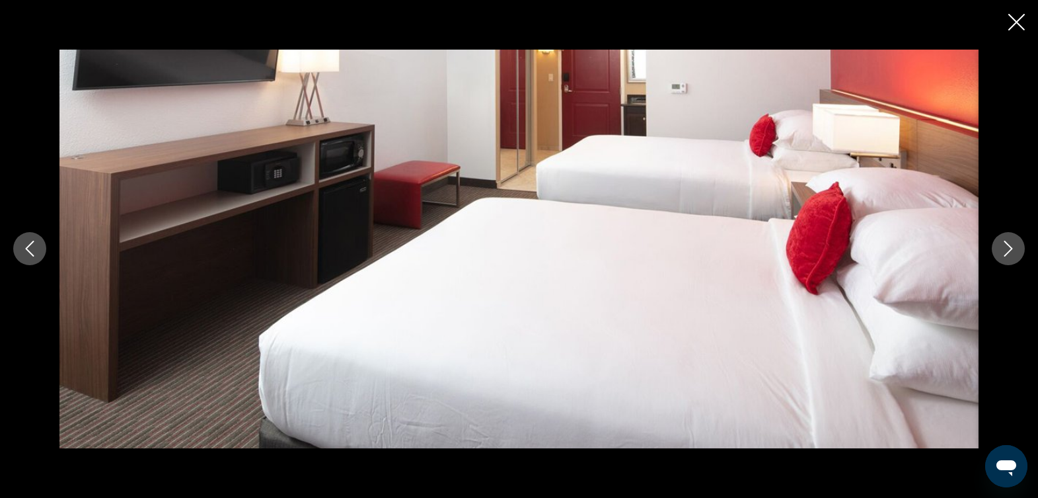
click at [1010, 249] on icon "Next image" at bounding box center [1008, 249] width 16 height 16
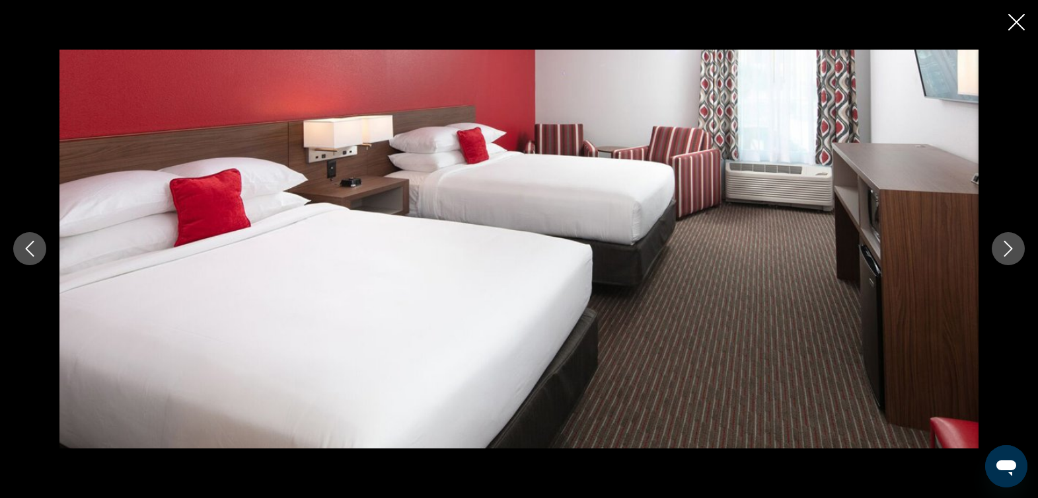
click at [1010, 249] on icon "Next image" at bounding box center [1008, 249] width 16 height 16
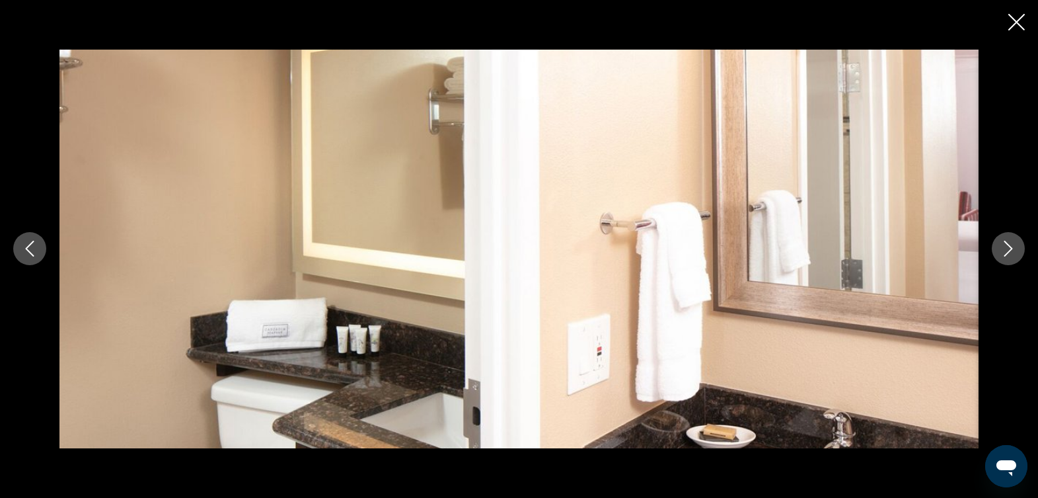
click at [1010, 249] on icon "Next image" at bounding box center [1008, 249] width 16 height 16
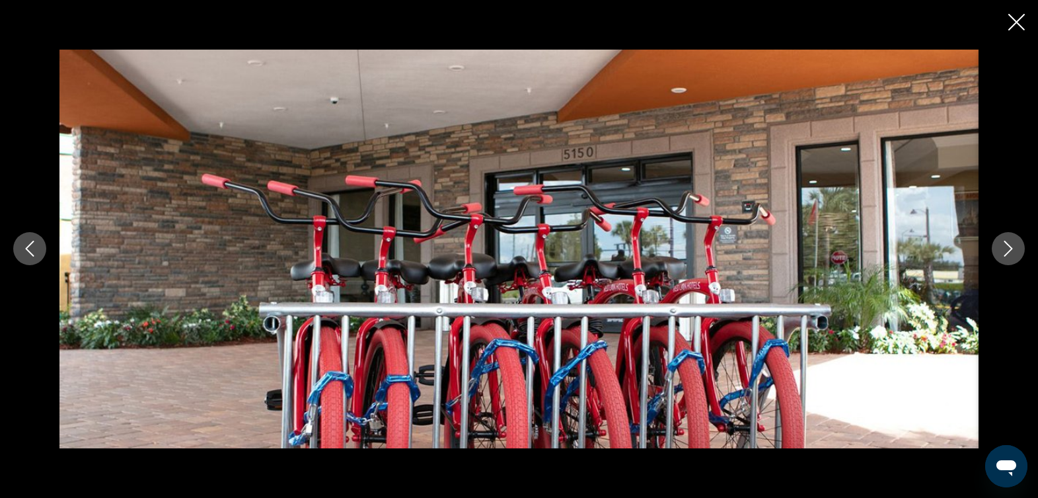
click at [1010, 249] on icon "Next image" at bounding box center [1008, 249] width 16 height 16
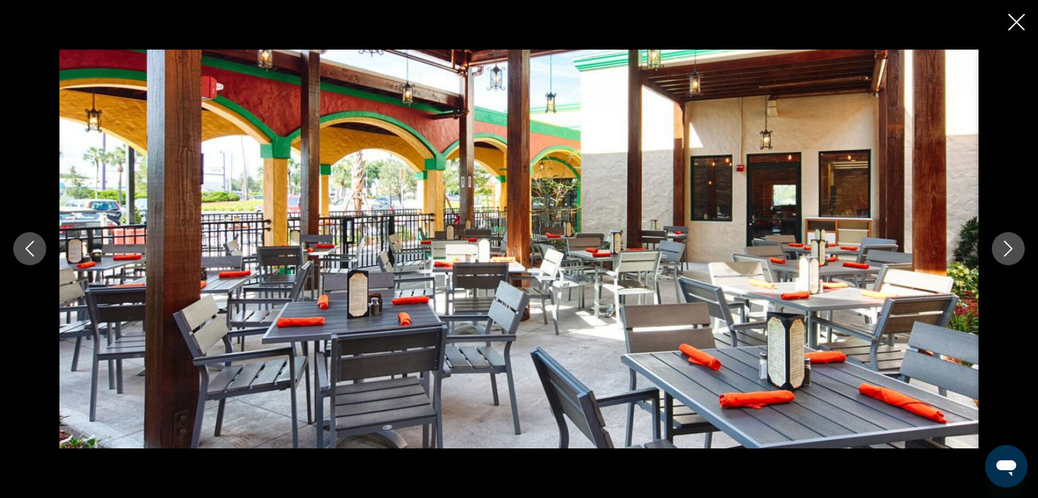
click at [1010, 249] on icon "Next image" at bounding box center [1008, 249] width 16 height 16
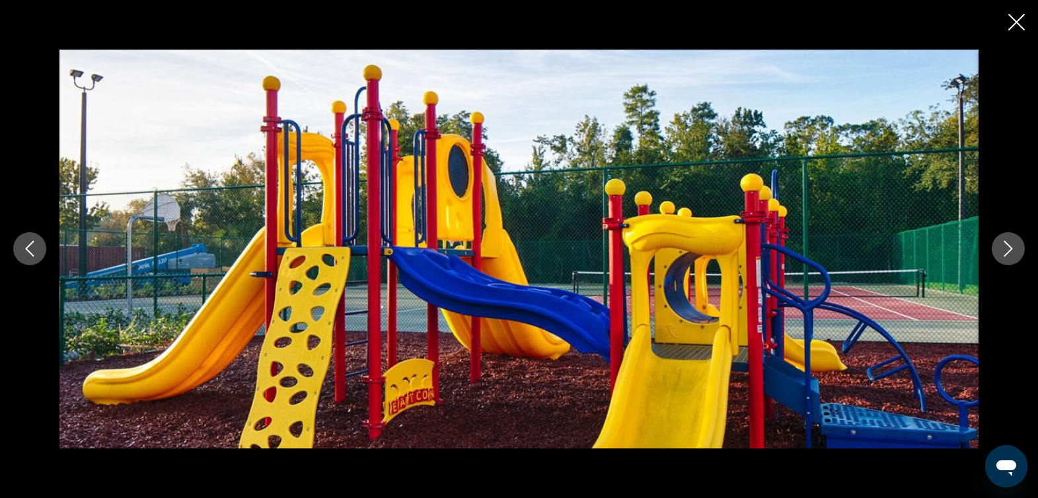
click at [1010, 249] on icon "Next image" at bounding box center [1008, 249] width 16 height 16
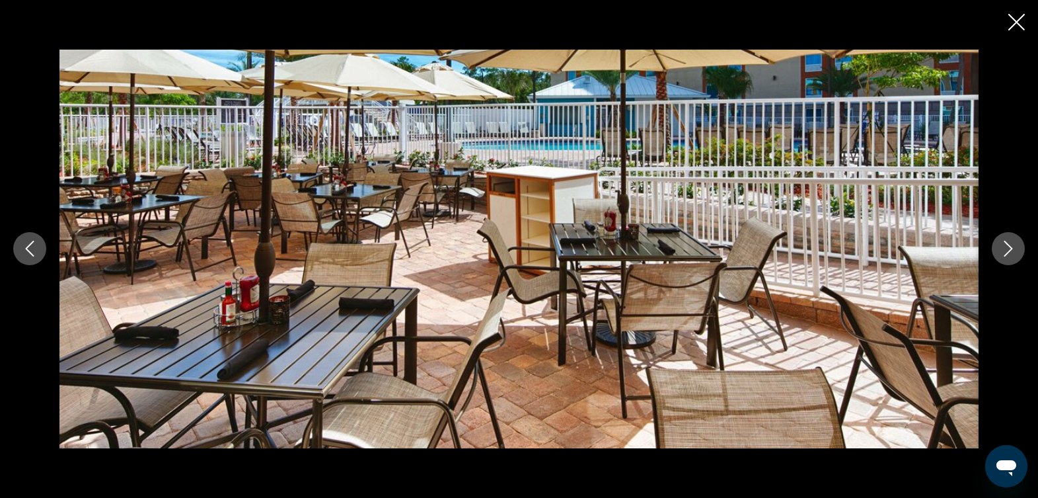
click at [1010, 249] on icon "Next image" at bounding box center [1008, 249] width 16 height 16
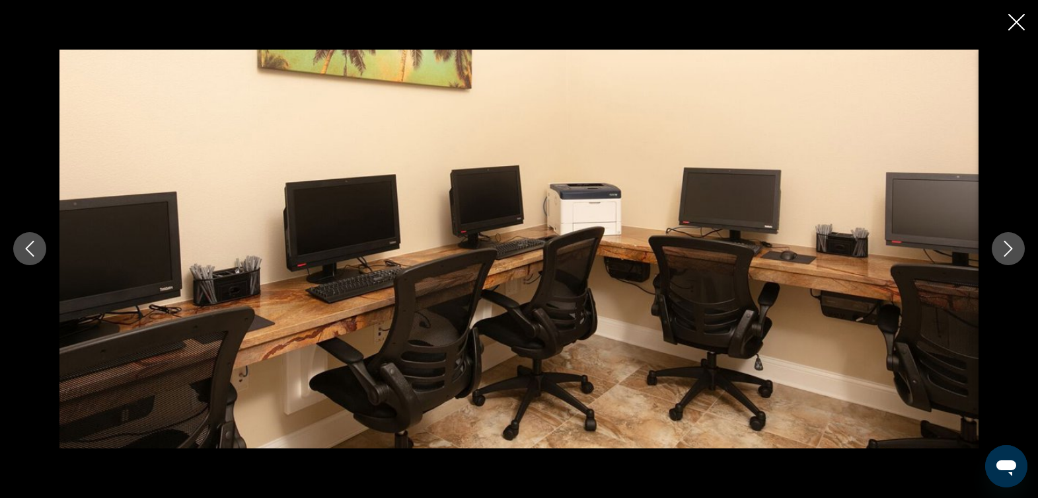
click at [1010, 249] on icon "Next image" at bounding box center [1008, 249] width 16 height 16
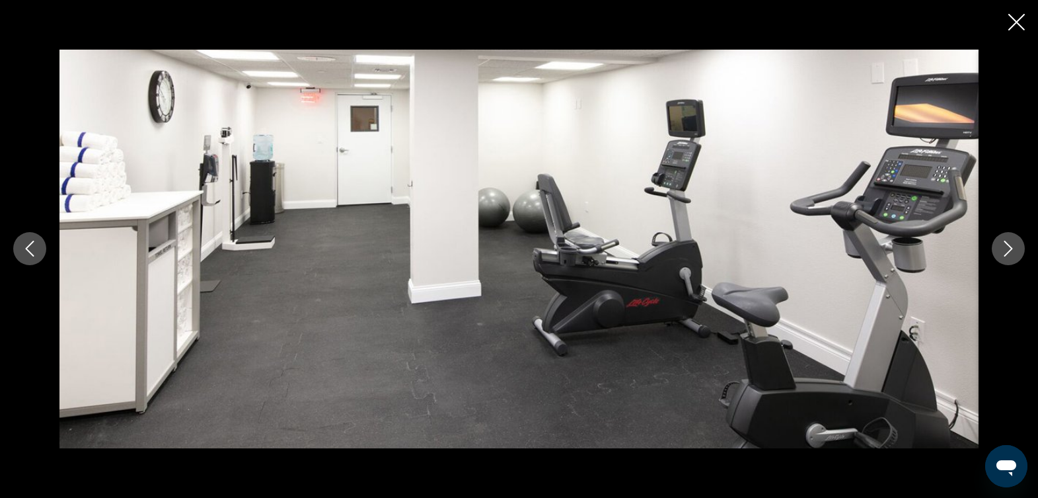
click at [1010, 249] on icon "Next image" at bounding box center [1008, 249] width 16 height 16
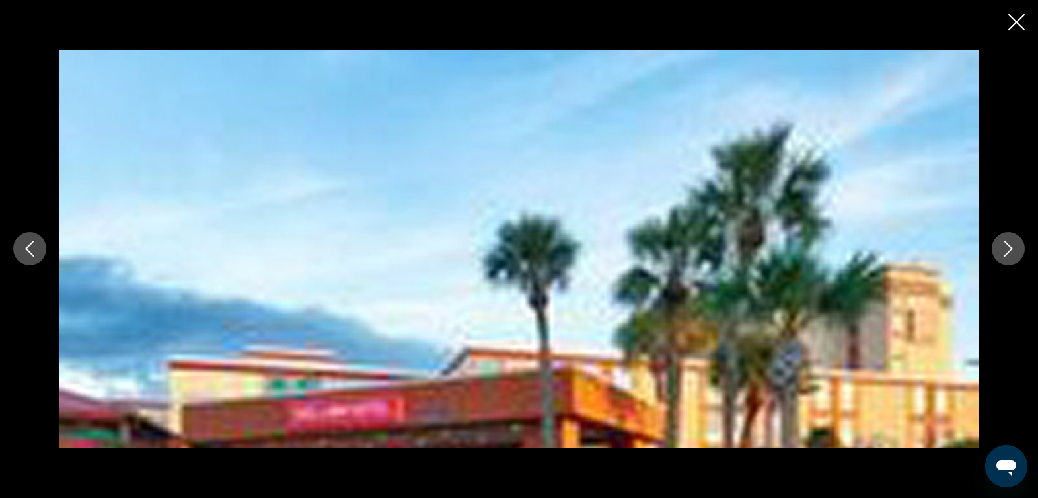
click at [1010, 249] on icon "Next image" at bounding box center [1008, 249] width 16 height 16
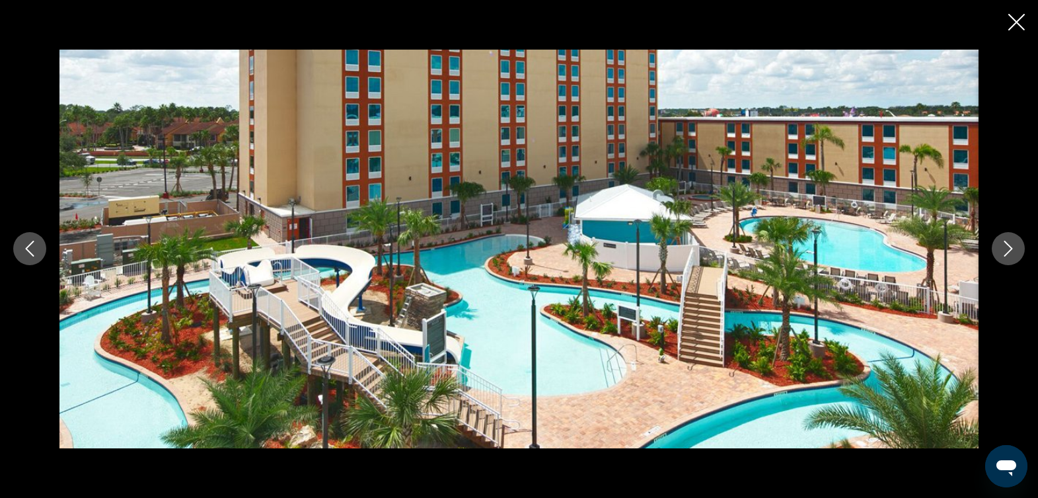
click at [1015, 22] on icon "Close slideshow" at bounding box center [1016, 22] width 17 height 17
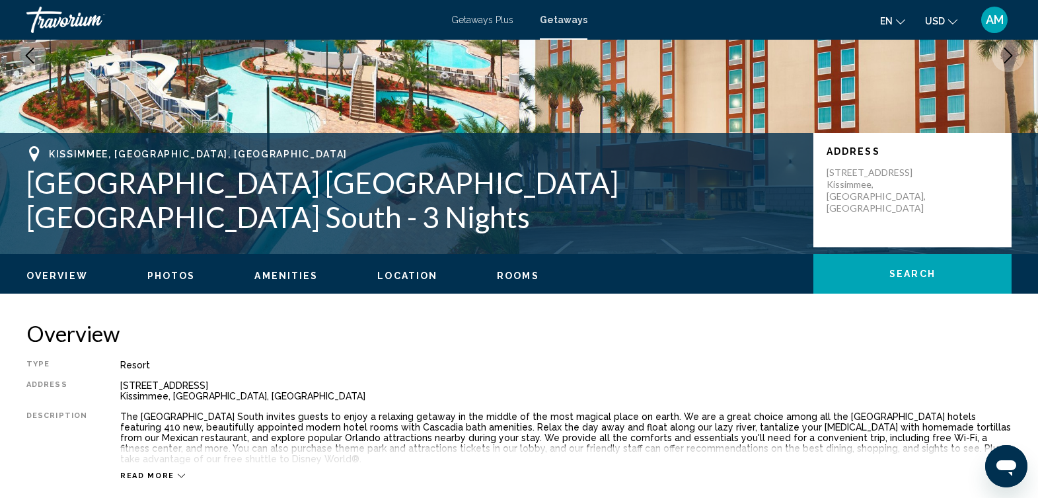
scroll to position [0, 0]
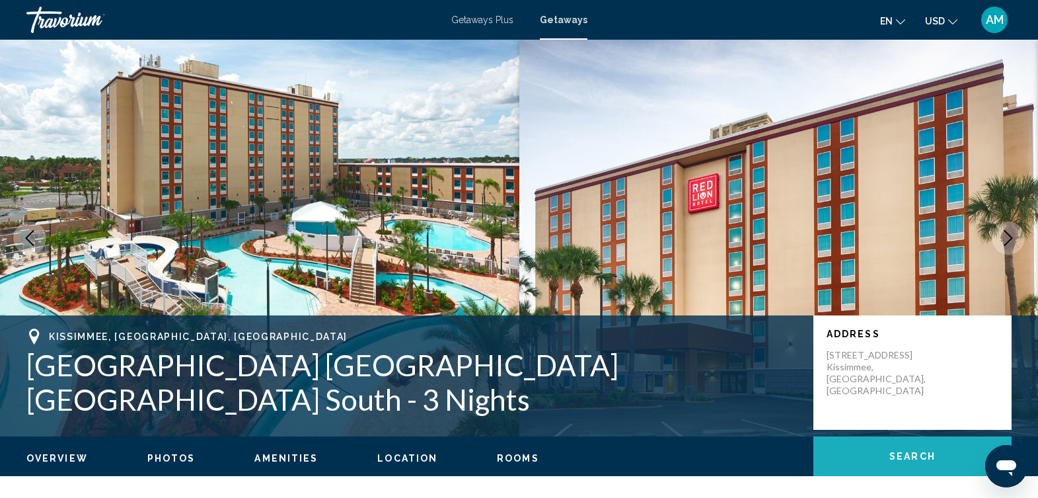
click at [864, 451] on button "Search" at bounding box center [912, 456] width 198 height 40
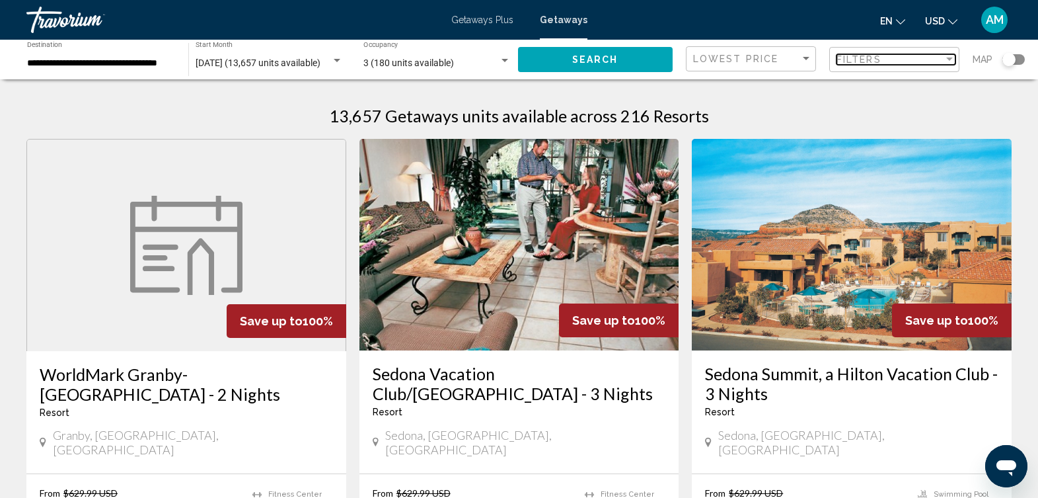
click at [949, 57] on div "Filter" at bounding box center [949, 58] width 7 height 3
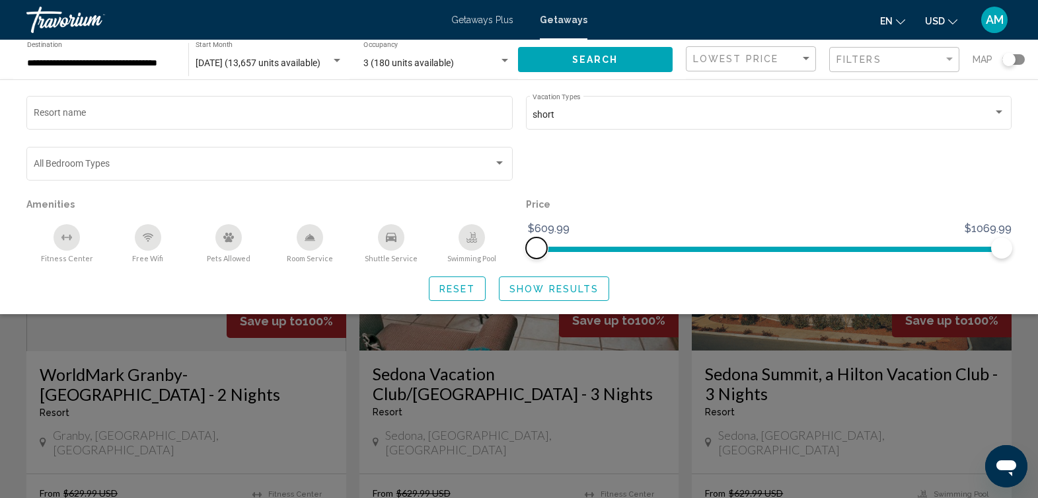
click at [648, 248] on ngx-slider "$609.99 $1069.99 $609.99 $1069.99" at bounding box center [769, 247] width 486 height 3
click at [604, 285] on button "Show Results" at bounding box center [554, 288] width 110 height 24
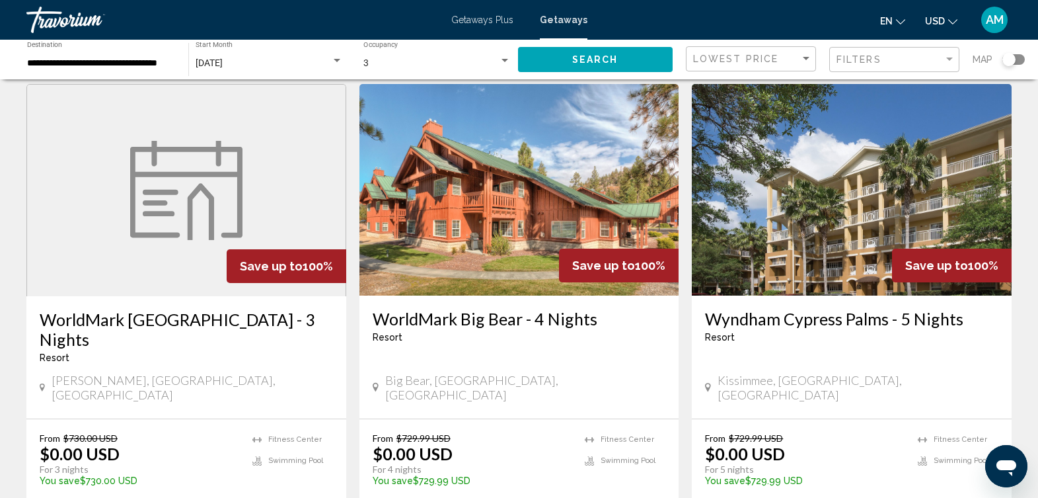
scroll to position [1524, 0]
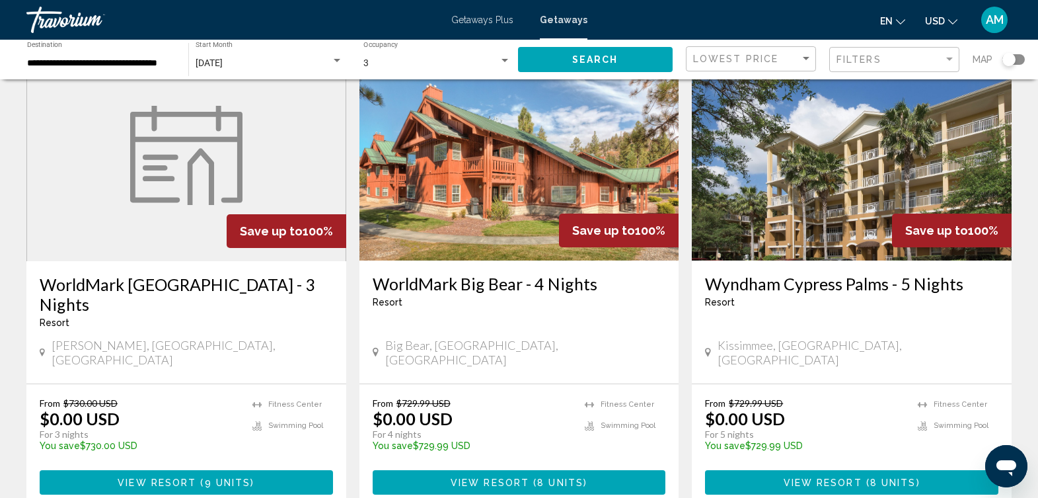
click at [1019, 57] on div "Search widget" at bounding box center [1013, 59] width 22 height 11
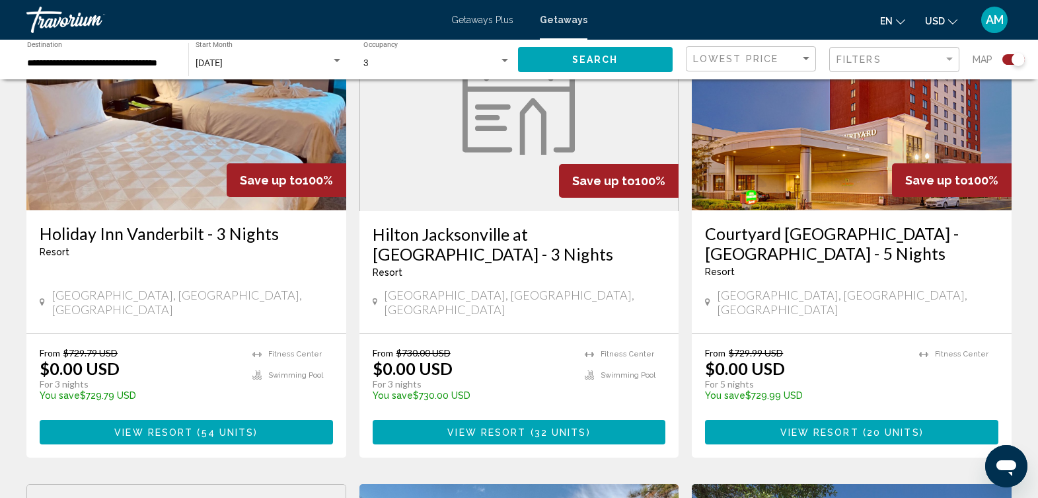
scroll to position [0, 0]
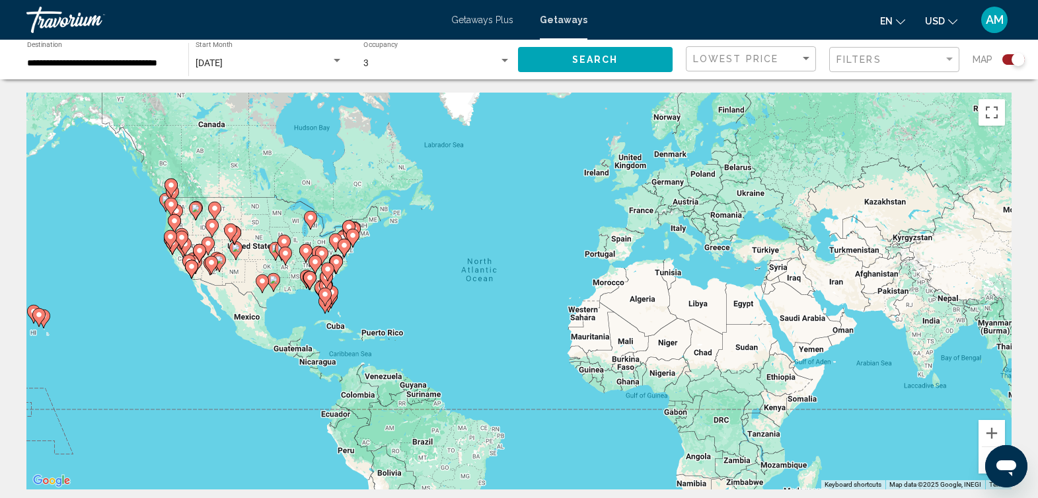
click at [352, 286] on div "To activate drag with keyboard, press Alt + Enter. Once in keyboard drag state,…" at bounding box center [518, 291] width 985 height 396
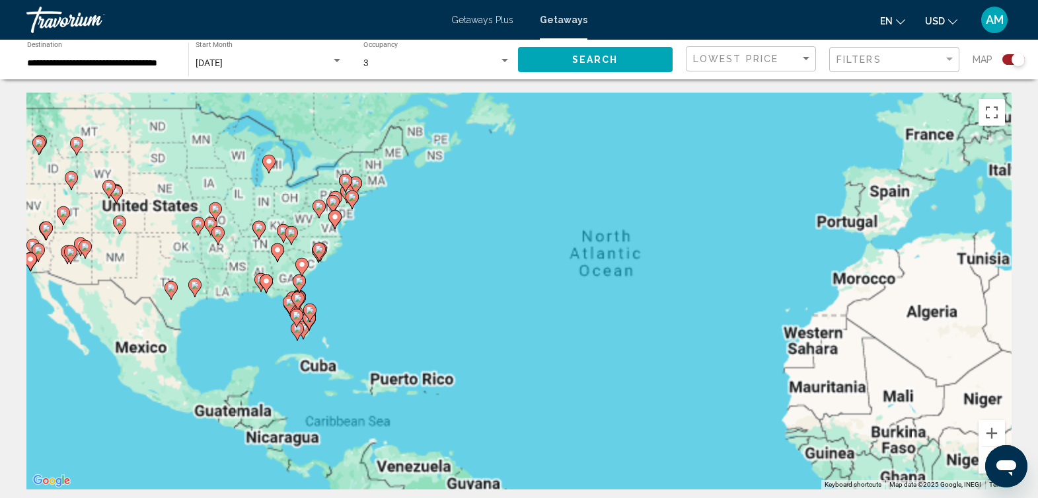
click at [352, 286] on div "To activate drag with keyboard, press Alt + Enter. Once in keyboard drag state,…" at bounding box center [518, 291] width 985 height 396
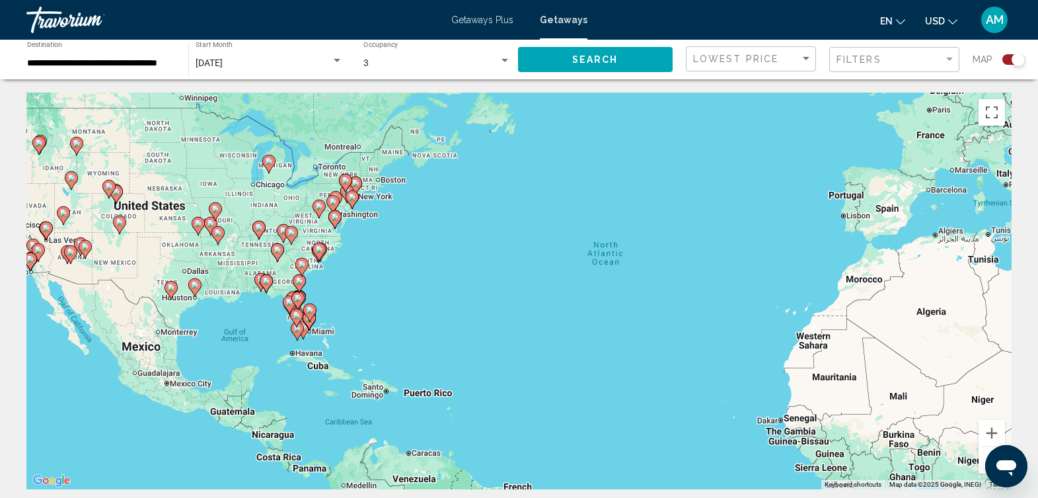
drag, startPoint x: 352, startPoint y: 286, endPoint x: 326, endPoint y: 308, distance: 34.3
click at [346, 294] on div "To activate drag with keyboard, press Alt + Enter. Once in keyboard drag state,…" at bounding box center [518, 291] width 985 height 396
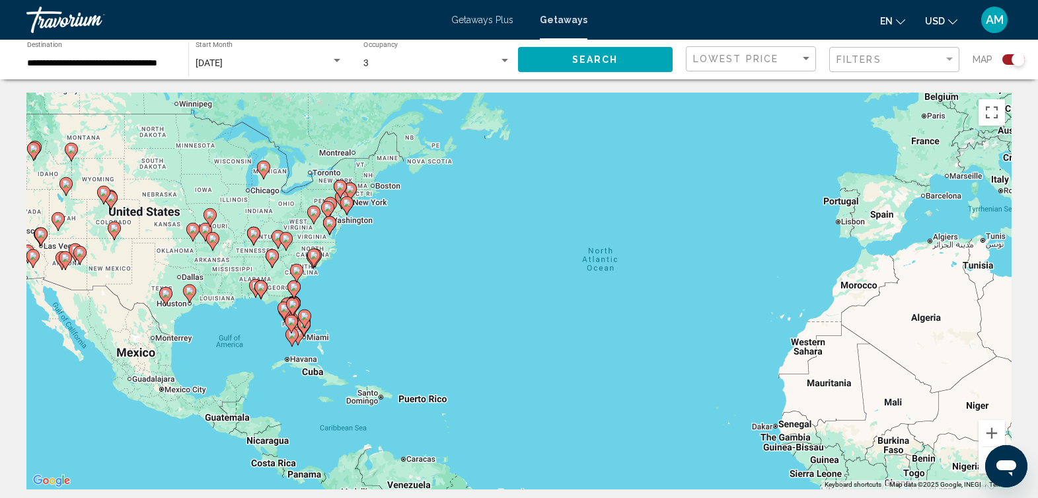
drag, startPoint x: 317, startPoint y: 309, endPoint x: 312, endPoint y: 319, distance: 11.2
click at [312, 319] on div "To activate drag with keyboard, press Alt + Enter. Once in keyboard drag state,…" at bounding box center [518, 291] width 985 height 396
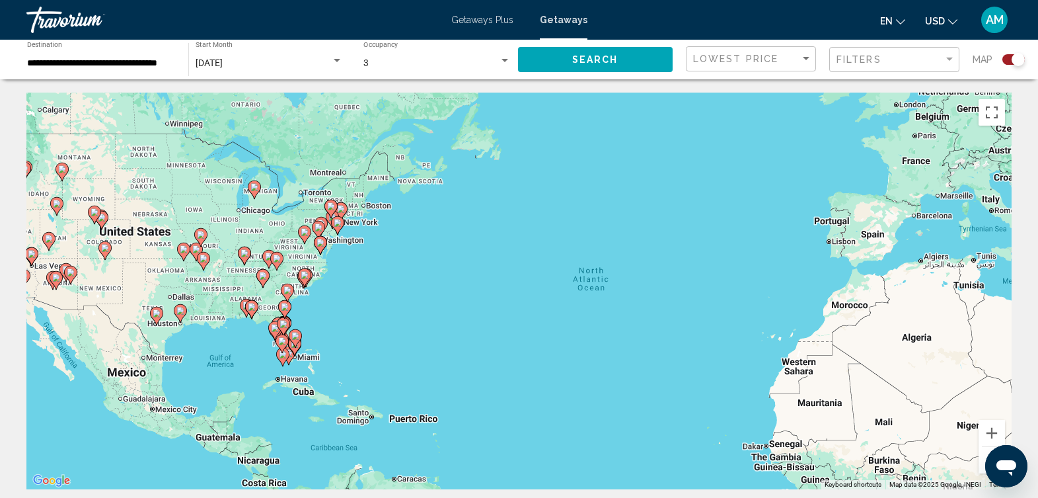
click at [311, 320] on div "To activate drag with keyboard, press Alt + Enter. Once in keyboard drag state,…" at bounding box center [518, 291] width 985 height 396
click at [301, 326] on div "To activate drag with keyboard, press Alt + Enter. Once in keyboard drag state,…" at bounding box center [518, 291] width 985 height 396
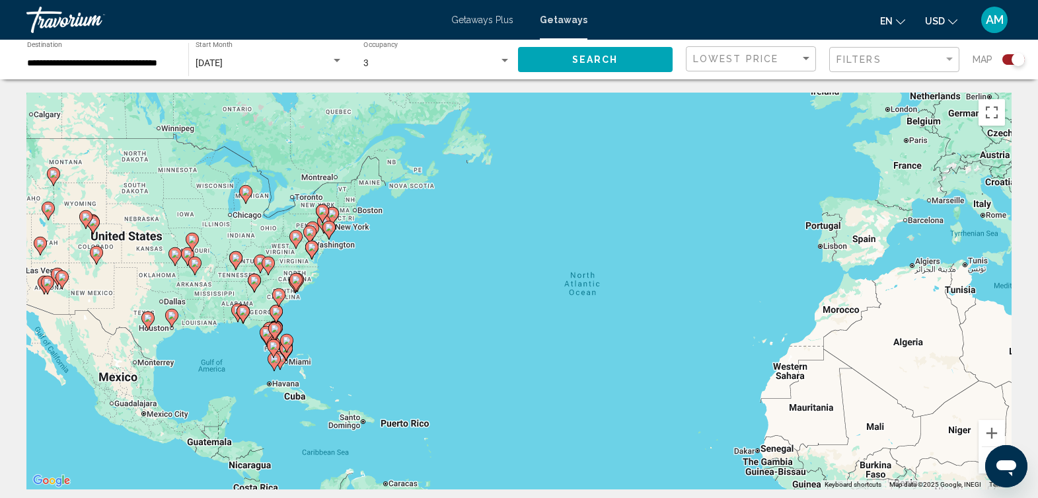
click at [299, 328] on div "To activate drag with keyboard, press Alt + Enter. Once in keyboard drag state,…" at bounding box center [518, 291] width 985 height 396
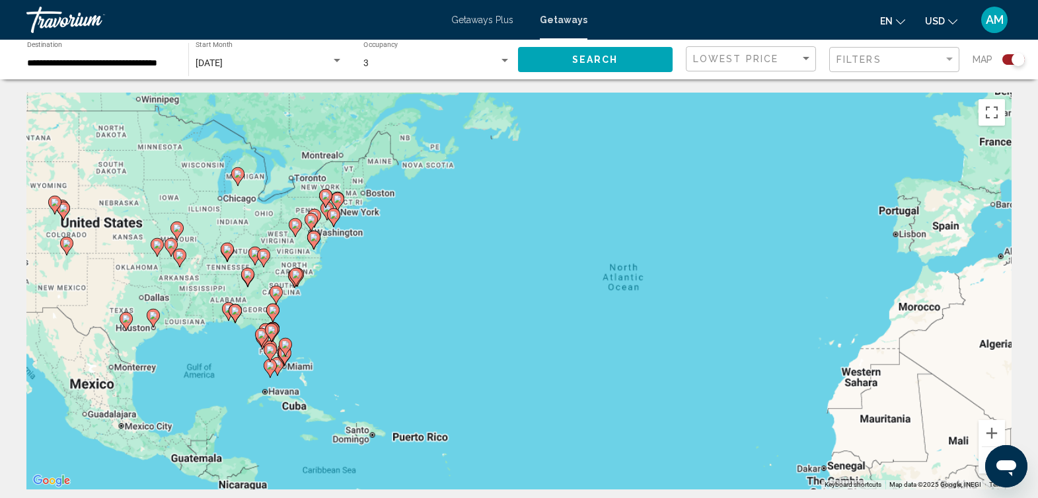
click at [299, 328] on div "To activate drag with keyboard, press Alt + Enter. Once in keyboard drag state,…" at bounding box center [518, 291] width 985 height 396
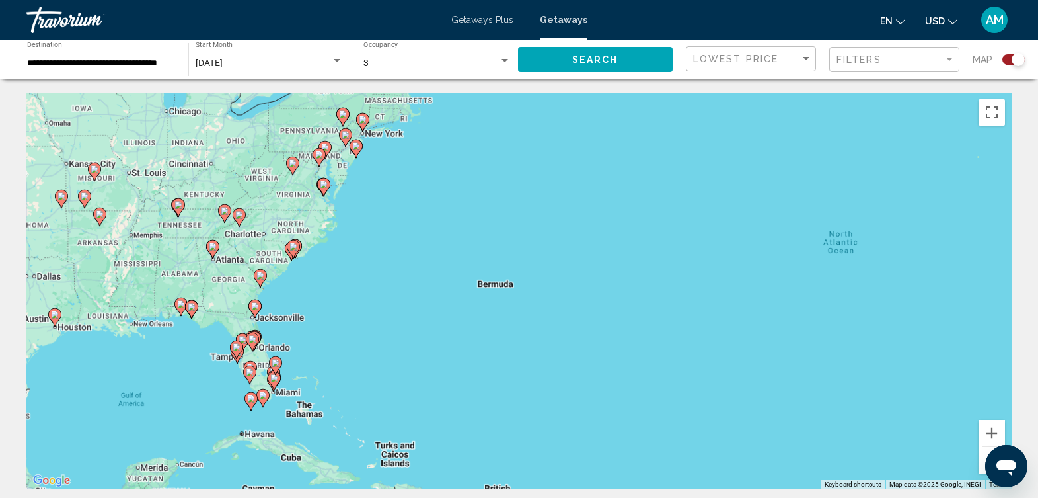
click at [299, 328] on div "To activate drag with keyboard, press Alt + Enter. Once in keyboard drag state,…" at bounding box center [518, 291] width 985 height 396
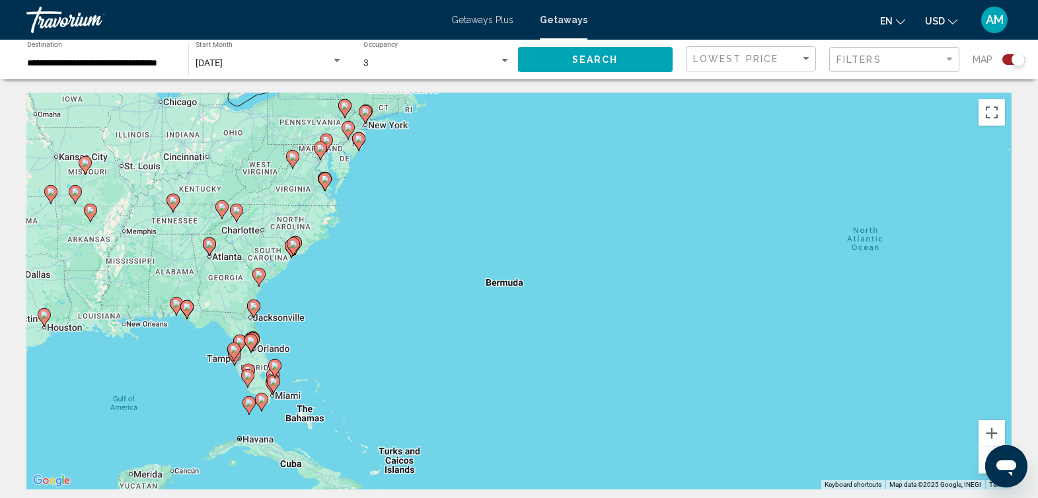
click at [299, 328] on div "To activate drag with keyboard, press Alt + Enter. Once in keyboard drag state,…" at bounding box center [518, 291] width 985 height 396
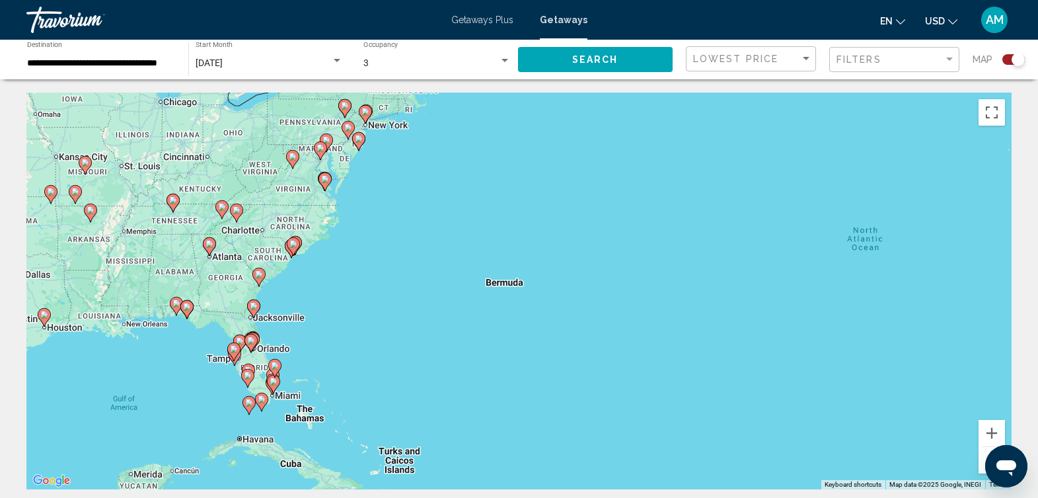
click at [299, 328] on div "To activate drag with keyboard, press Alt + Enter. Once in keyboard drag state,…" at bounding box center [518, 291] width 985 height 396
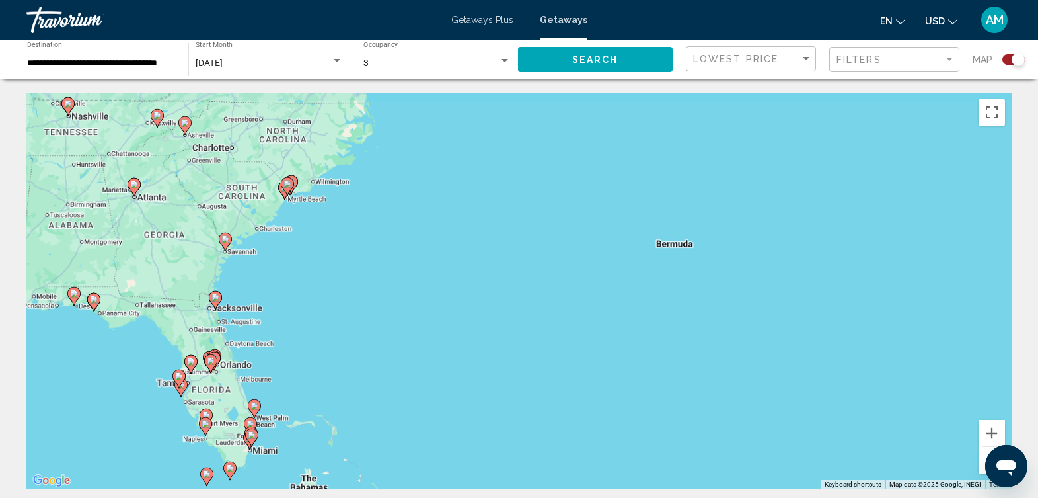
click at [299, 328] on div "To activate drag with keyboard, press Alt + Enter. Once in keyboard drag state,…" at bounding box center [518, 291] width 985 height 396
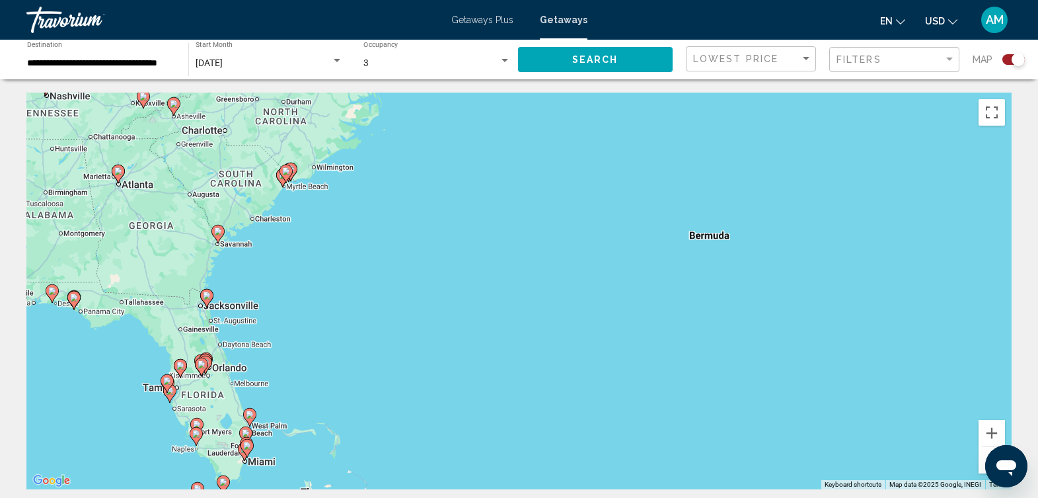
click at [225, 378] on div "To activate drag with keyboard, press Alt + Enter. Once in keyboard drag state,…" at bounding box center [518, 291] width 985 height 396
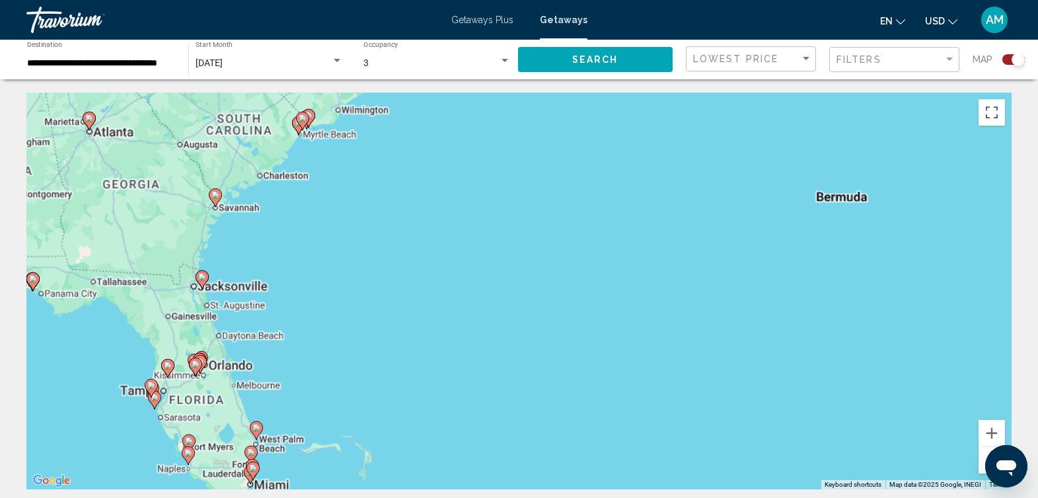
click at [225, 378] on div "To activate drag with keyboard, press Alt + Enter. Once in keyboard drag state,…" at bounding box center [518, 291] width 985 height 396
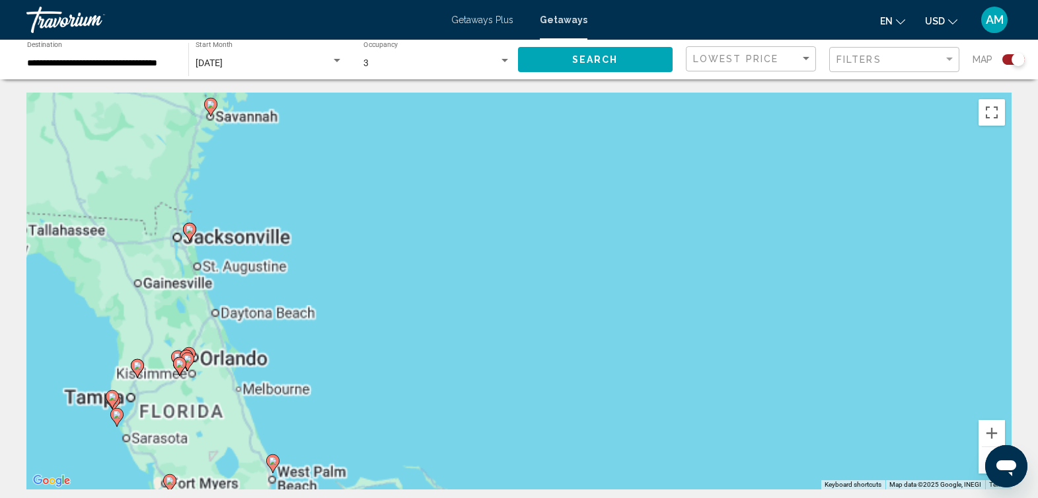
click at [225, 378] on div "To activate drag with keyboard, press Alt + Enter. Once in keyboard drag state,…" at bounding box center [518, 291] width 985 height 396
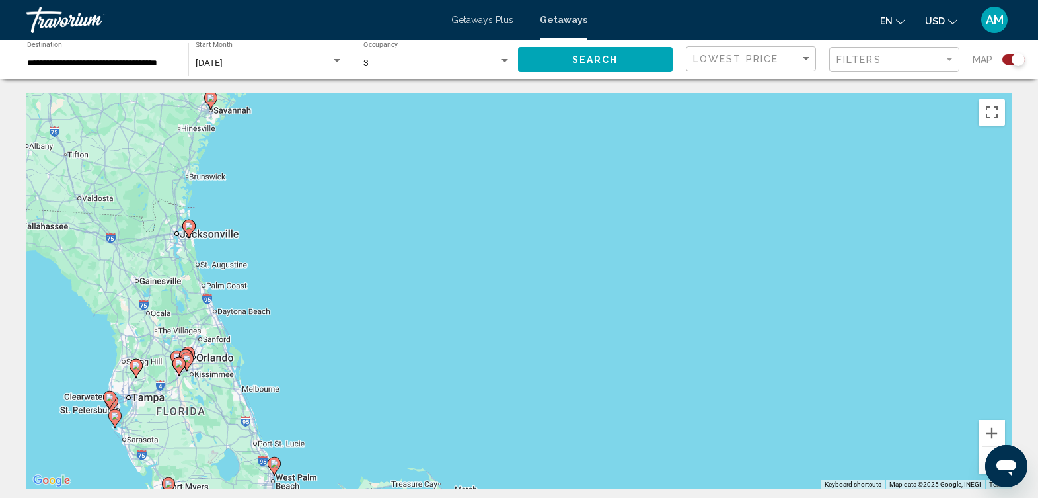
click at [225, 378] on div "To activate drag with keyboard, press Alt + Enter. Once in keyboard drag state,…" at bounding box center [518, 291] width 985 height 396
click at [203, 376] on div "To activate drag with keyboard, press Alt + Enter. Once in keyboard drag state,…" at bounding box center [518, 291] width 985 height 396
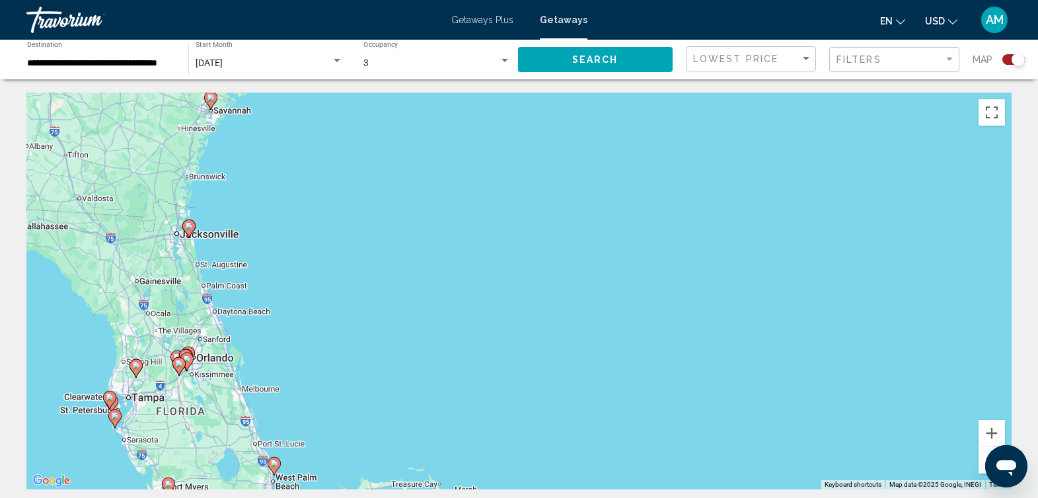
click at [203, 376] on div "To activate drag with keyboard, press Alt + Enter. Once in keyboard drag state,…" at bounding box center [518, 291] width 985 height 396
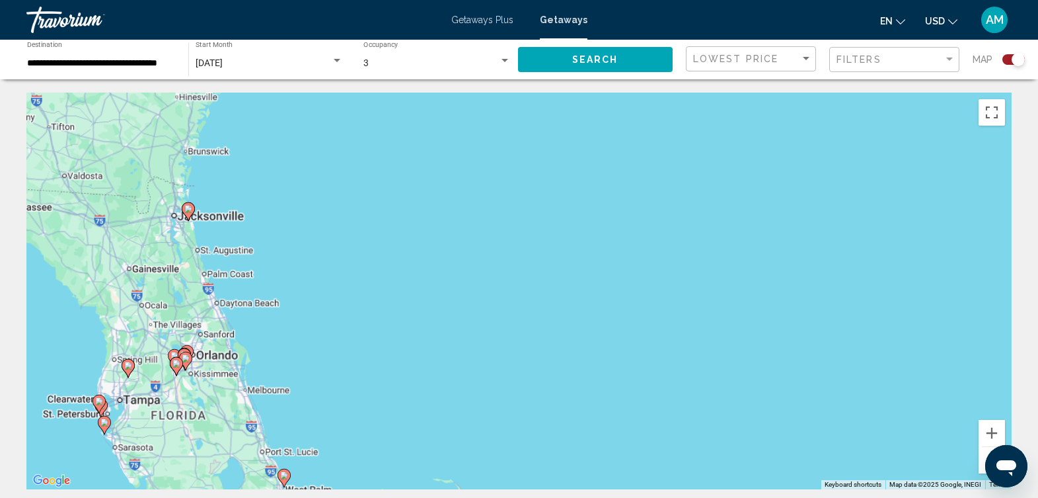
click at [203, 376] on div "To activate drag with keyboard, press Alt + Enter. Once in keyboard drag state,…" at bounding box center [518, 291] width 985 height 396
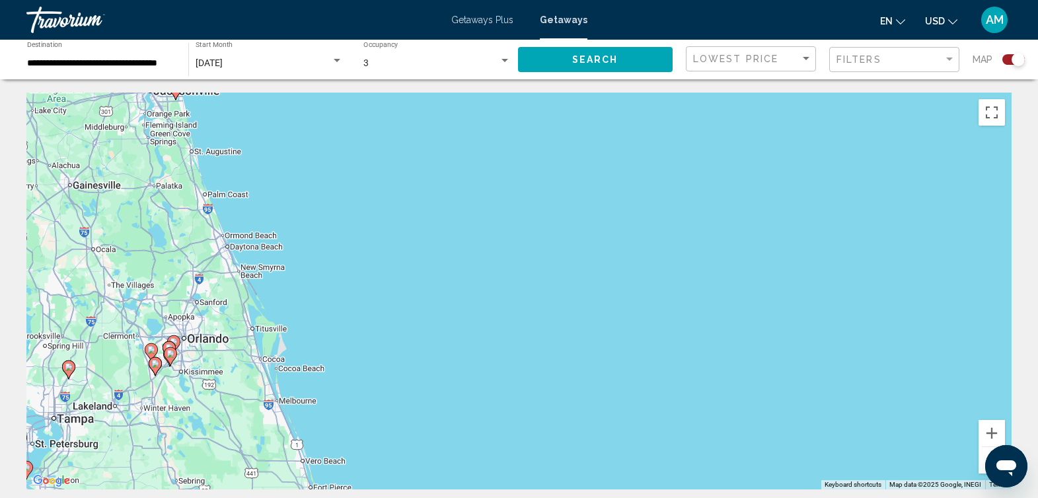
click at [203, 376] on div "To activate drag with keyboard, press Alt + Enter. Once in keyboard drag state,…" at bounding box center [518, 291] width 985 height 396
click at [186, 360] on div "To activate drag with keyboard, press Alt + Enter. Once in keyboard drag state,…" at bounding box center [518, 291] width 985 height 396
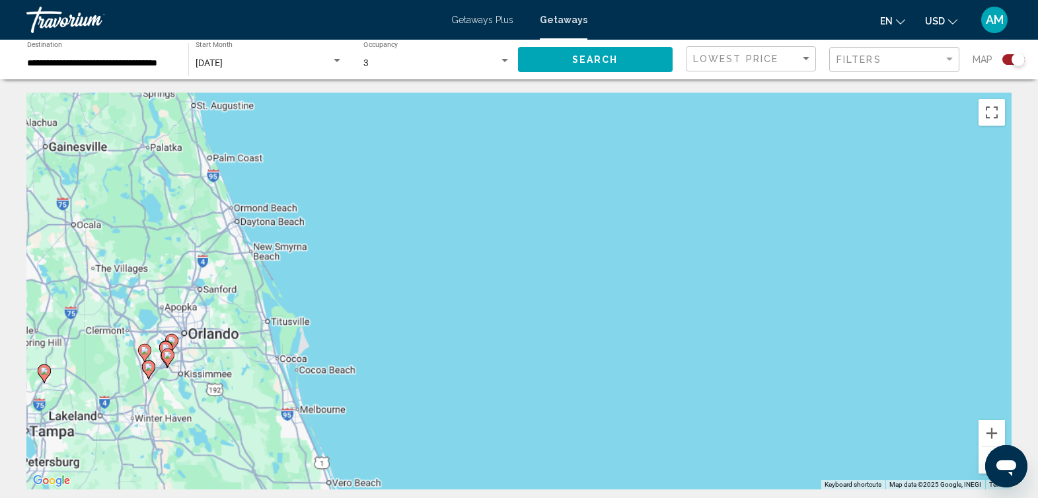
click at [186, 360] on div "To activate drag with keyboard, press Alt + Enter. Once in keyboard drag state,…" at bounding box center [518, 291] width 985 height 396
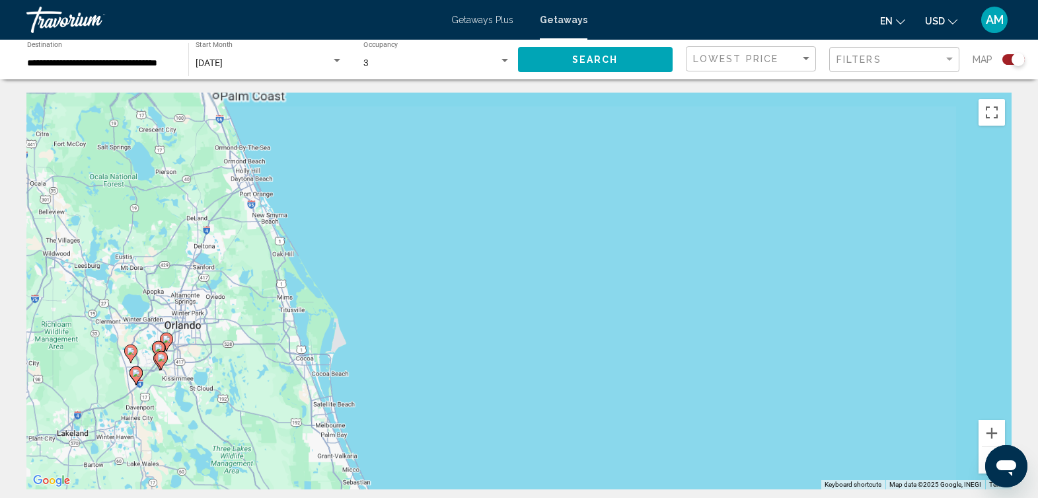
click at [186, 360] on div "To activate drag with keyboard, press Alt + Enter. Once in keyboard drag state,…" at bounding box center [518, 291] width 985 height 396
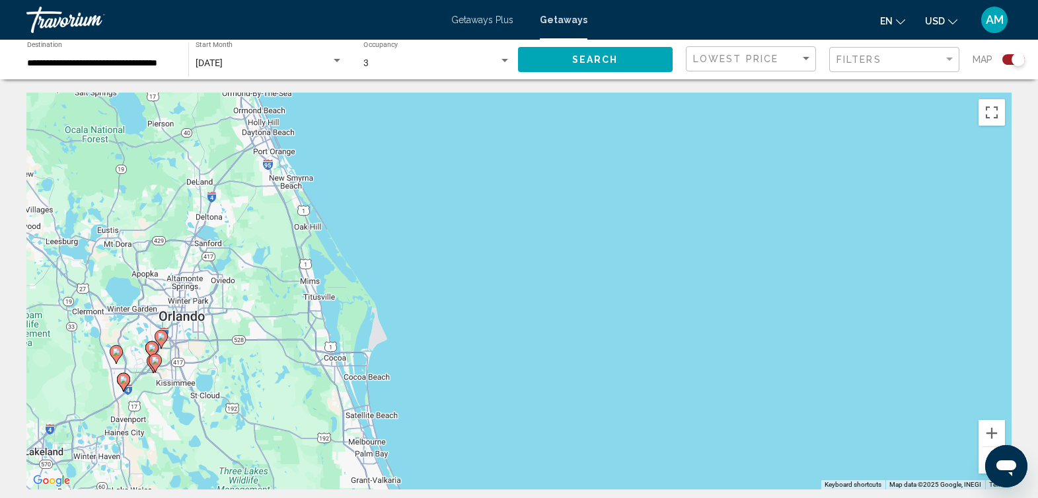
click at [186, 360] on div "To activate drag with keyboard, press Alt + Enter. Once in keyboard drag state,…" at bounding box center [518, 291] width 985 height 396
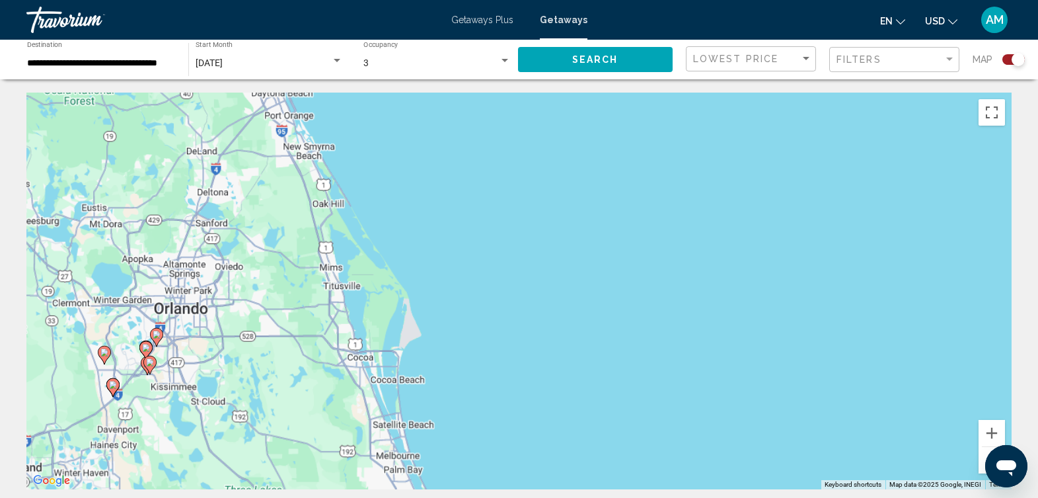
click at [186, 360] on div "To activate drag with keyboard, press Alt + Enter. Once in keyboard drag state,…" at bounding box center [518, 291] width 985 height 396
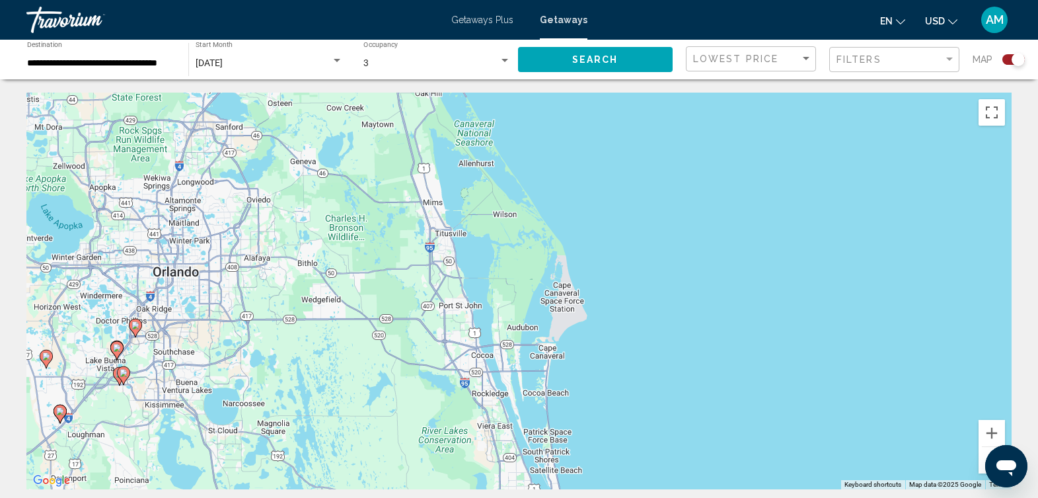
click at [186, 360] on div "To activate drag with keyboard, press Alt + Enter. Once in keyboard drag state,…" at bounding box center [518, 291] width 985 height 396
click at [138, 357] on div "To activate drag with keyboard, press Alt + Enter. Once in keyboard drag state,…" at bounding box center [518, 291] width 985 height 396
click at [138, 340] on div "To activate drag with keyboard, press Alt + Enter. Once in keyboard drag state,…" at bounding box center [518, 291] width 985 height 396
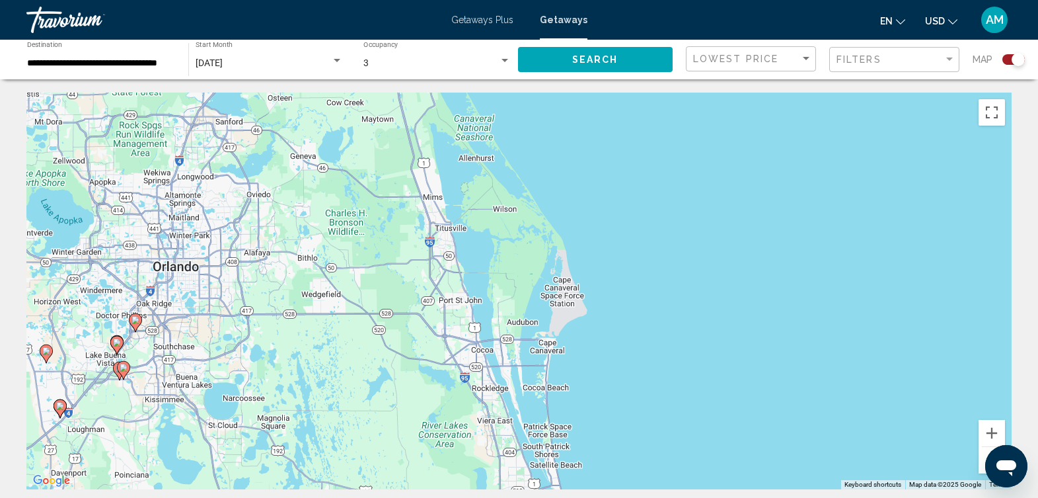
click at [138, 340] on div "To activate drag with keyboard, press Alt + Enter. Once in keyboard drag state,…" at bounding box center [518, 291] width 985 height 396
click at [134, 344] on div "To activate drag with keyboard, press Alt + Enter. Once in keyboard drag state,…" at bounding box center [518, 291] width 985 height 396
click at [140, 347] on div "To activate drag with keyboard, press Alt + Enter. Once in keyboard drag state,…" at bounding box center [518, 291] width 985 height 396
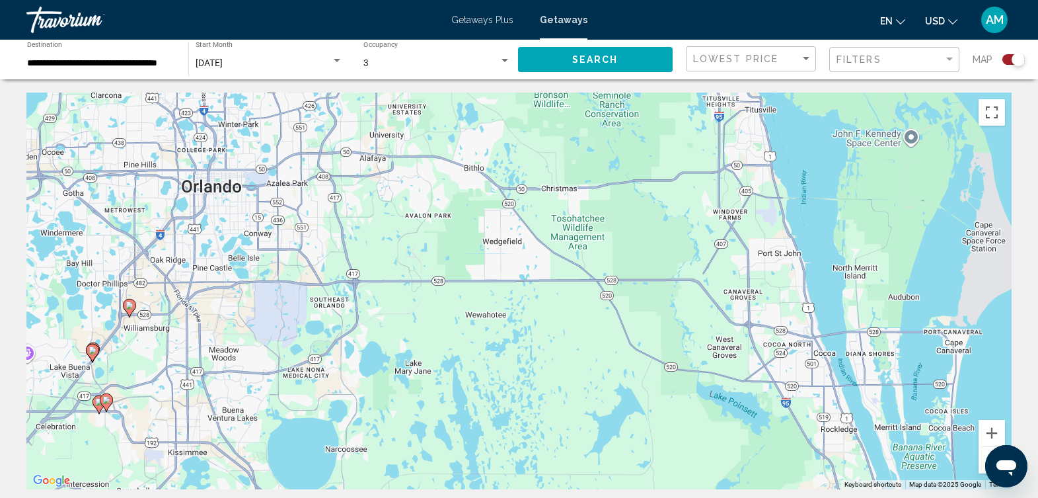
click at [139, 350] on div "To activate drag with keyboard, press Alt + Enter. Once in keyboard drag state,…" at bounding box center [518, 291] width 985 height 396
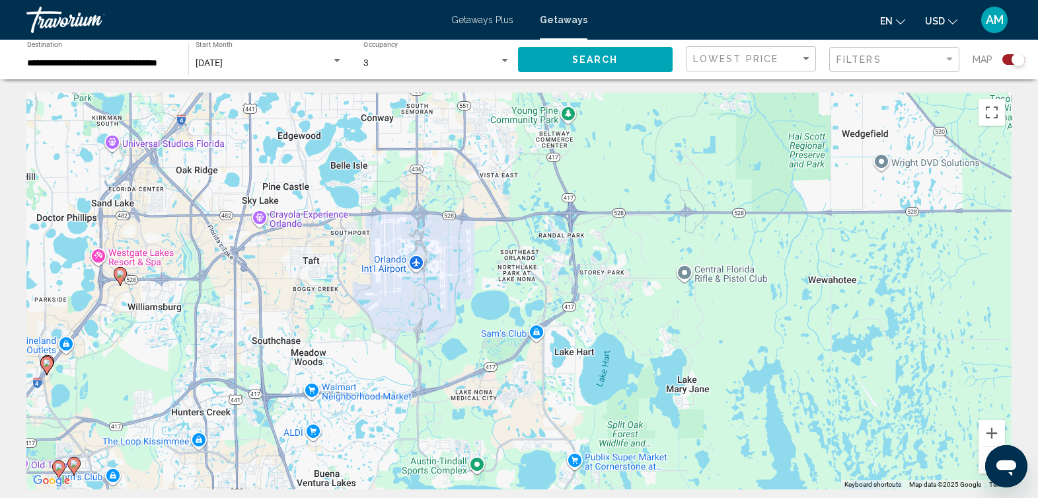
click at [78, 385] on div "To activate drag with keyboard, press Alt + Enter. Once in keyboard drag state,…" at bounding box center [518, 291] width 985 height 396
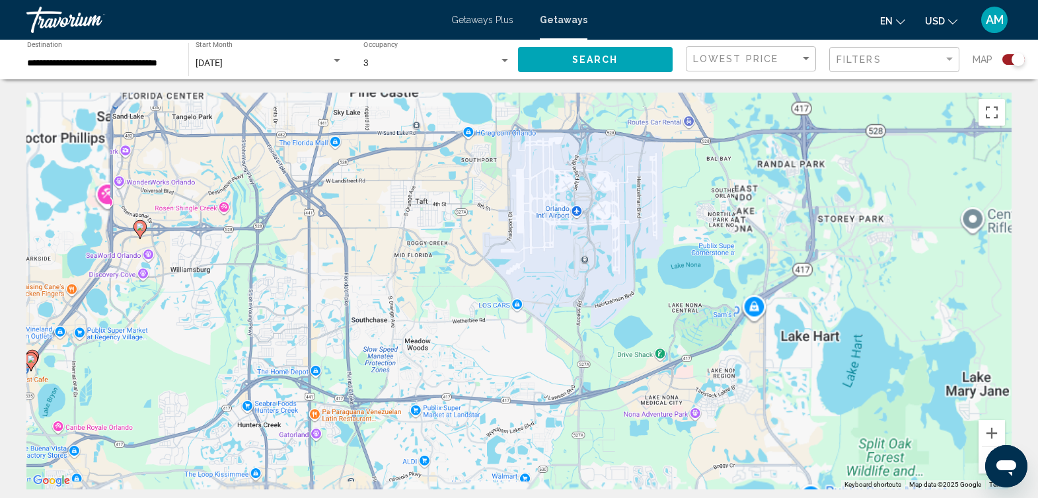
click at [78, 385] on div "To activate drag with keyboard, press Alt + Enter. Once in keyboard drag state,…" at bounding box center [518, 291] width 985 height 396
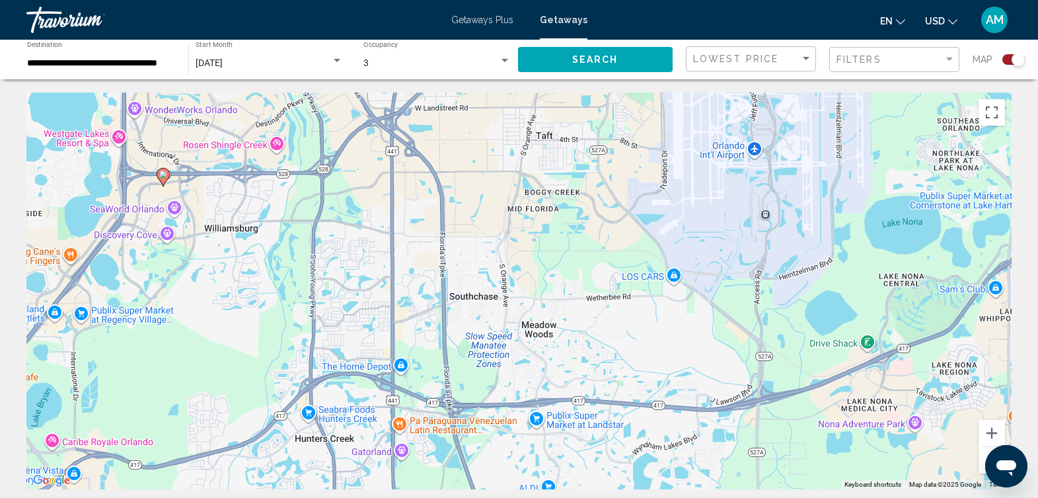
click at [162, 176] on image "Main content" at bounding box center [163, 174] width 8 height 8
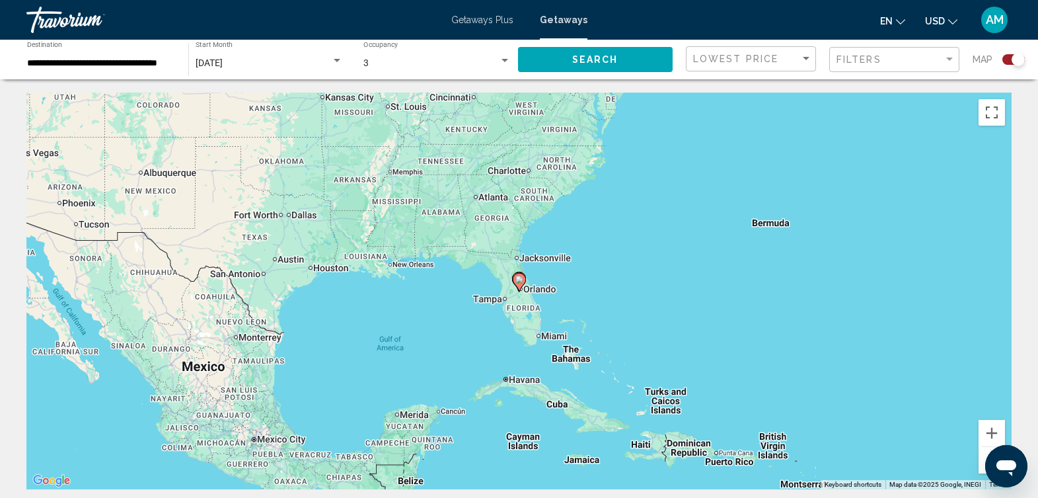
click at [539, 279] on div "To navigate, press the arrow keys. To activate drag with keyboard, press Alt + …" at bounding box center [518, 291] width 985 height 396
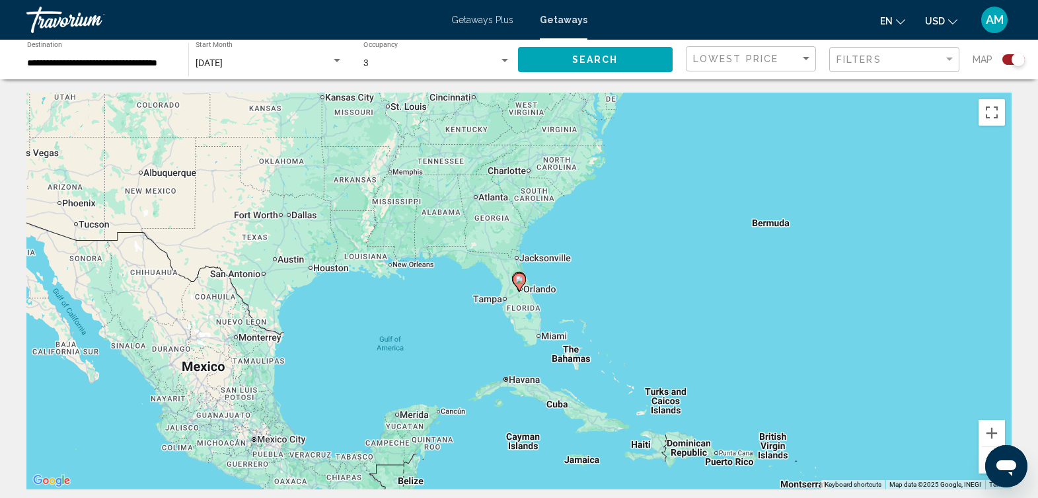
click at [539, 279] on div "To navigate, press the arrow keys. To activate drag with keyboard, press Alt + …" at bounding box center [518, 291] width 985 height 396
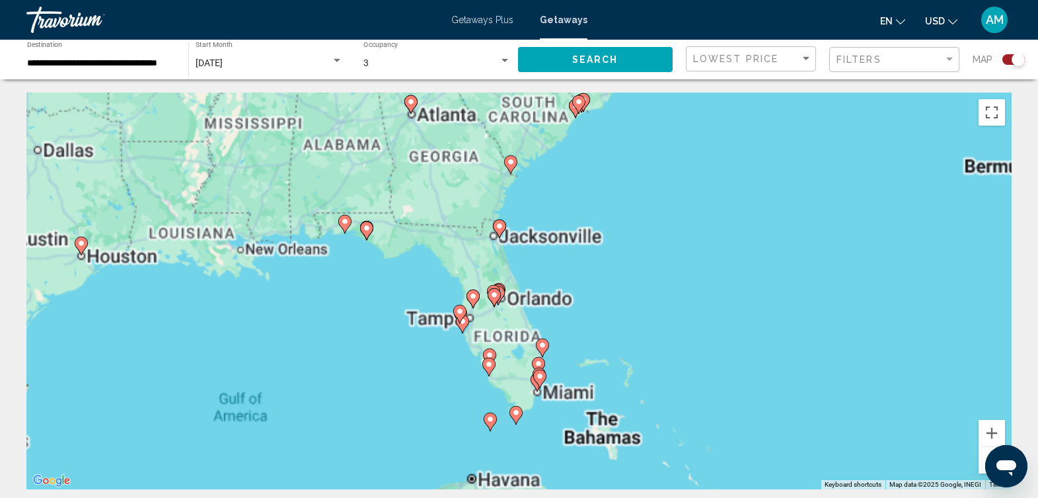
click at [539, 279] on div "To activate drag with keyboard, press Alt + Enter. Once in keyboard drag state,…" at bounding box center [518, 291] width 985 height 396
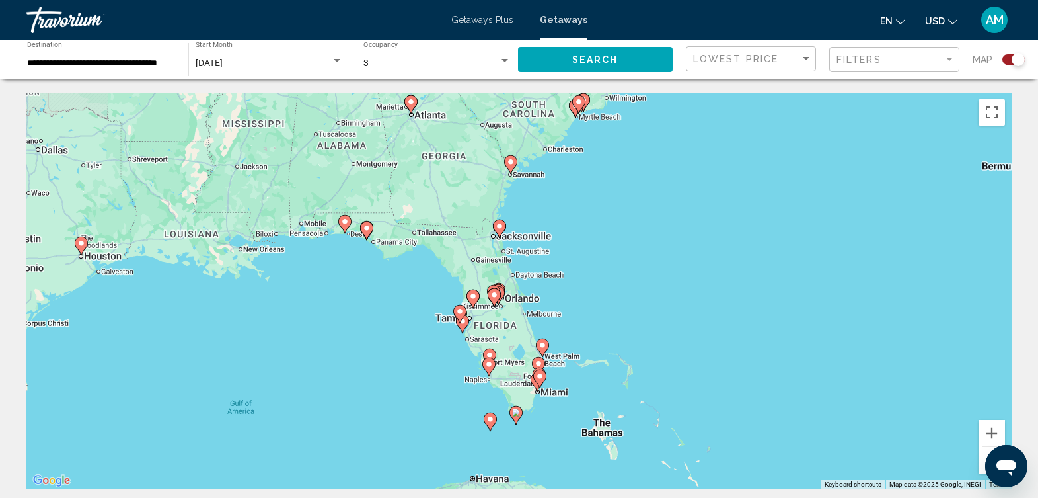
click at [539, 279] on div "To activate drag with keyboard, press Alt + Enter. Once in keyboard drag state,…" at bounding box center [518, 291] width 985 height 396
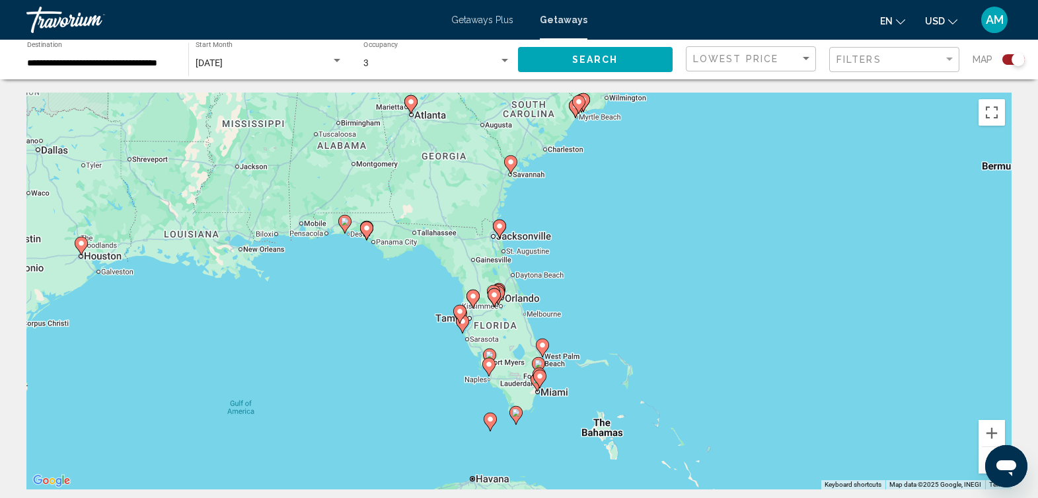
click at [539, 279] on div "To activate drag with keyboard, press Alt + Enter. Once in keyboard drag state,…" at bounding box center [518, 291] width 985 height 396
click at [510, 315] on div "To activate drag with keyboard, press Alt + Enter. Once in keyboard drag state,…" at bounding box center [518, 291] width 985 height 396
click at [509, 315] on div "To activate drag with keyboard, press Alt + Enter. Once in keyboard drag state,…" at bounding box center [518, 291] width 985 height 396
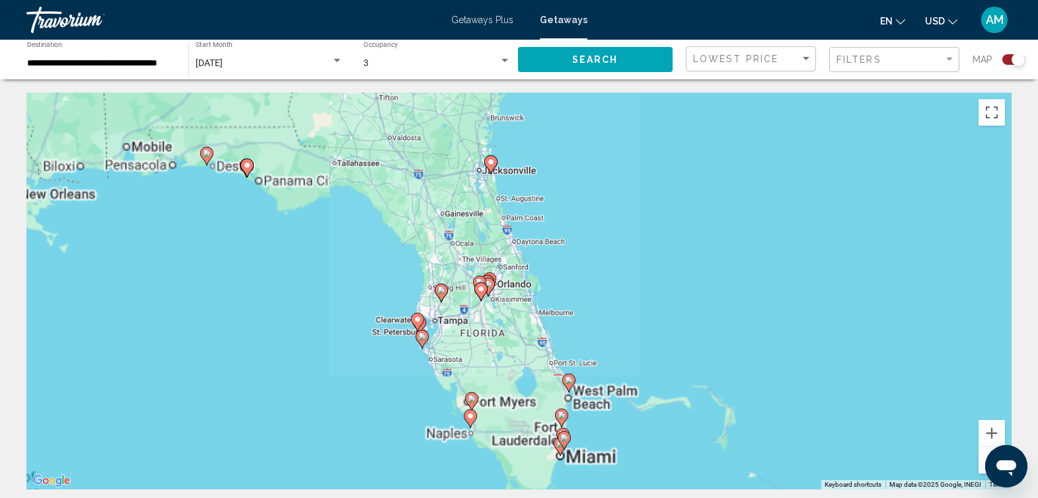
click at [509, 315] on div "To activate drag with keyboard, press Alt + Enter. Once in keyboard drag state,…" at bounding box center [518, 291] width 985 height 396
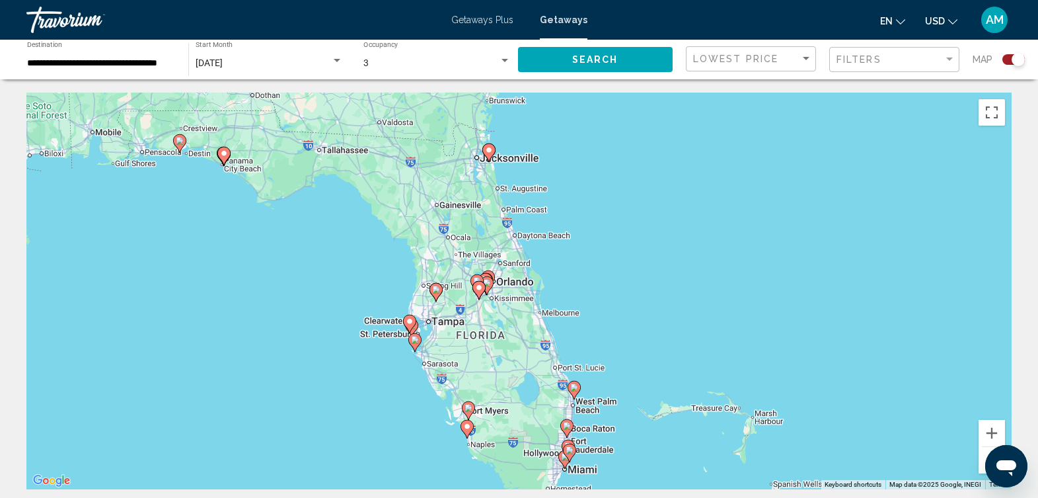
click at [509, 315] on div "To activate drag with keyboard, press Alt + Enter. Once in keyboard drag state,…" at bounding box center [518, 291] width 985 height 396
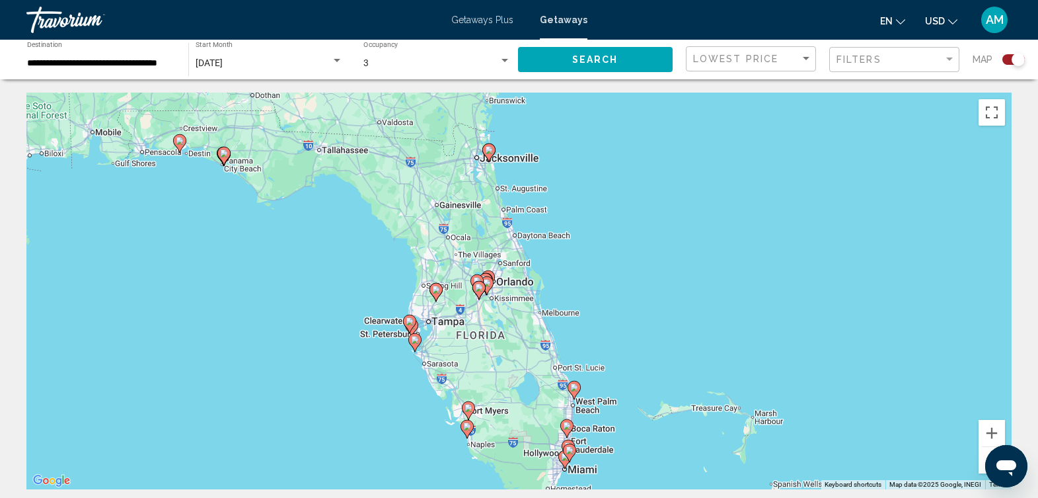
click at [509, 315] on div "To activate drag with keyboard, press Alt + Enter. Once in keyboard drag state,…" at bounding box center [518, 291] width 985 height 396
click at [509, 314] on div "To activate drag with keyboard, press Alt + Enter. Once in keyboard drag state,…" at bounding box center [518, 291] width 985 height 396
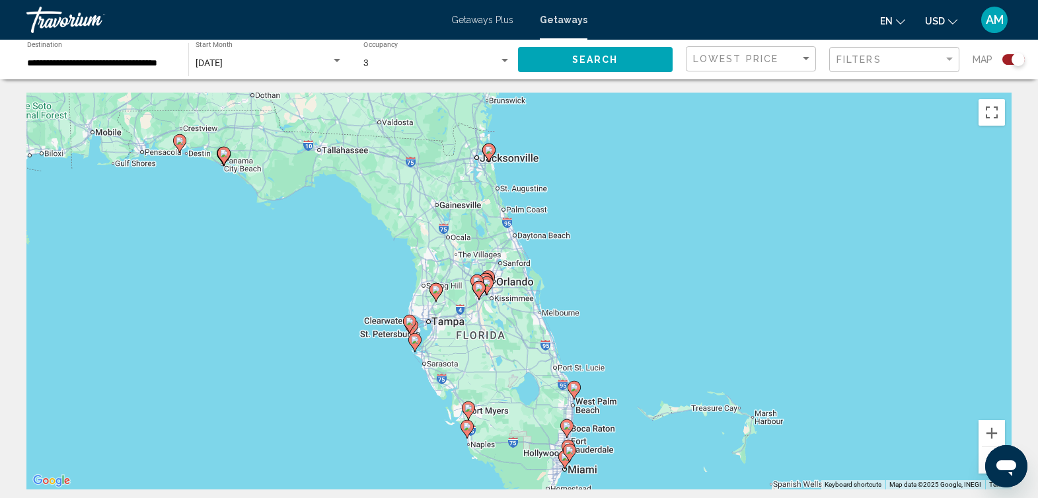
click at [509, 314] on div "To activate drag with keyboard, press Alt + Enter. Once in keyboard drag state,…" at bounding box center [518, 291] width 985 height 396
click at [502, 289] on div "To activate drag with keyboard, press Alt + Enter. Once in keyboard drag state,…" at bounding box center [518, 291] width 985 height 396
click at [503, 287] on div "To activate drag with keyboard, press Alt + Enter. Once in keyboard drag state,…" at bounding box center [518, 291] width 985 height 396
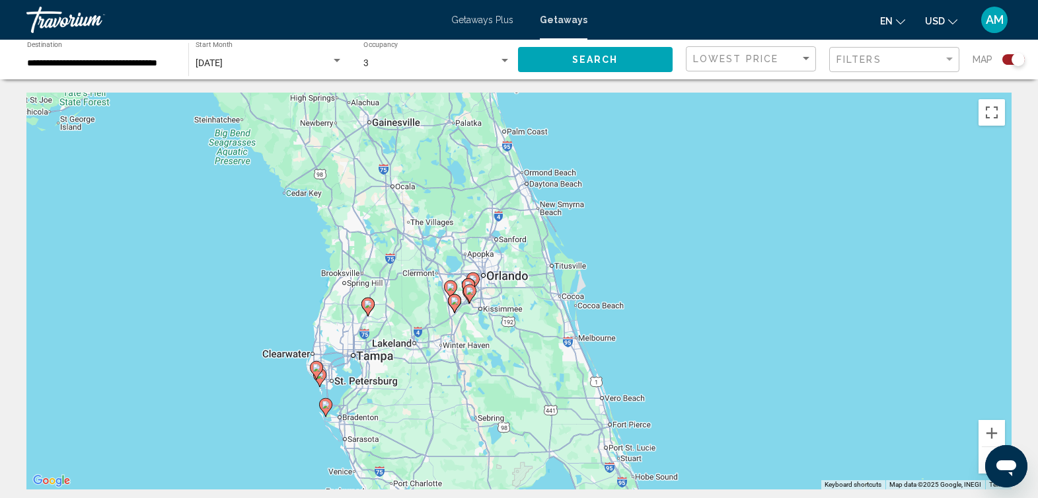
click at [476, 321] on div "To activate drag with keyboard, press Alt + Enter. Once in keyboard drag state,…" at bounding box center [518, 291] width 985 height 396
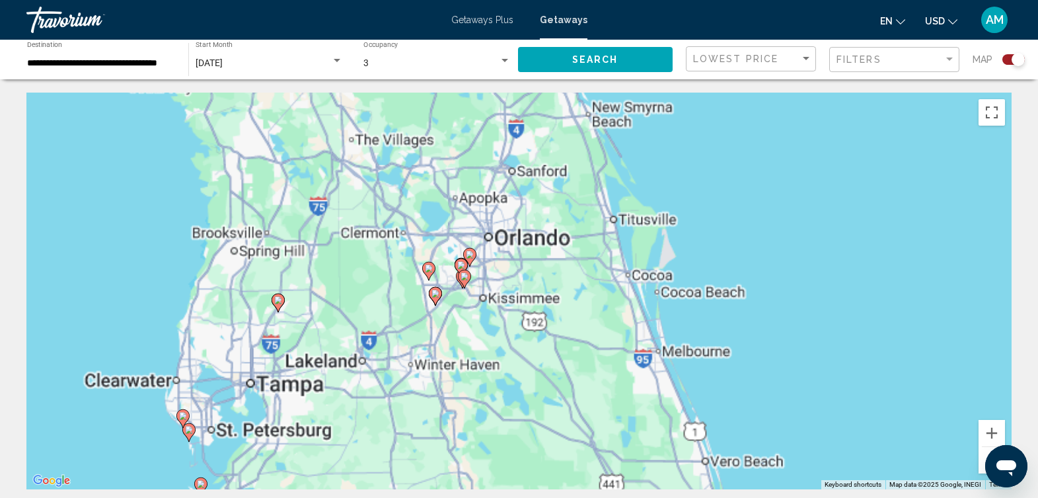
click at [476, 321] on div "To activate drag with keyboard, press Alt + Enter. Once in keyboard drag state,…" at bounding box center [518, 291] width 985 height 396
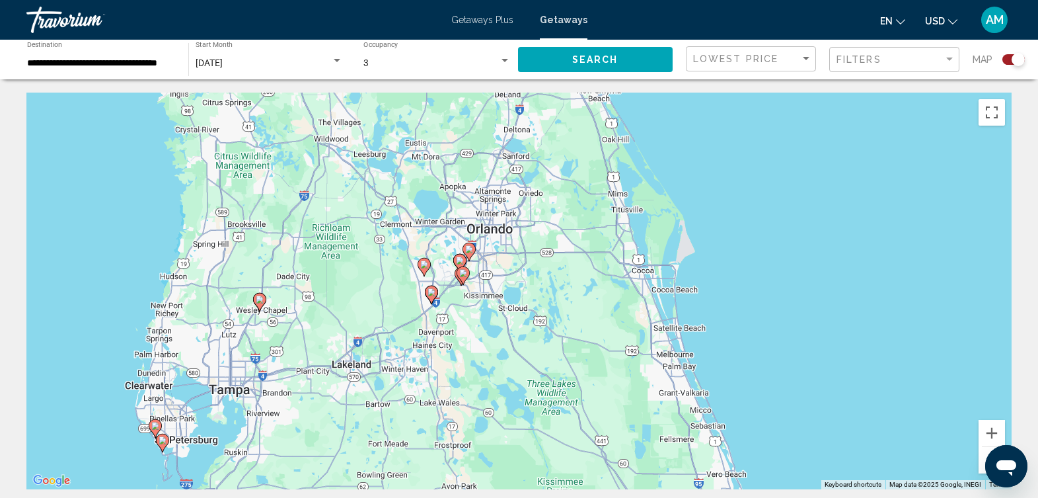
click at [476, 321] on div "To activate drag with keyboard, press Alt + Enter. Once in keyboard drag state,…" at bounding box center [518, 291] width 985 height 396
click at [487, 276] on div "To activate drag with keyboard, press Alt + Enter. Once in keyboard drag state,…" at bounding box center [518, 291] width 985 height 396
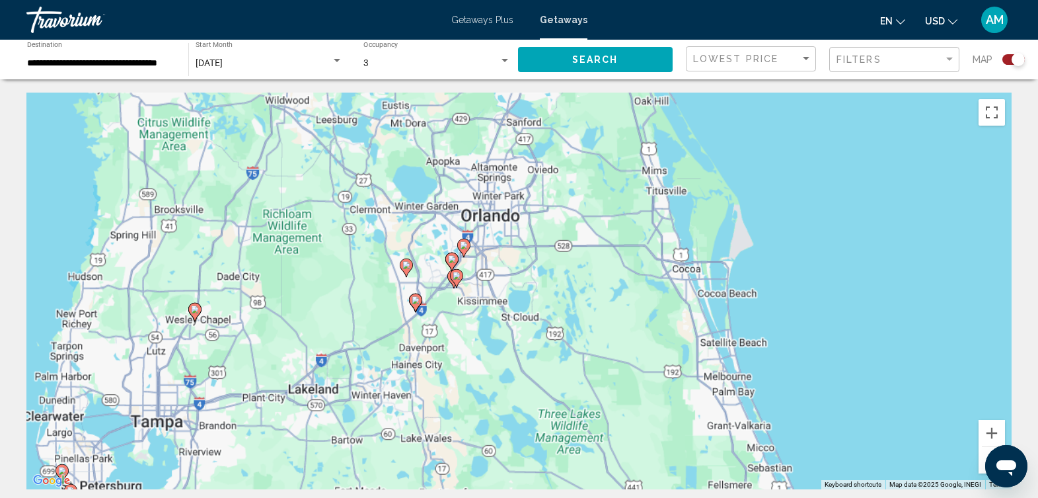
click at [487, 276] on div "To activate drag with keyboard, press Alt + Enter. Once in keyboard drag state,…" at bounding box center [518, 291] width 985 height 396
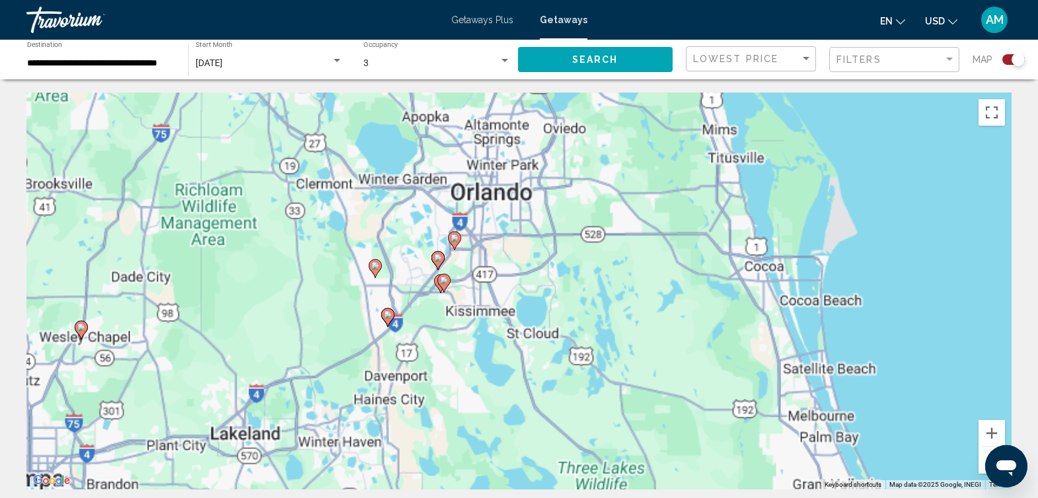
click at [487, 276] on div "To activate drag with keyboard, press Alt + Enter. Once in keyboard drag state,…" at bounding box center [518, 291] width 985 height 396
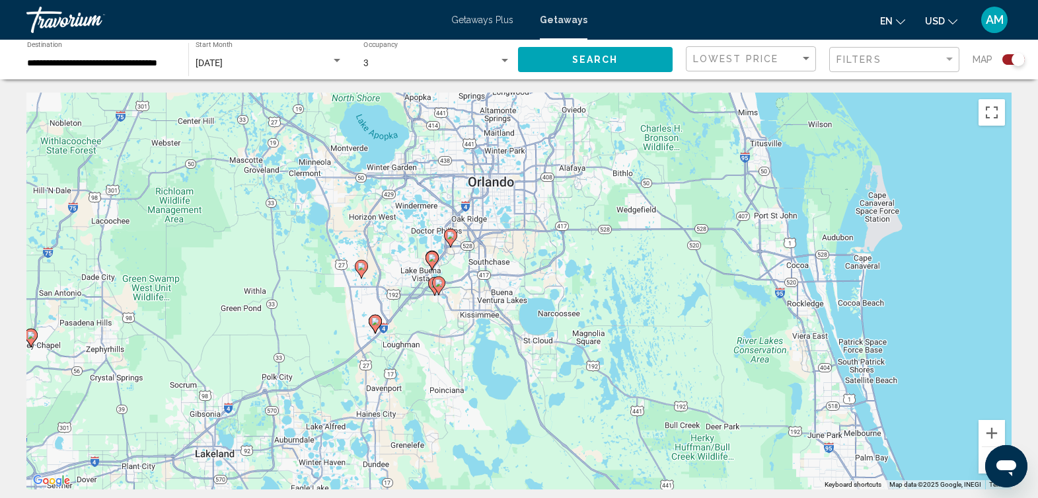
click at [450, 236] on image "Main content" at bounding box center [451, 235] width 8 height 8
type input "**********"
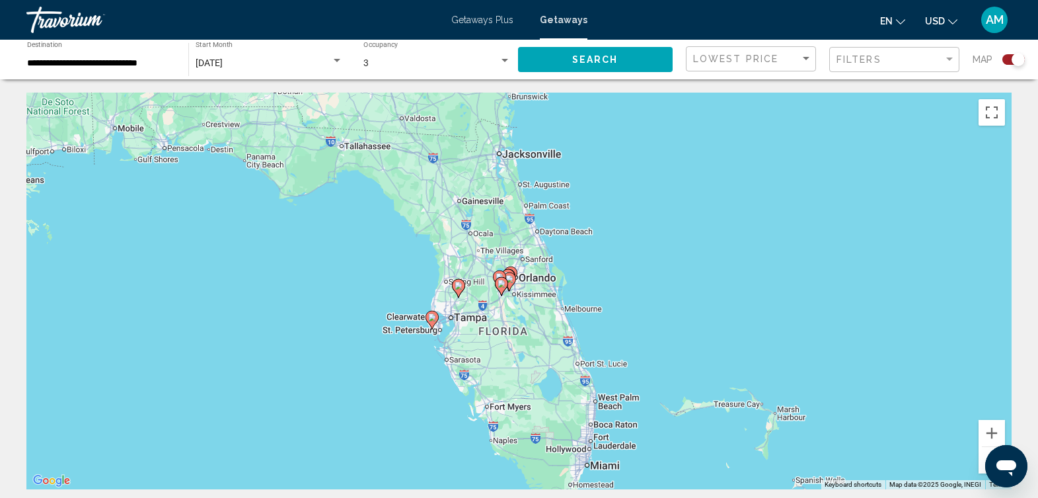
click at [527, 287] on div "To navigate, press the arrow keys. To activate drag with keyboard, press Alt + …" at bounding box center [518, 291] width 985 height 396
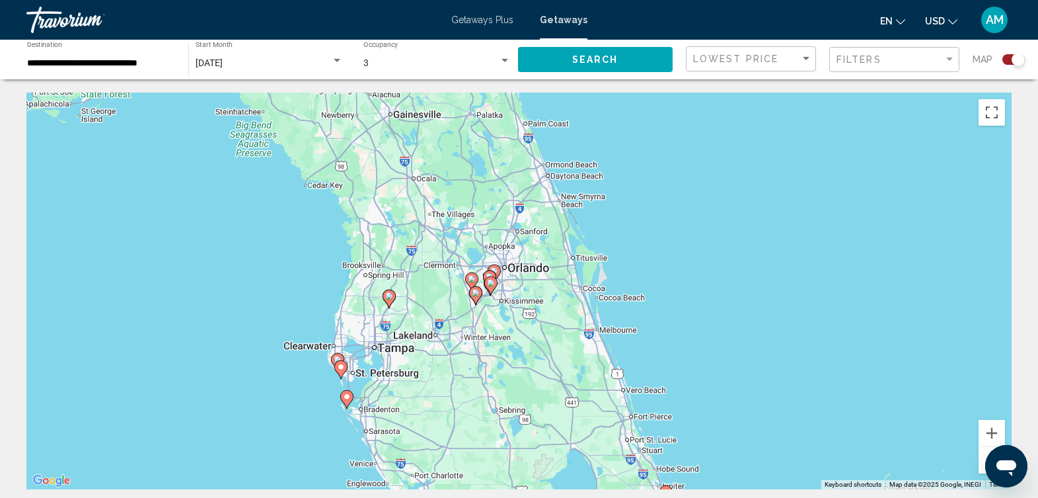
click at [527, 287] on div "To activate drag with keyboard, press Alt + Enter. Once in keyboard drag state,…" at bounding box center [518, 291] width 985 height 396
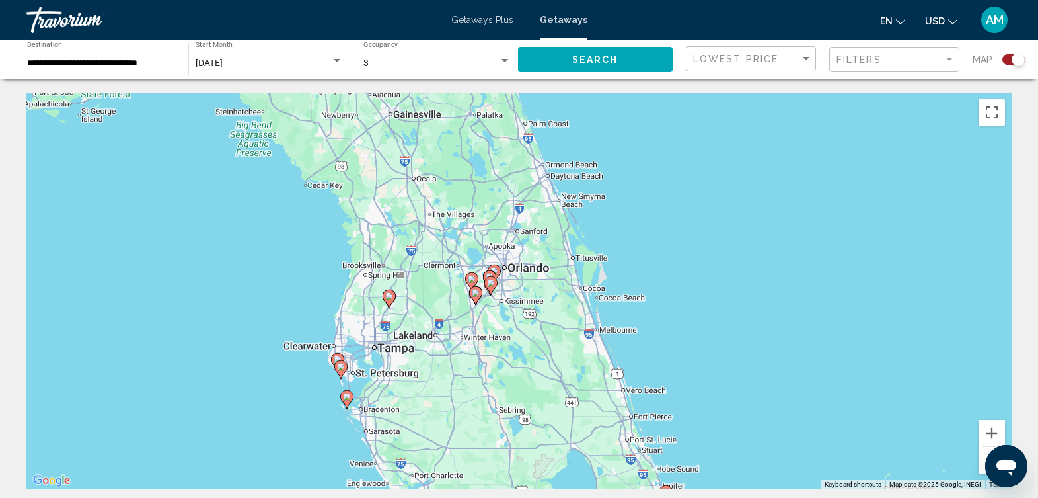
click at [527, 287] on div "To activate drag with keyboard, press Alt + Enter. Once in keyboard drag state,…" at bounding box center [518, 291] width 985 height 396
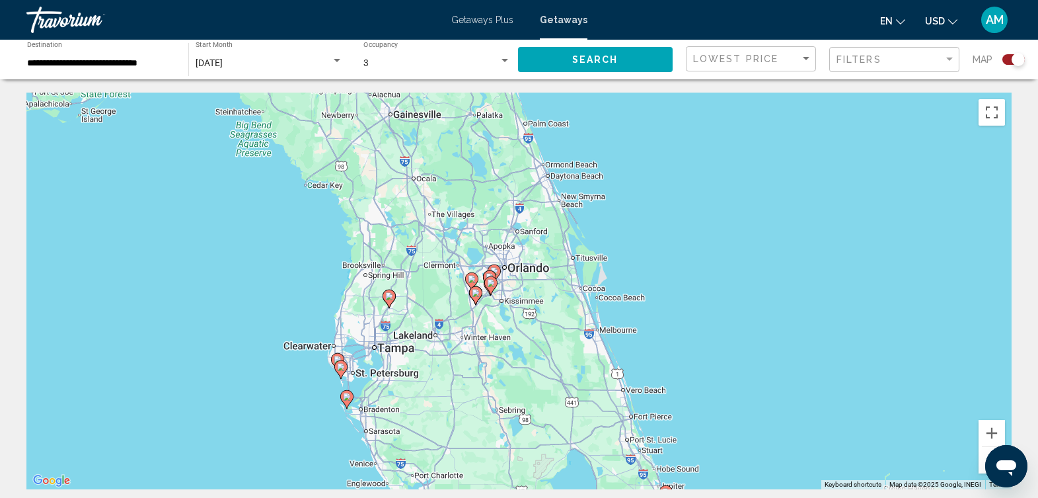
click at [527, 287] on div "To activate drag with keyboard, press Alt + Enter. Once in keyboard drag state,…" at bounding box center [518, 291] width 985 height 396
click at [509, 280] on div "To activate drag with keyboard, press Alt + Enter. Once in keyboard drag state,…" at bounding box center [518, 291] width 985 height 396
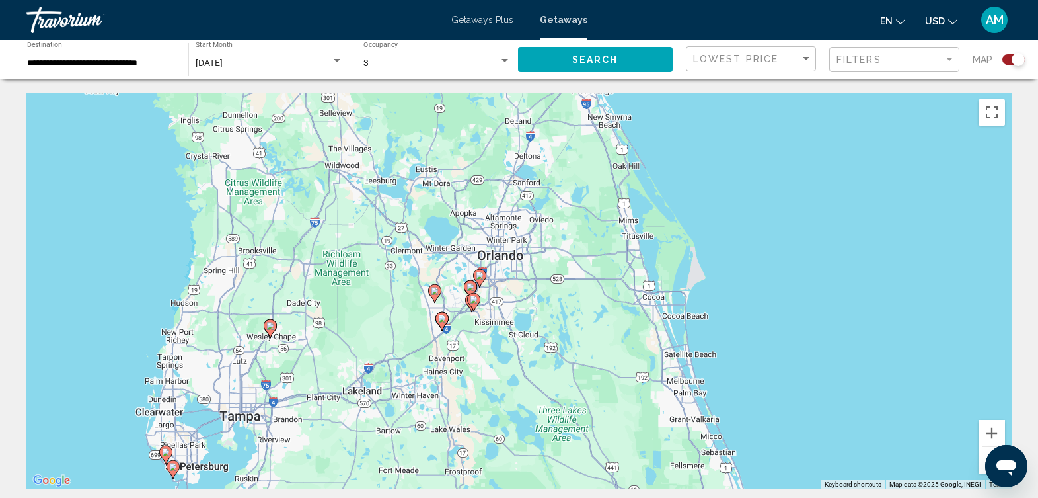
click at [509, 280] on div "To activate drag with keyboard, press Alt + Enter. Once in keyboard drag state,…" at bounding box center [518, 291] width 985 height 396
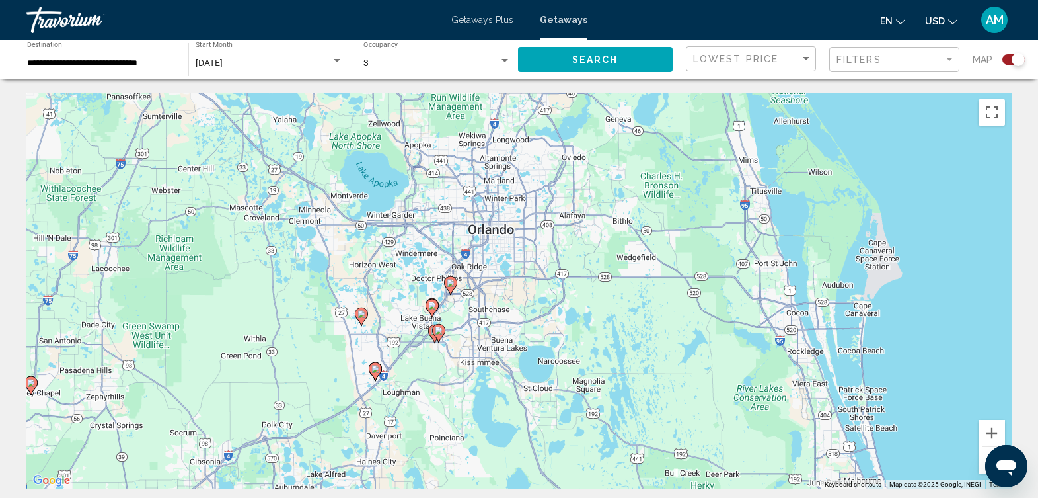
click at [509, 280] on div "To activate drag with keyboard, press Alt + Enter. Once in keyboard drag state,…" at bounding box center [518, 291] width 985 height 396
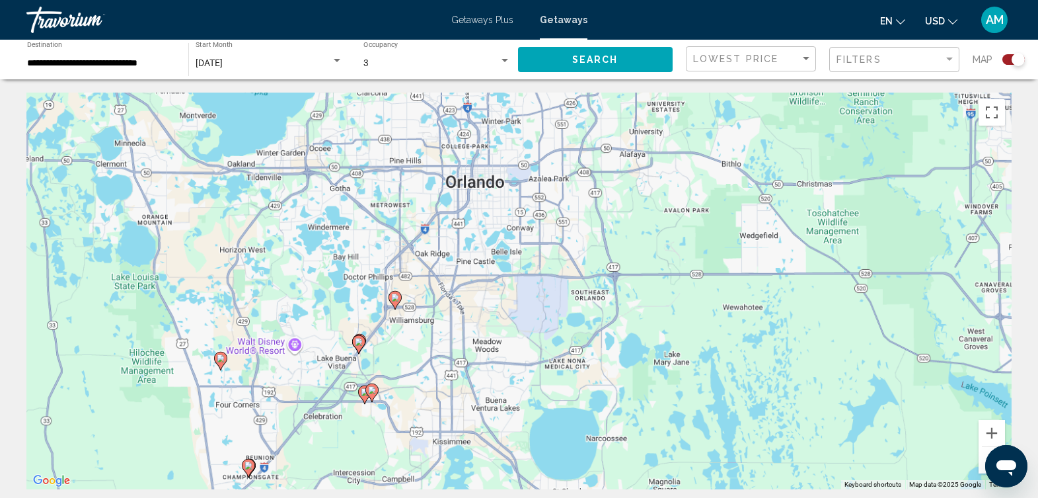
click at [509, 280] on div "To activate drag with keyboard, press Alt + Enter. Once in keyboard drag state,…" at bounding box center [518, 291] width 985 height 396
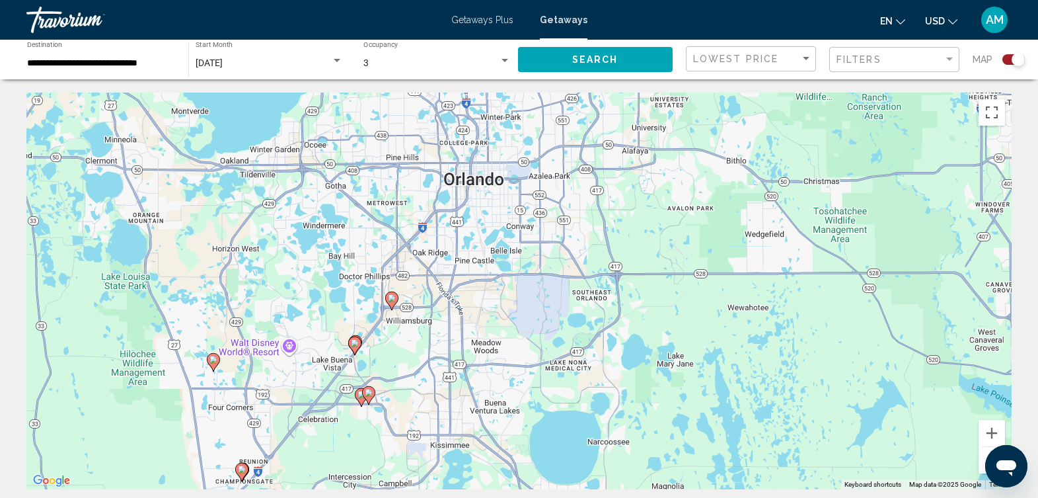
click at [401, 322] on div "To activate drag with keyboard, press Alt + Enter. Once in keyboard drag state,…" at bounding box center [518, 291] width 985 height 396
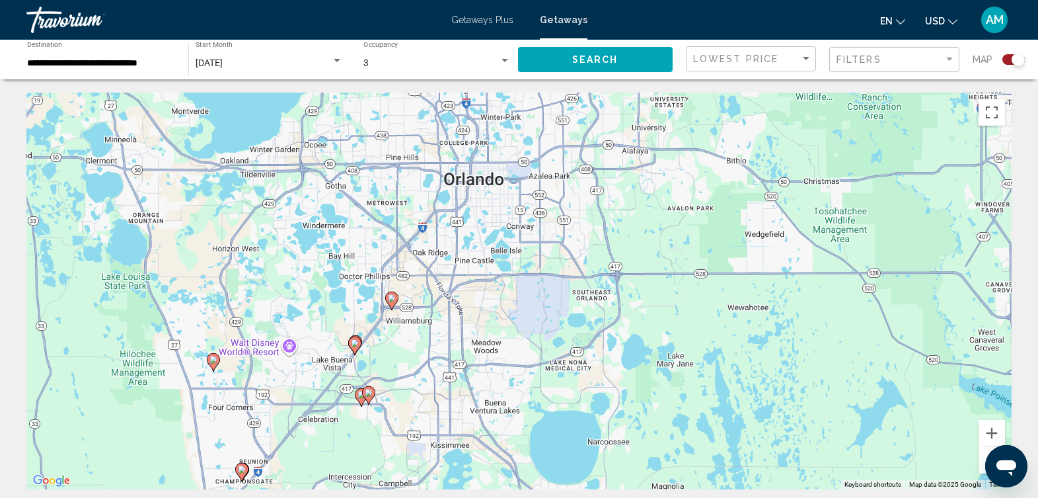
click at [389, 333] on div "To activate drag with keyboard, press Alt + Enter. Once in keyboard drag state,…" at bounding box center [518, 291] width 985 height 396
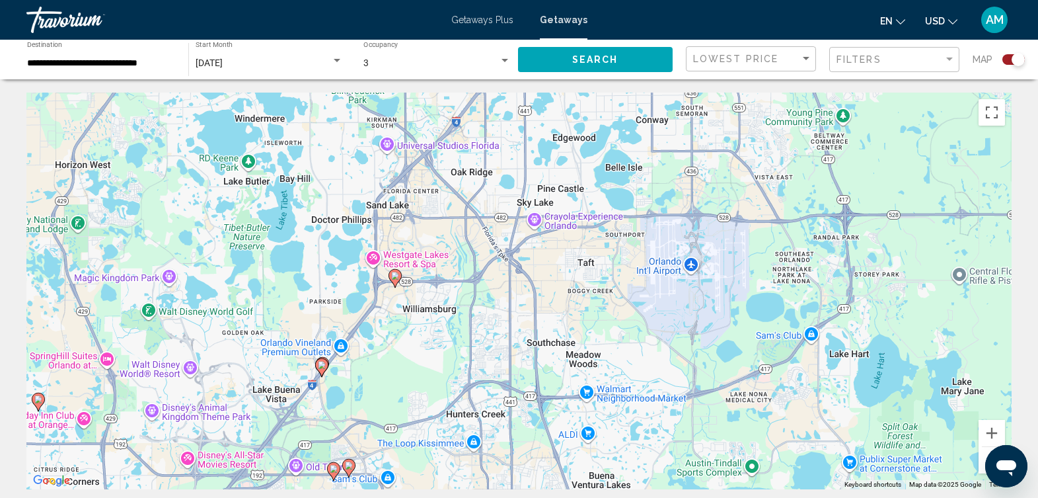
click at [396, 311] on div "To activate drag with keyboard, press Alt + Enter. Once in keyboard drag state,…" at bounding box center [518, 291] width 985 height 396
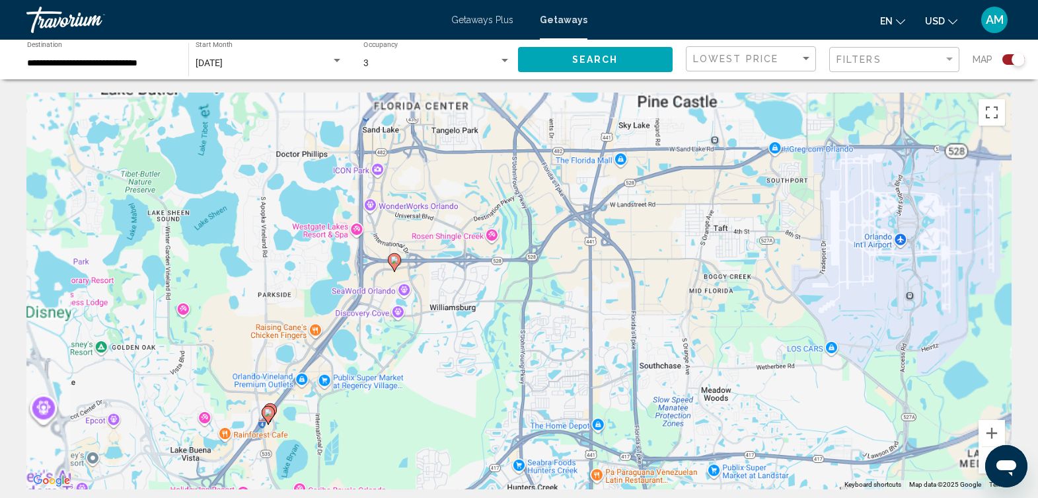
click at [396, 311] on div "To activate drag with keyboard, press Alt + Enter. Once in keyboard drag state,…" at bounding box center [518, 291] width 985 height 396
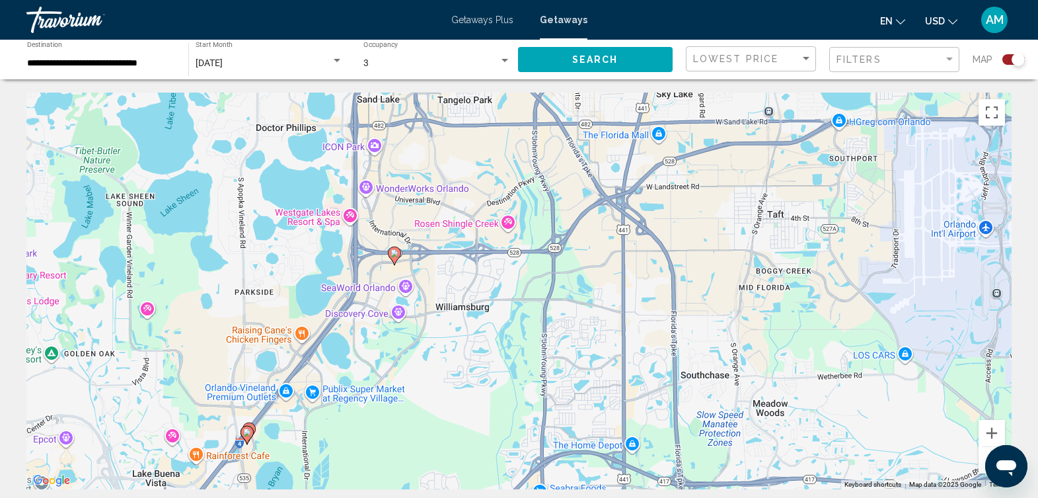
click at [396, 311] on div "To activate drag with keyboard, press Alt + Enter. Once in keyboard drag state,…" at bounding box center [518, 291] width 985 height 396
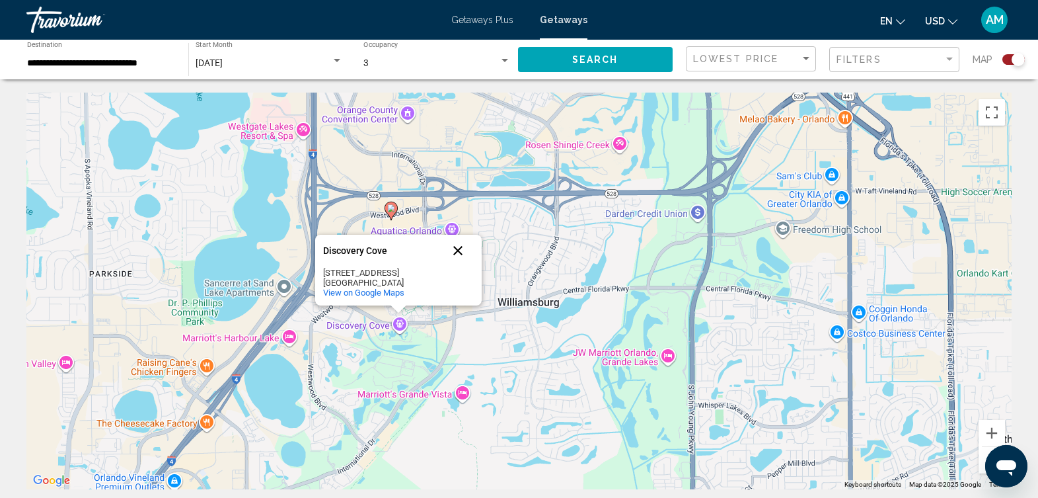
click at [459, 249] on button "Close" at bounding box center [458, 251] width 32 height 32
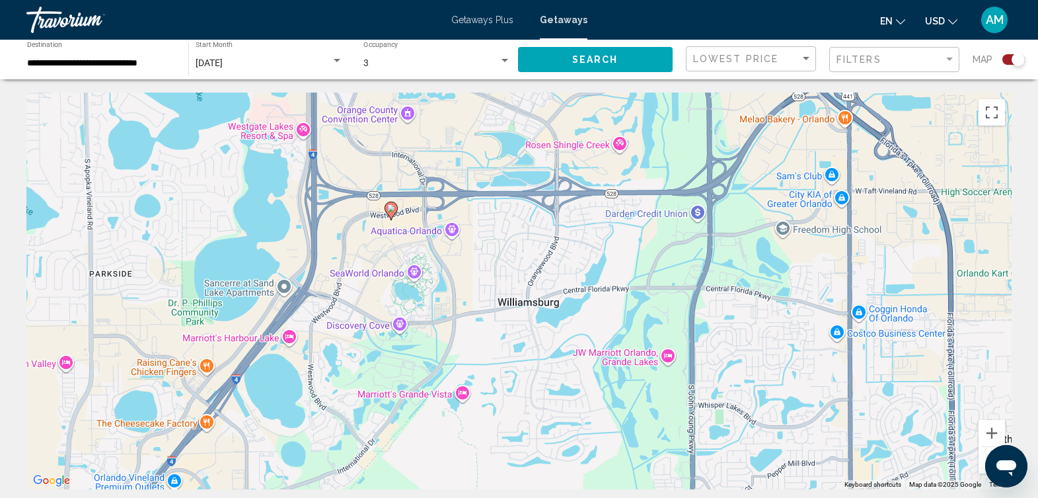
click at [414, 222] on div "To activate drag with keyboard, press Alt + Enter. Once in keyboard drag state,…" at bounding box center [518, 291] width 985 height 396
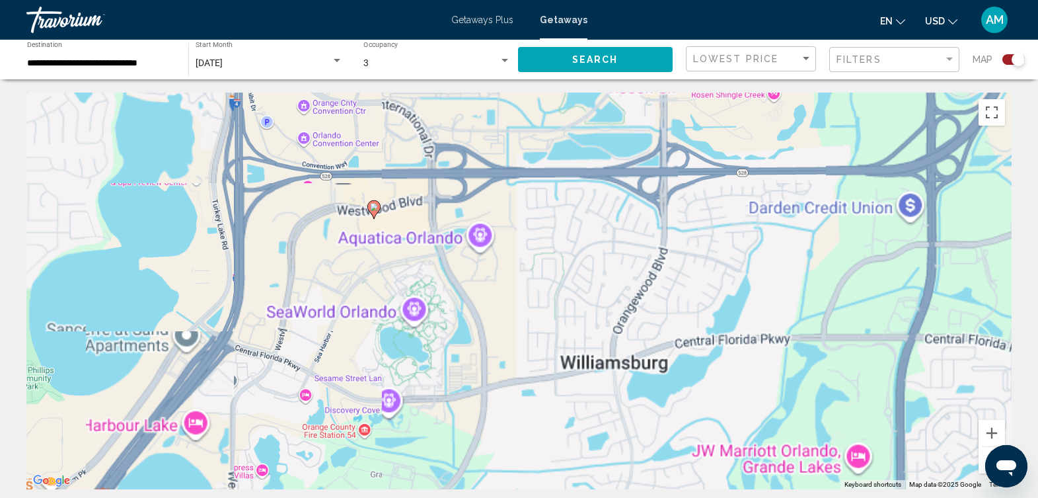
click at [414, 222] on div "To activate drag with keyboard, press Alt + Enter. Once in keyboard drag state,…" at bounding box center [518, 291] width 985 height 396
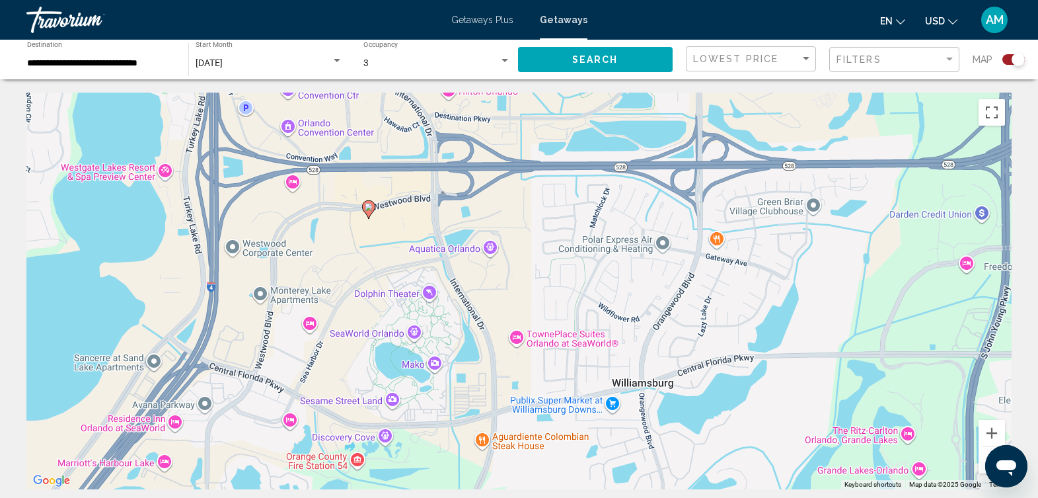
click at [414, 222] on div "To activate drag with keyboard, press Alt + Enter. Once in keyboard drag state,…" at bounding box center [518, 291] width 985 height 396
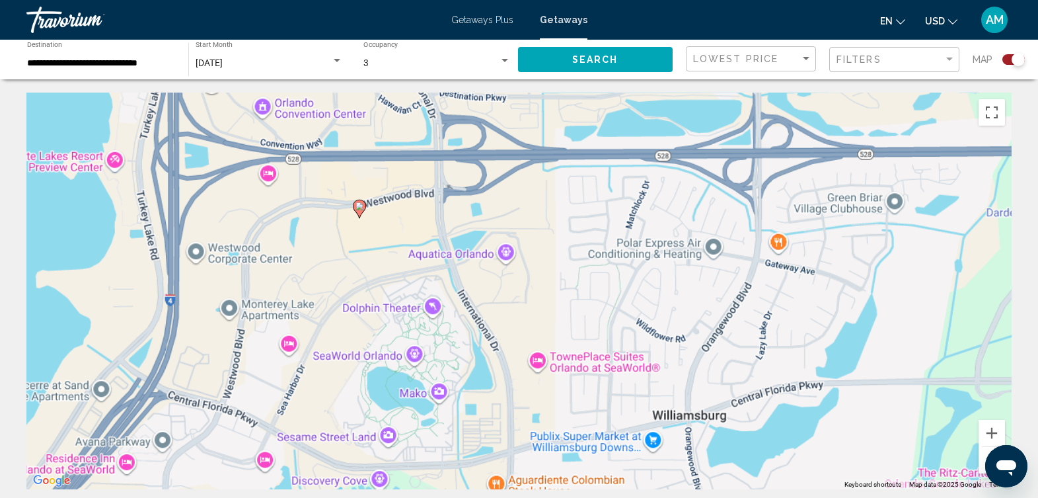
click at [414, 222] on div "To activate drag with keyboard, press Alt + Enter. Once in keyboard drag state,…" at bounding box center [518, 291] width 985 height 396
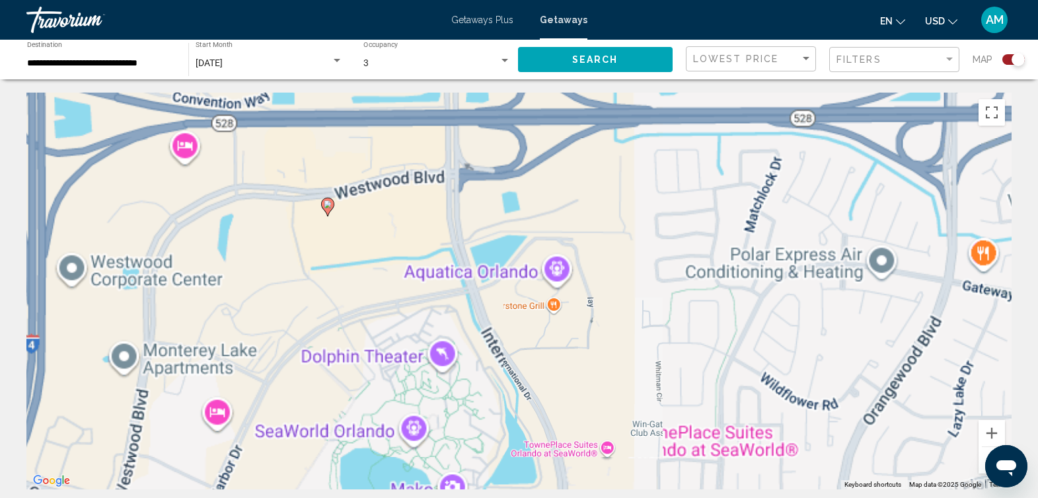
click at [414, 222] on div "To activate drag with keyboard, press Alt + Enter. Once in keyboard drag state,…" at bounding box center [518, 291] width 985 height 396
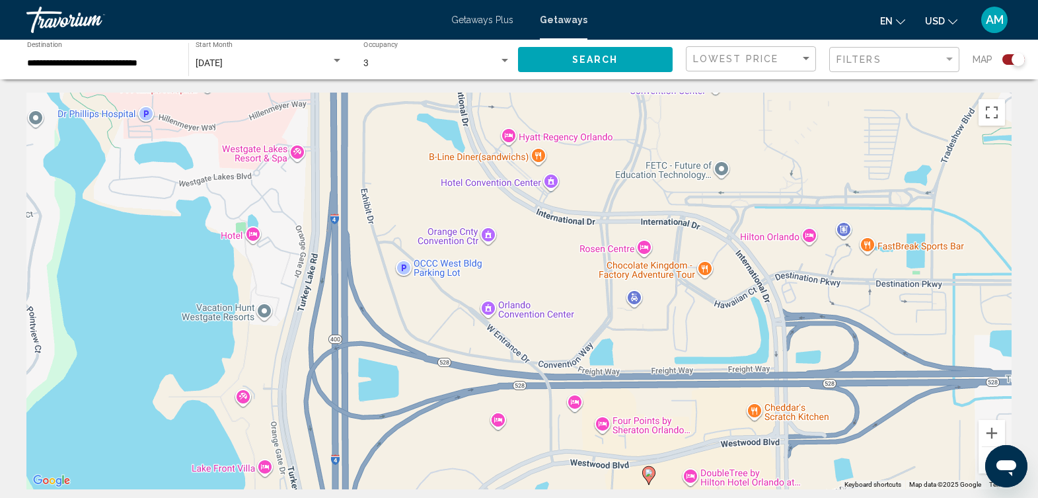
drag, startPoint x: 321, startPoint y: 265, endPoint x: 649, endPoint y: 533, distance: 423.1
click at [649, 497] on html "**********" at bounding box center [519, 249] width 1038 height 498
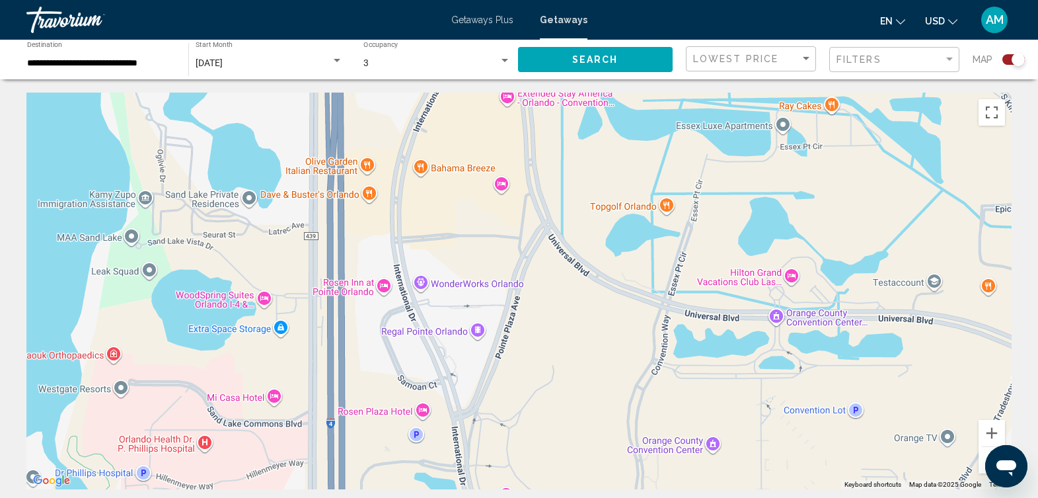
drag, startPoint x: 395, startPoint y: 172, endPoint x: 393, endPoint y: 533, distance: 360.1
click at [393, 497] on html "**********" at bounding box center [519, 249] width 1038 height 498
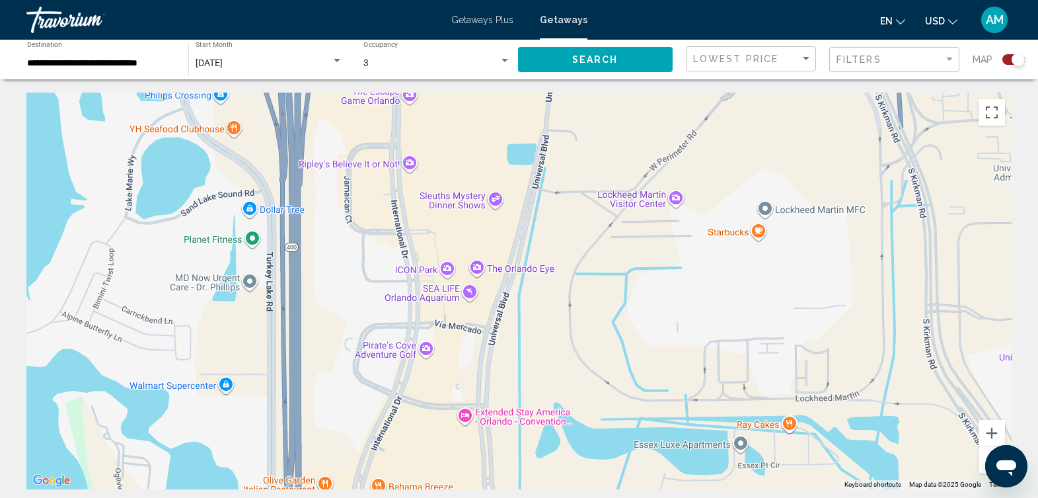
drag, startPoint x: 439, startPoint y: 202, endPoint x: 397, endPoint y: 523, distance: 323.2
click at [397, 497] on html "**********" at bounding box center [519, 249] width 1038 height 498
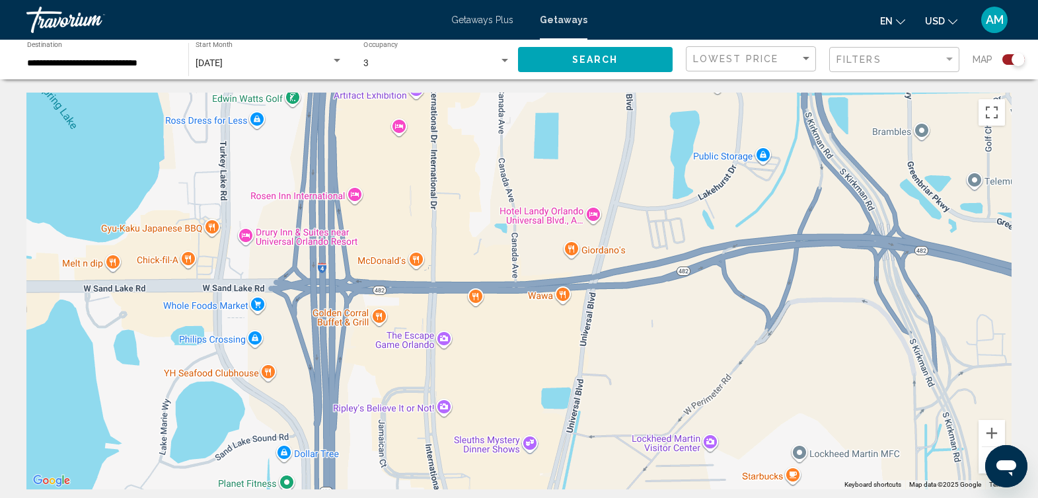
drag, startPoint x: 330, startPoint y: 287, endPoint x: 365, endPoint y: 533, distance: 247.5
click at [365, 497] on html "**********" at bounding box center [519, 249] width 1038 height 498
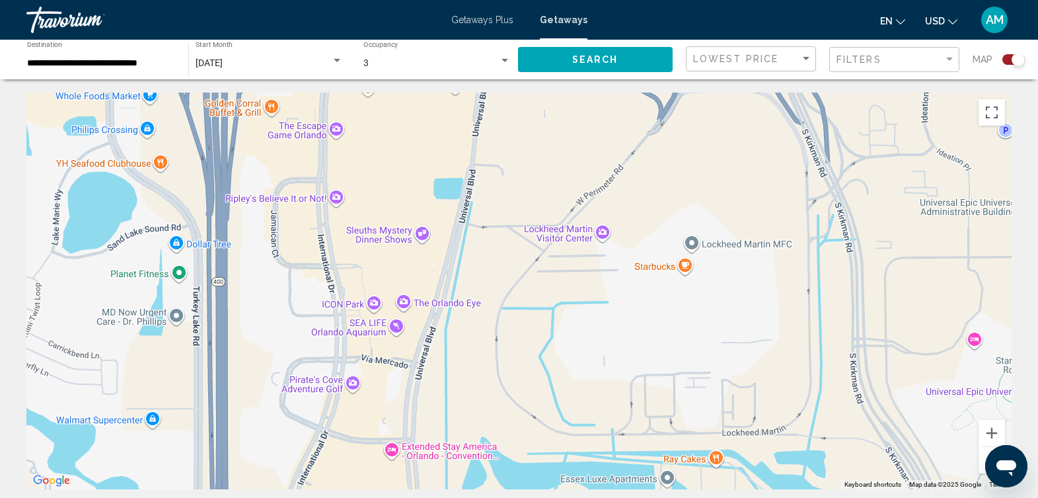
drag, startPoint x: 414, startPoint y: 145, endPoint x: 307, endPoint y: -61, distance: 233.2
click at [307, 0] on html "**********" at bounding box center [519, 249] width 1038 height 498
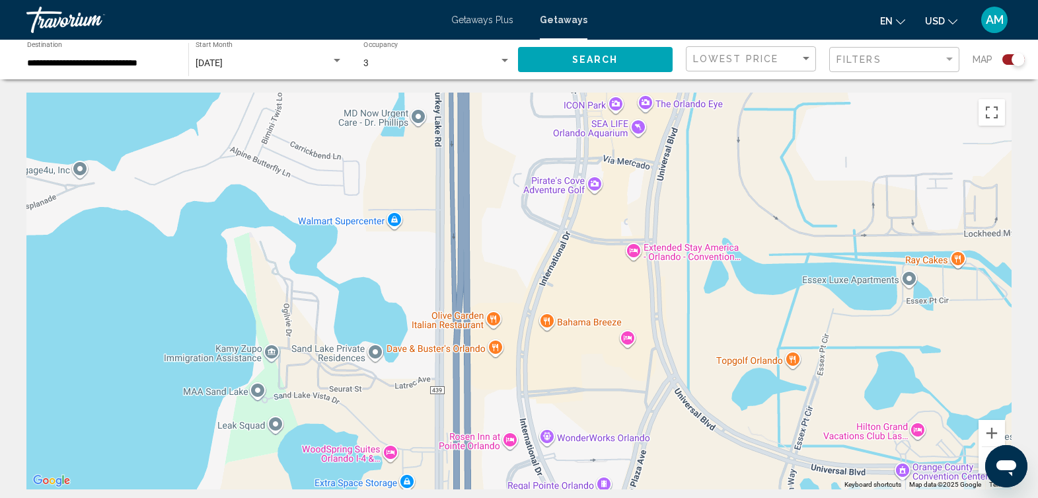
drag, startPoint x: 420, startPoint y: 135, endPoint x: 659, endPoint y: -61, distance: 309.8
click at [659, 0] on html "**********" at bounding box center [519, 249] width 1038 height 498
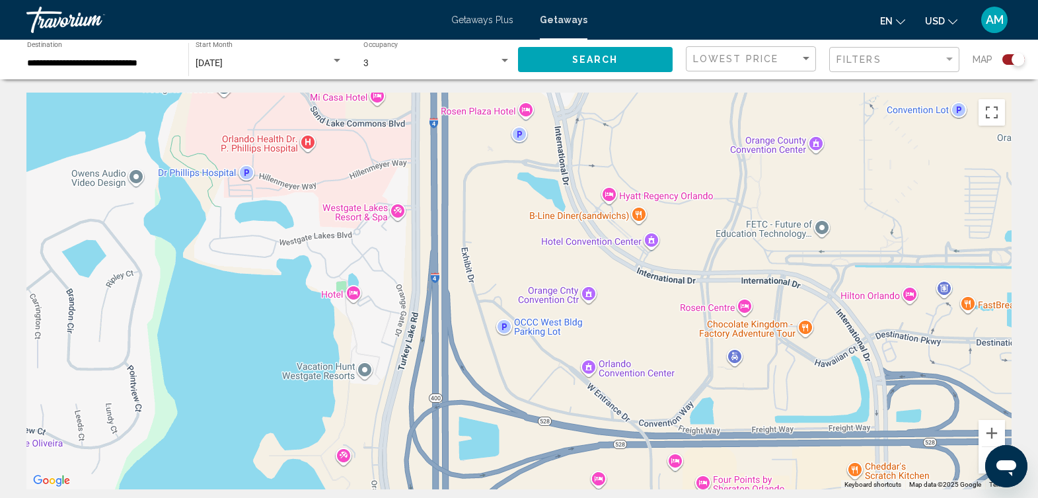
drag, startPoint x: 581, startPoint y: 427, endPoint x: 560, endPoint y: -29, distance: 456.4
click at [560, 0] on html "**********" at bounding box center [519, 249] width 1038 height 498
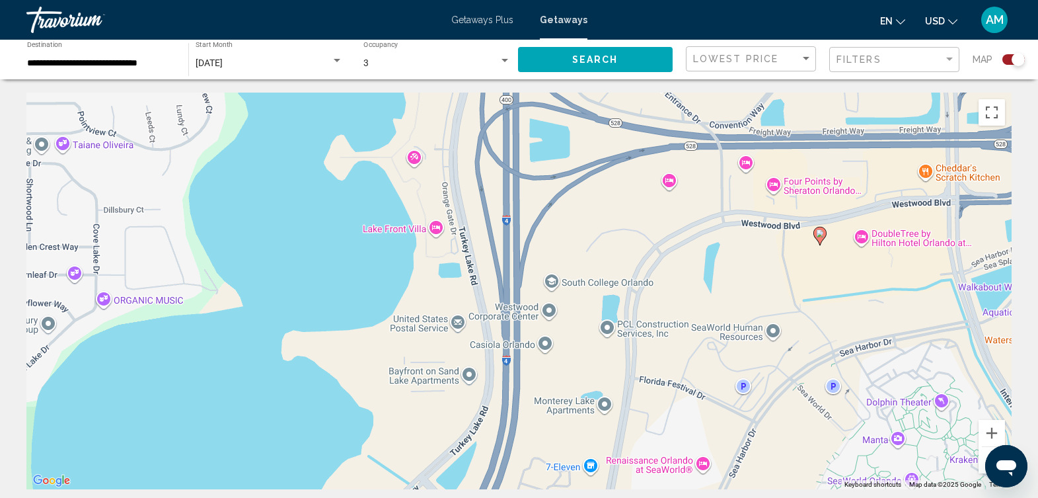
drag, startPoint x: 487, startPoint y: 239, endPoint x: 558, endPoint y: -61, distance: 308.8
click at [558, 0] on html "**********" at bounding box center [519, 249] width 1038 height 498
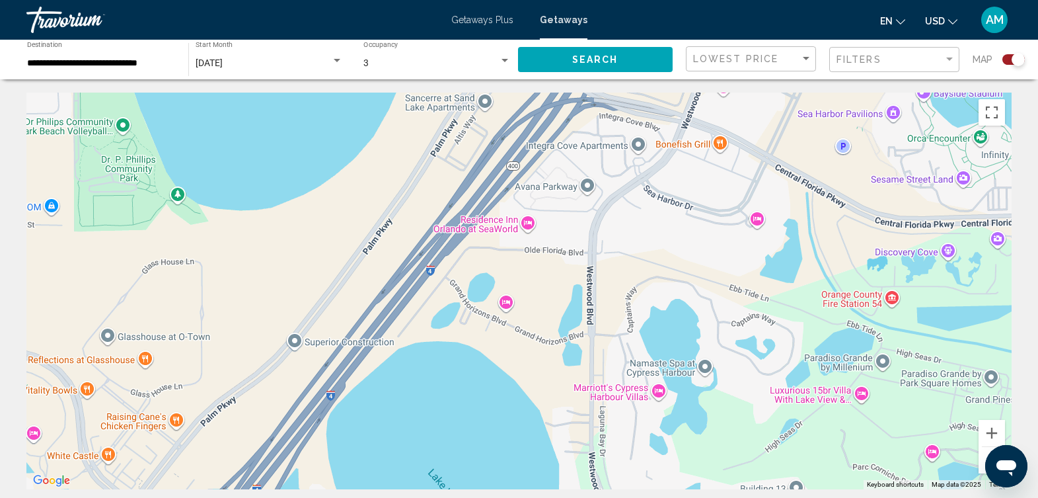
drag, startPoint x: 576, startPoint y: 391, endPoint x: 671, endPoint y: -47, distance: 448.1
click at [671, 0] on html "**********" at bounding box center [519, 249] width 1038 height 498
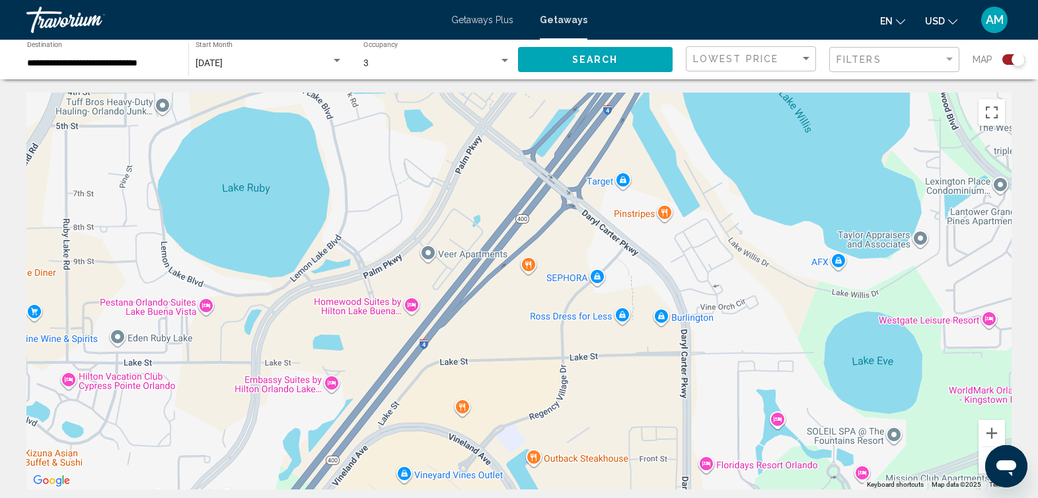
drag, startPoint x: 219, startPoint y: 328, endPoint x: 570, endPoint y: -53, distance: 518.1
click at [570, 0] on html "**********" at bounding box center [519, 249] width 1038 height 498
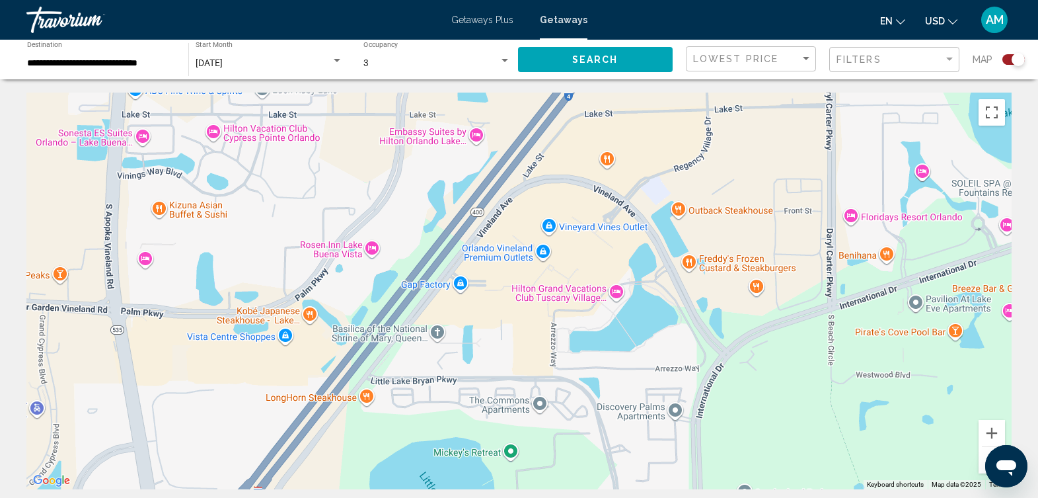
drag, startPoint x: 500, startPoint y: 376, endPoint x: 644, endPoint y: 127, distance: 288.1
click at [644, 127] on div "Main content" at bounding box center [518, 291] width 985 height 396
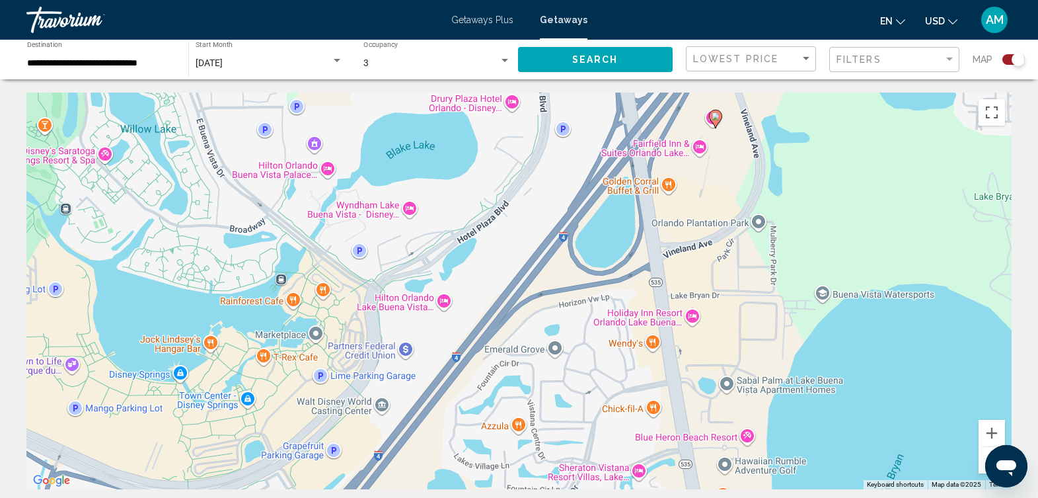
drag, startPoint x: 205, startPoint y: 426, endPoint x: 675, endPoint y: -36, distance: 659.3
click at [675, 0] on html "**********" at bounding box center [519, 249] width 1038 height 498
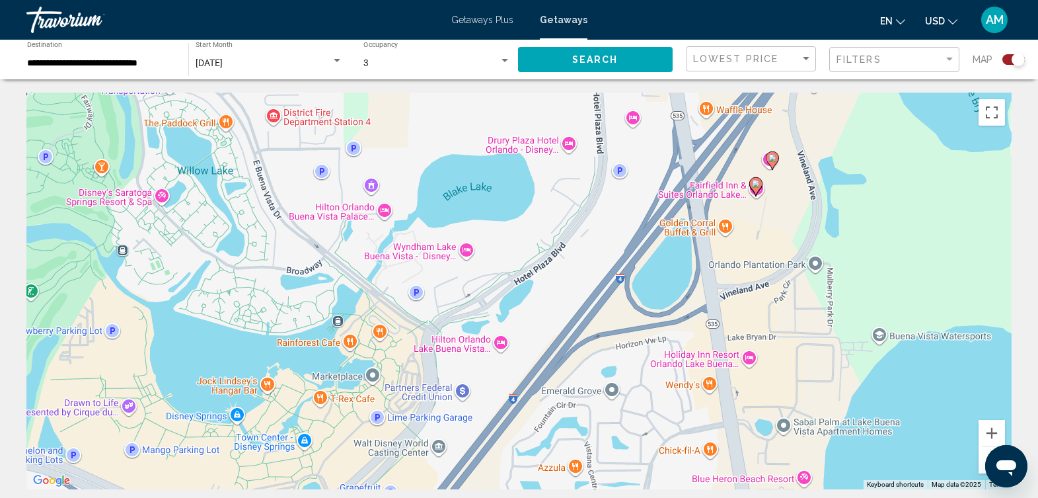
drag, startPoint x: 412, startPoint y: 459, endPoint x: 468, endPoint y: 498, distance: 69.3
click at [468, 497] on html "**********" at bounding box center [519, 249] width 1038 height 498
click at [466, 248] on div "To activate drag with keyboard, press Alt + Enter. Once in keyboard drag state,…" at bounding box center [518, 291] width 985 height 396
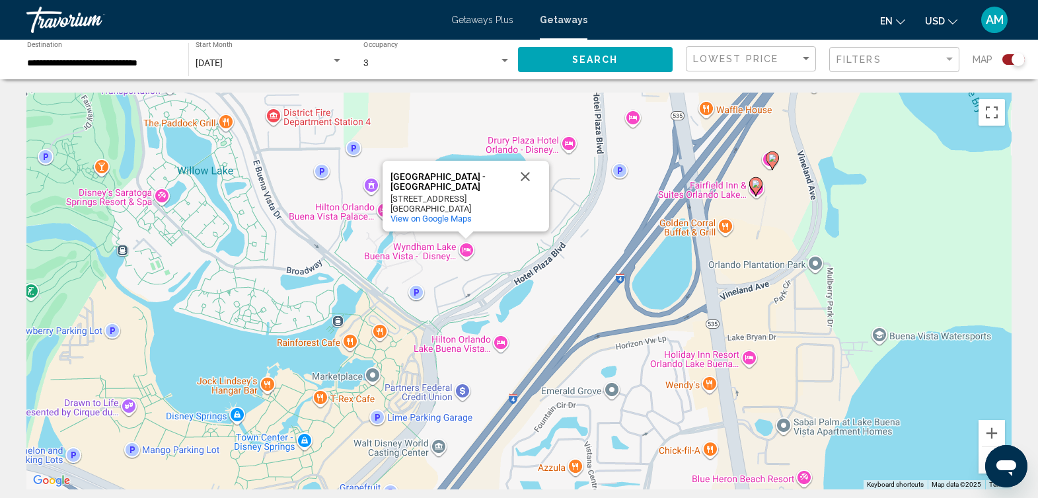
click at [504, 365] on div "To activate drag with keyboard, press Alt + Enter. Once in keyboard drag state,…" at bounding box center [518, 291] width 985 height 396
click at [525, 172] on button "Close" at bounding box center [525, 177] width 32 height 32
